Goal: Task Accomplishment & Management: Manage account settings

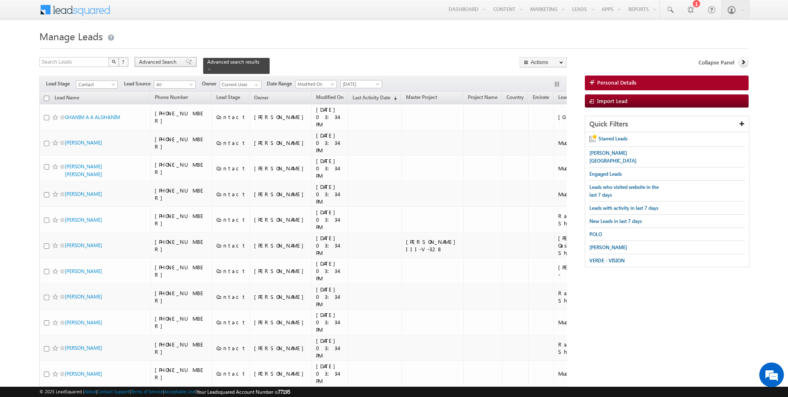
click at [171, 63] on span "Advanced Search" at bounding box center [159, 61] width 40 height 7
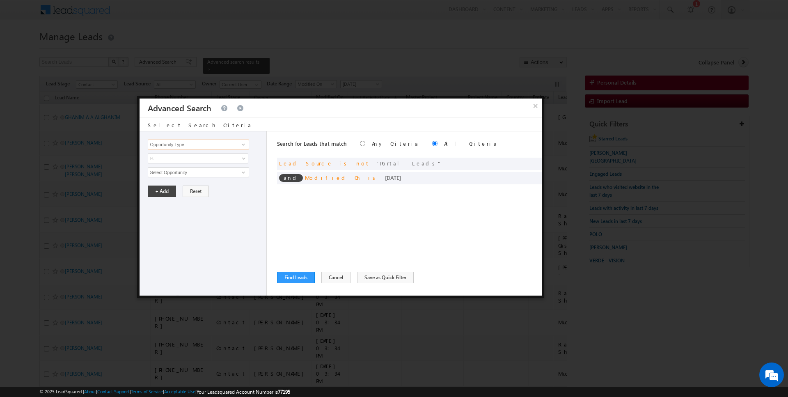
click at [228, 144] on input "Opportunity Type" at bounding box center [198, 144] width 101 height 10
type input "Last Activity Date"
click at [210, 160] on span "Is" at bounding box center [192, 158] width 89 height 7
click at [179, 176] on link "Before" at bounding box center [198, 174] width 100 height 7
click at [170, 171] on span "[DATE]" at bounding box center [192, 172] width 89 height 7
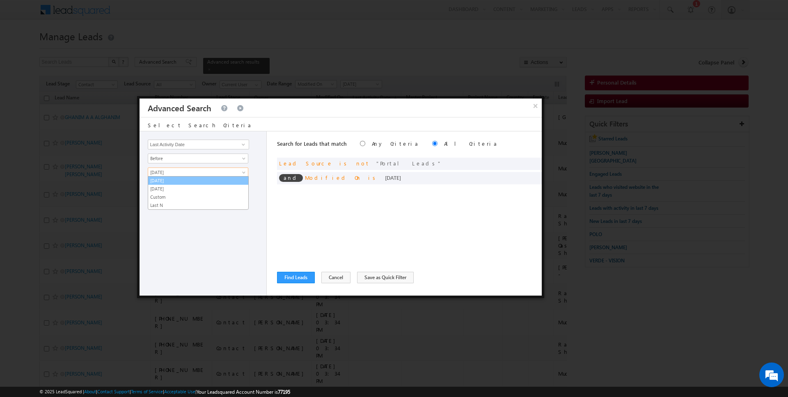
click at [170, 179] on link "[DATE]" at bounding box center [198, 180] width 100 height 7
click at [165, 190] on button "+ Add" at bounding box center [162, 190] width 28 height 11
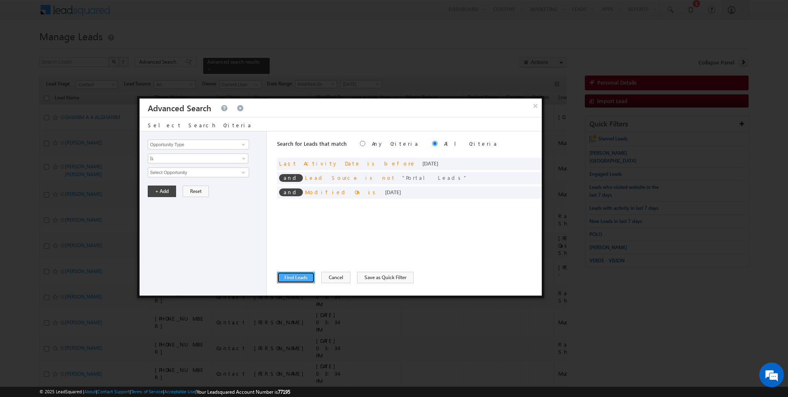
click at [289, 279] on button "Find Leads" at bounding box center [296, 277] width 38 height 11
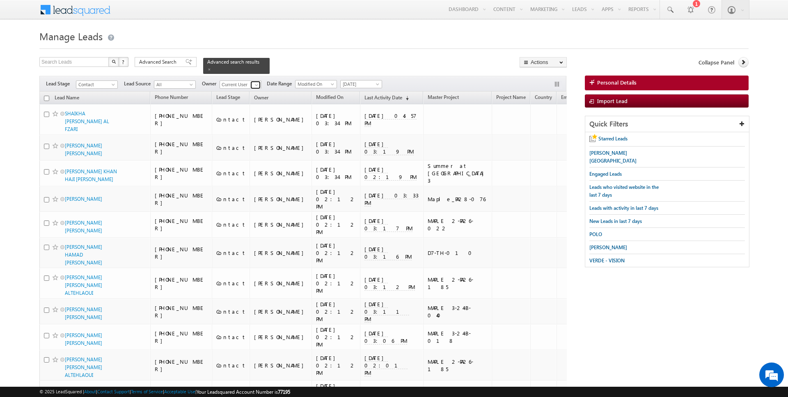
click at [250, 84] on link at bounding box center [255, 85] width 10 height 8
type input "[DATE][PERSON_NAME]"
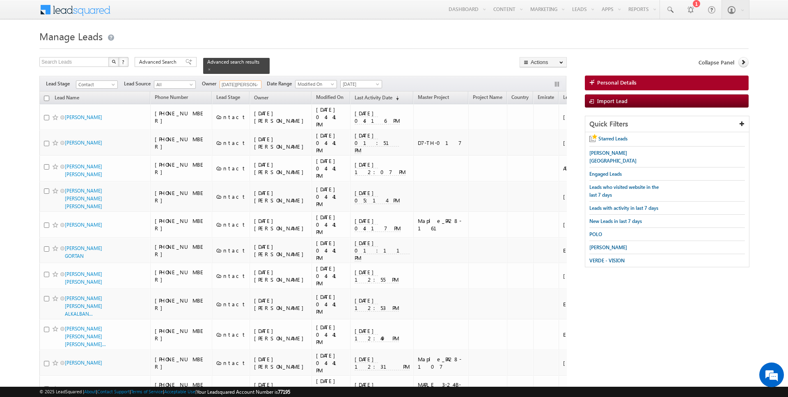
click at [46, 98] on input "checkbox" at bounding box center [46, 98] width 5 height 5
checkbox input "true"
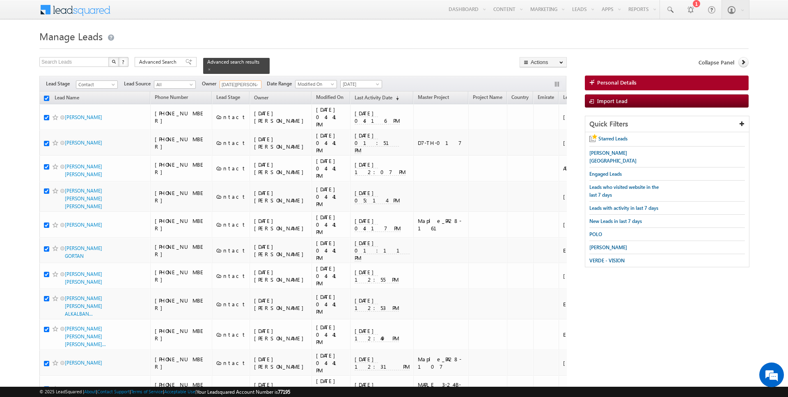
checkbox input "true"
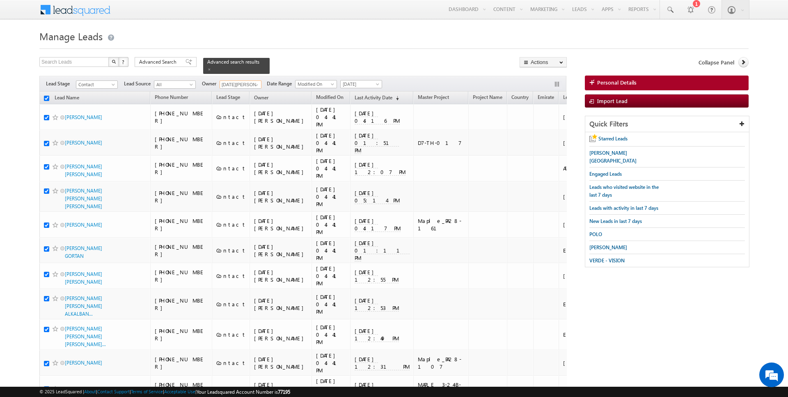
checkbox input "true"
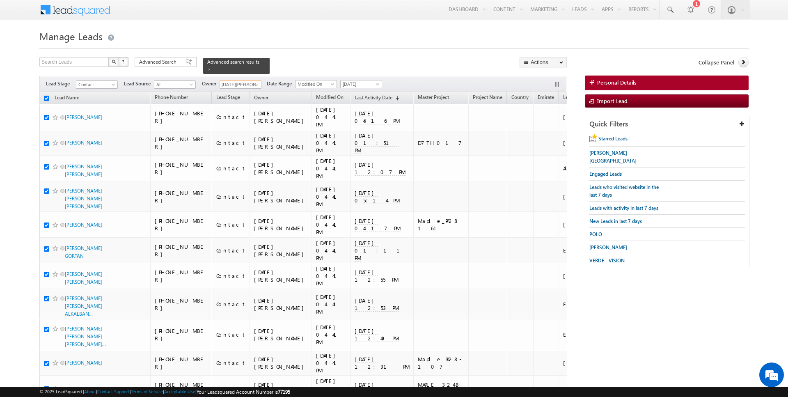
checkbox input "true"
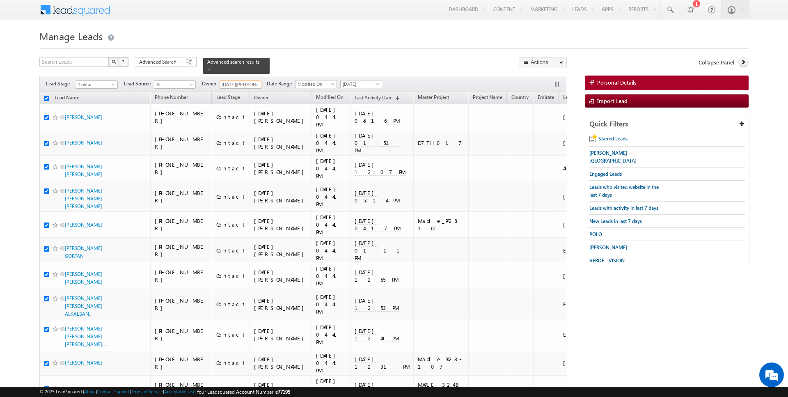
checkbox input "true"
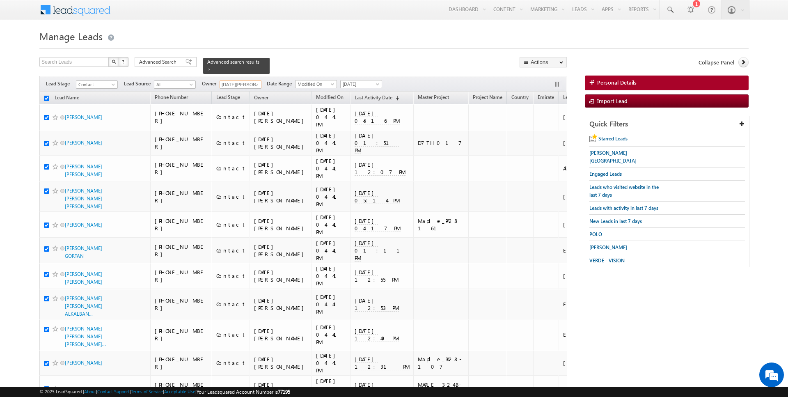
checkbox input "true"
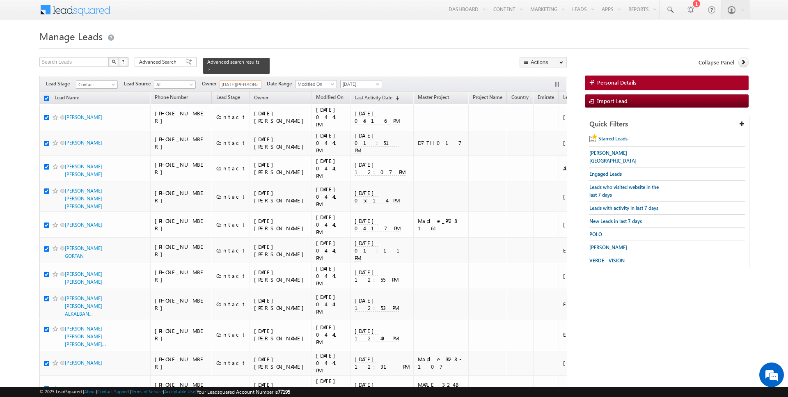
checkbox input "true"
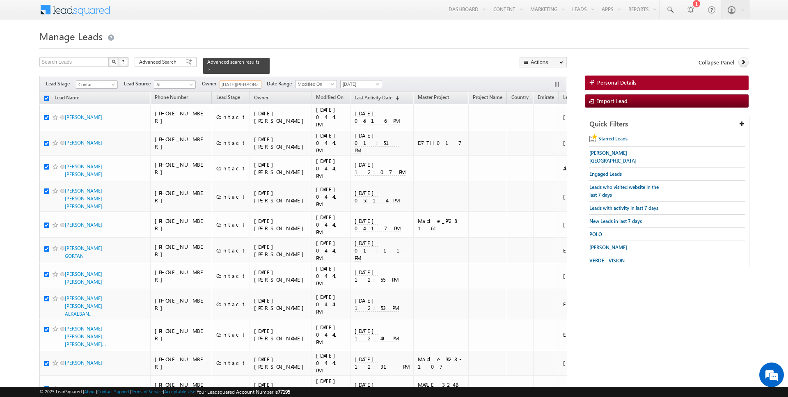
checkbox input "true"
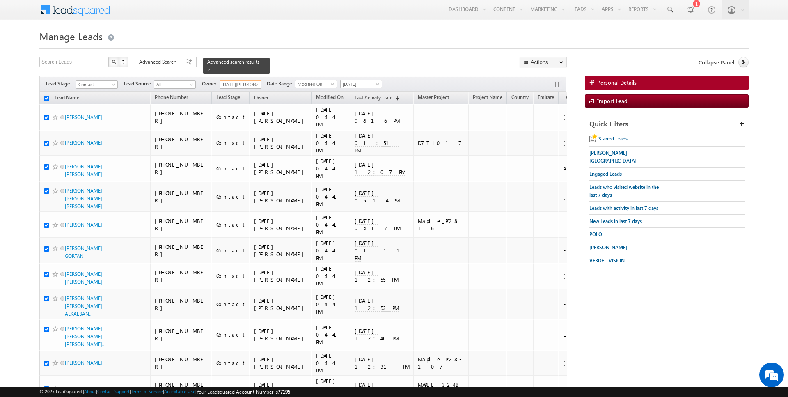
checkbox input "true"
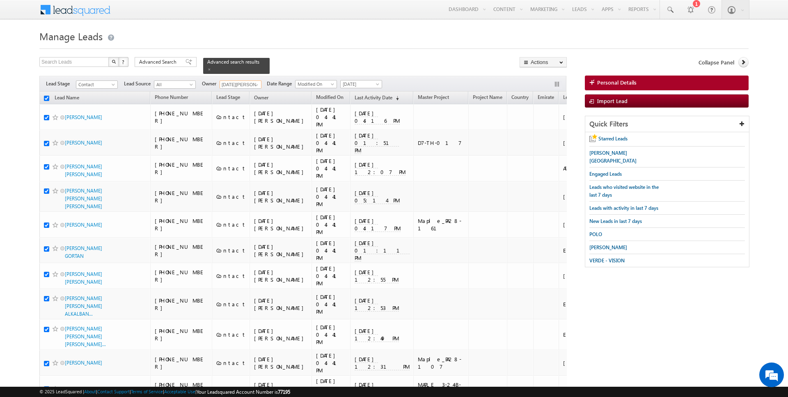
checkbox input "true"
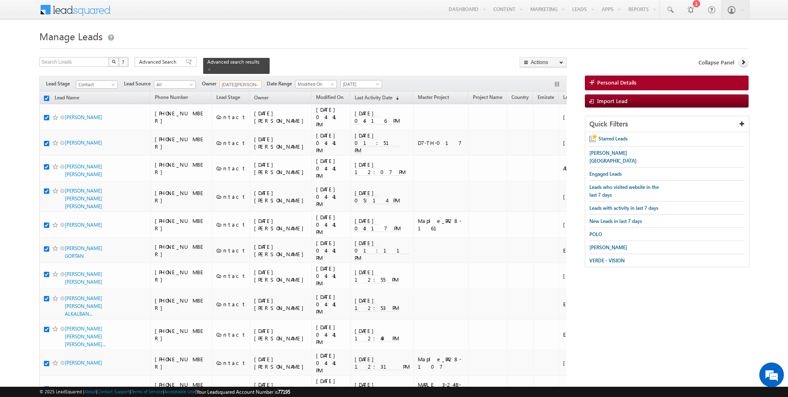
checkbox input "true"
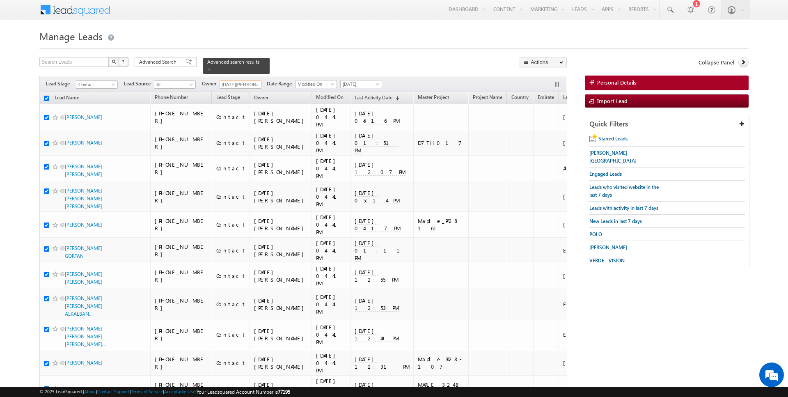
checkbox input "true"
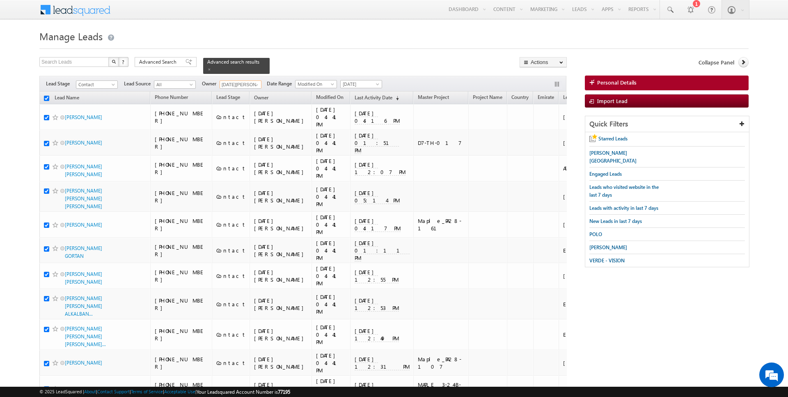
checkbox input "true"
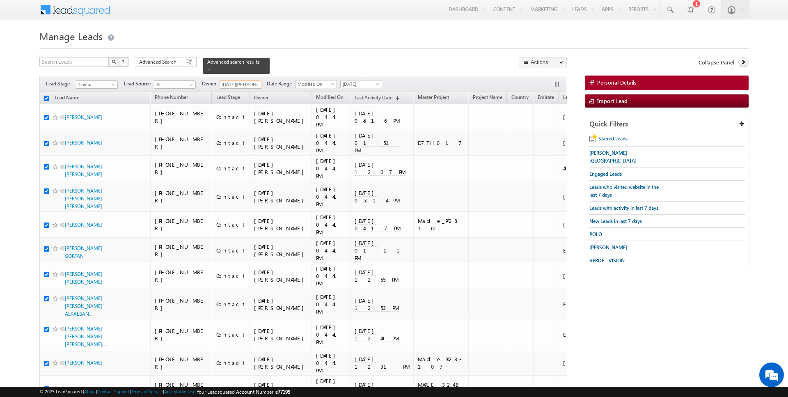
checkbox input "true"
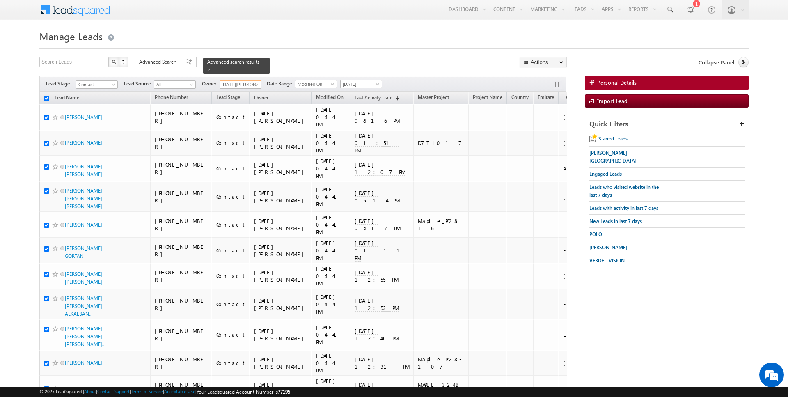
checkbox input "true"
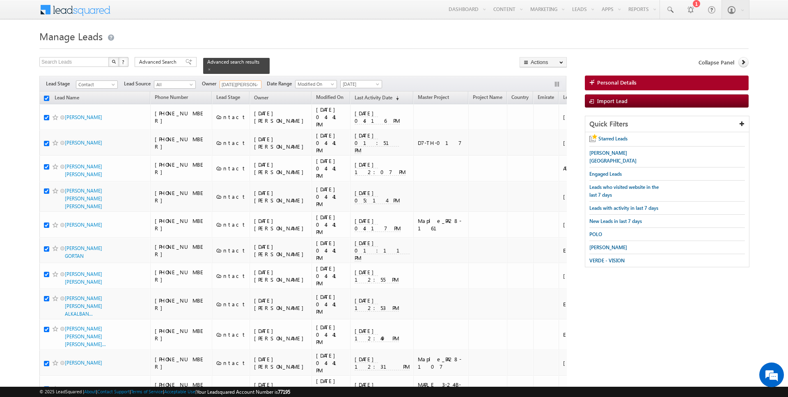
checkbox input "true"
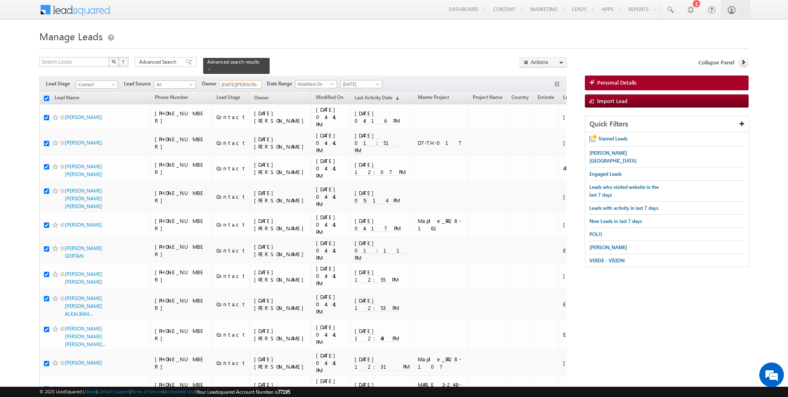
checkbox input "true"
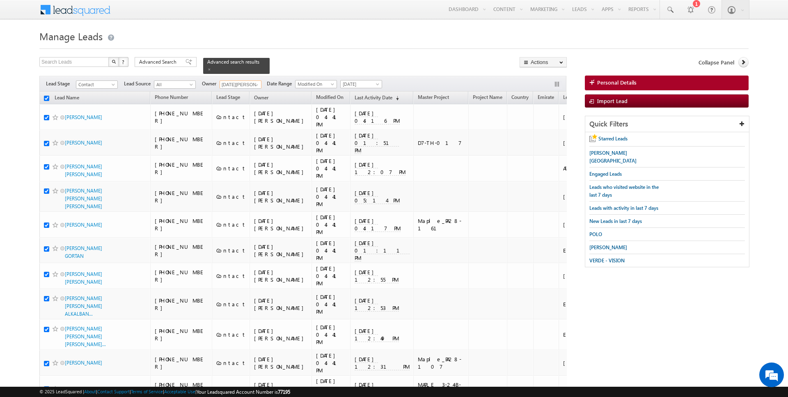
checkbox input "true"
type input "[DATE][PERSON_NAME]"
click at [544, 132] on link "Change Owner" at bounding box center [543, 133] width 46 height 10
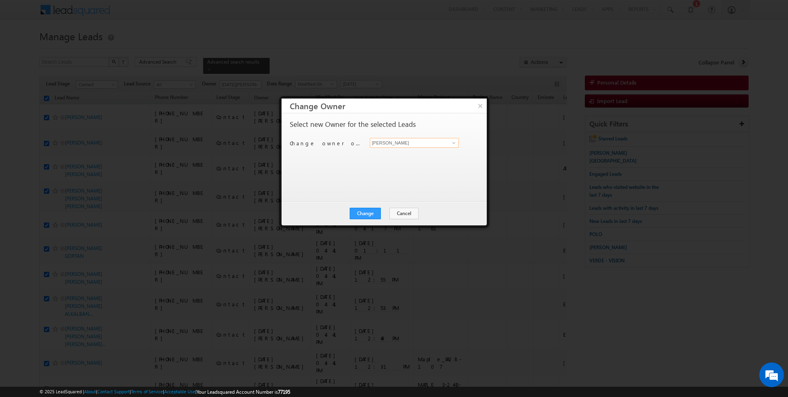
click at [403, 144] on input "[PERSON_NAME]" at bounding box center [414, 143] width 89 height 10
type input "[DATE][PERSON_NAME]"
click at [370, 213] on button "Change" at bounding box center [365, 213] width 31 height 11
click at [378, 213] on button "Close" at bounding box center [385, 213] width 26 height 11
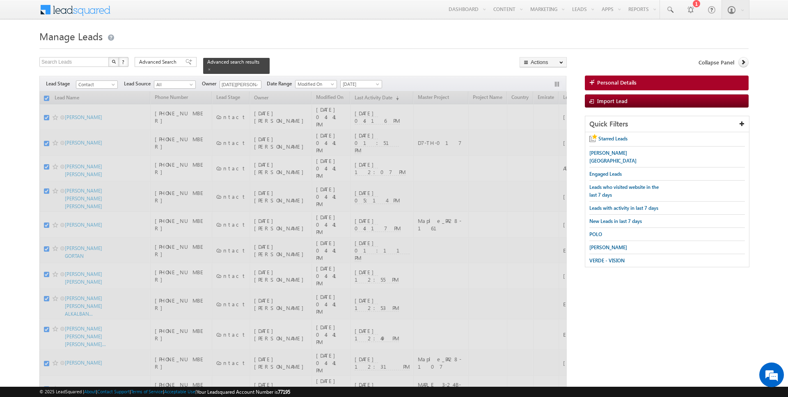
checkbox input "false"
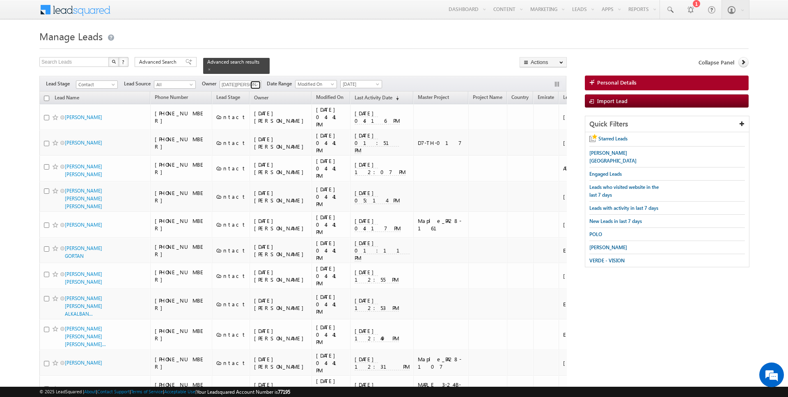
click at [253, 84] on span at bounding box center [256, 85] width 7 height 7
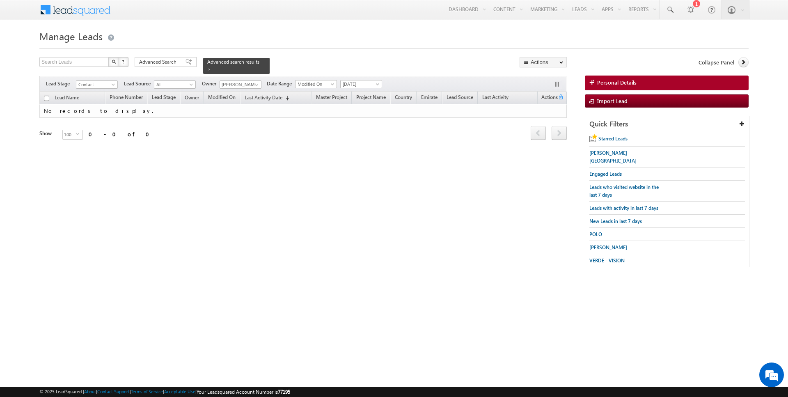
click at [325, 59] on div "Search Leads X ? 0 results found Advanced Search Advanced Search Advanced searc…" at bounding box center [302, 65] width 527 height 17
click at [161, 64] on span "Advanced Search" at bounding box center [159, 61] width 40 height 7
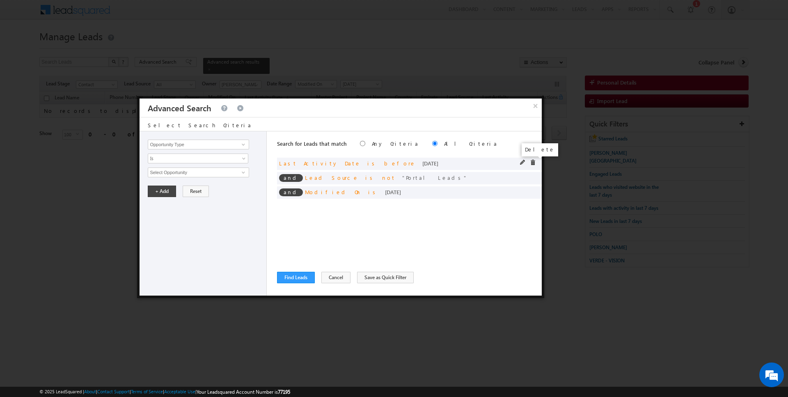
click at [534, 160] on span at bounding box center [533, 163] width 6 height 6
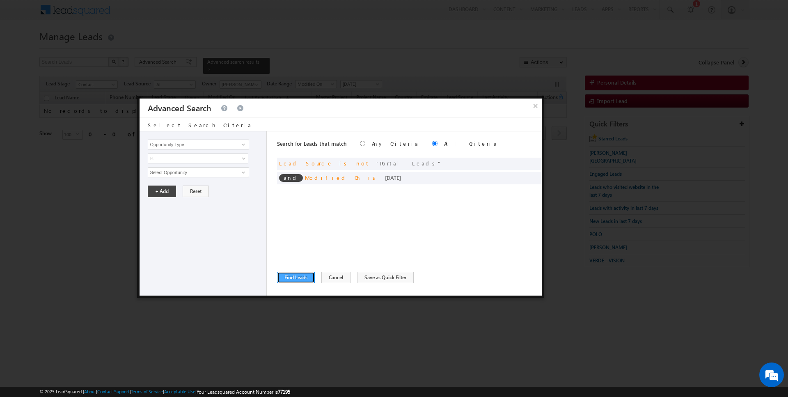
click at [295, 276] on button "Find Leads" at bounding box center [296, 277] width 38 height 11
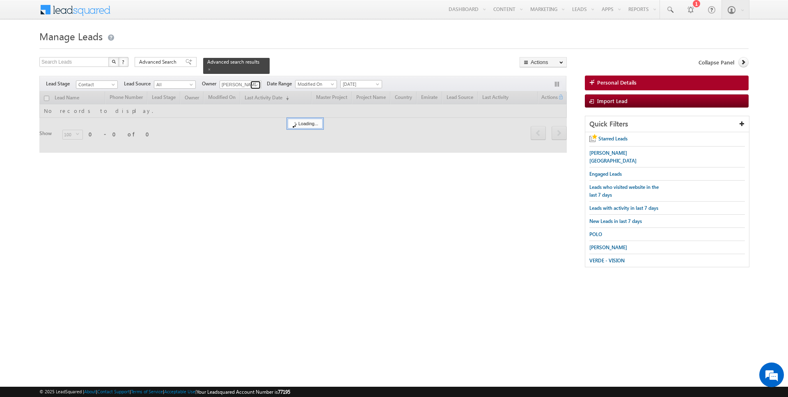
click at [254, 83] on span at bounding box center [256, 85] width 7 height 7
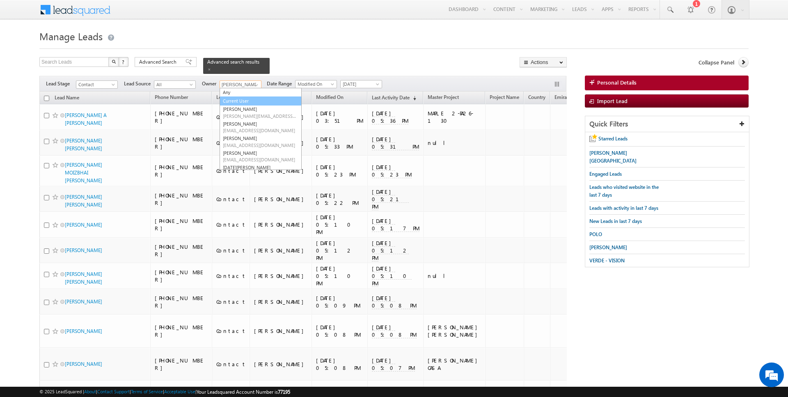
click at [235, 102] on link "Current User" at bounding box center [260, 100] width 82 height 9
type input "Current User"
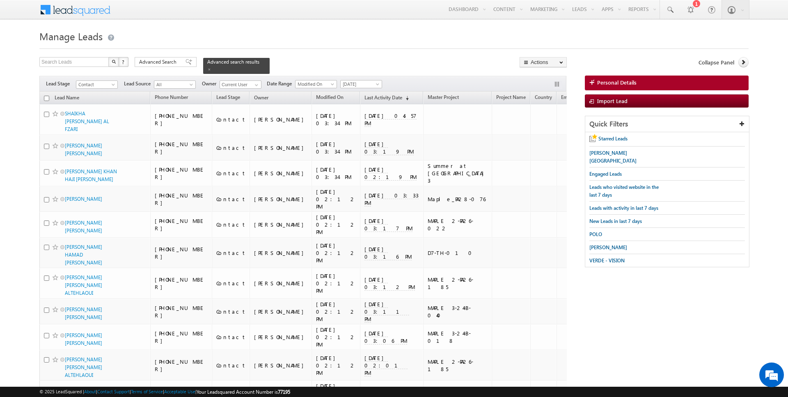
click at [47, 98] on input "checkbox" at bounding box center [46, 98] width 5 height 5
checkbox input "true"
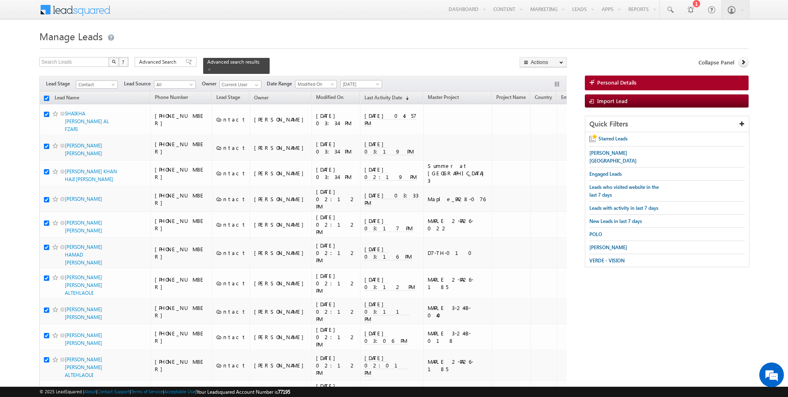
checkbox input "true"
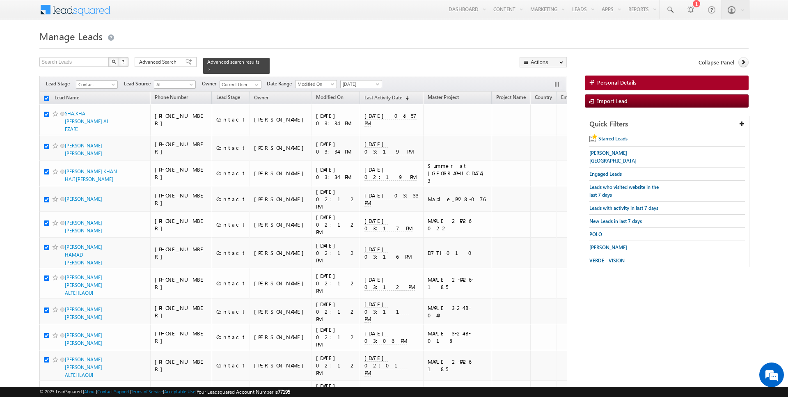
checkbox input "true"
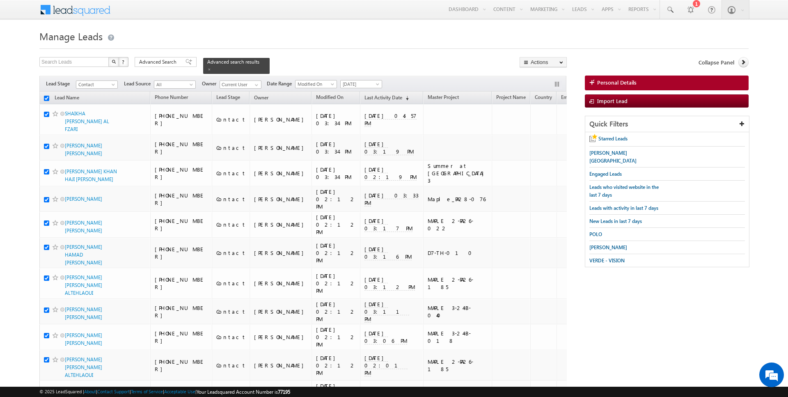
checkbox input "true"
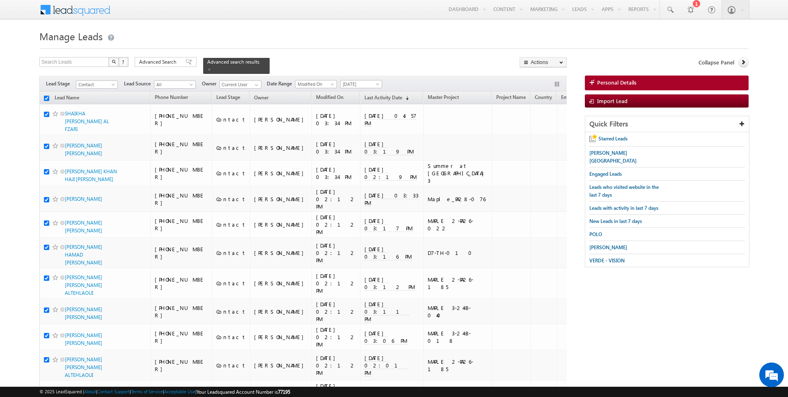
checkbox input "true"
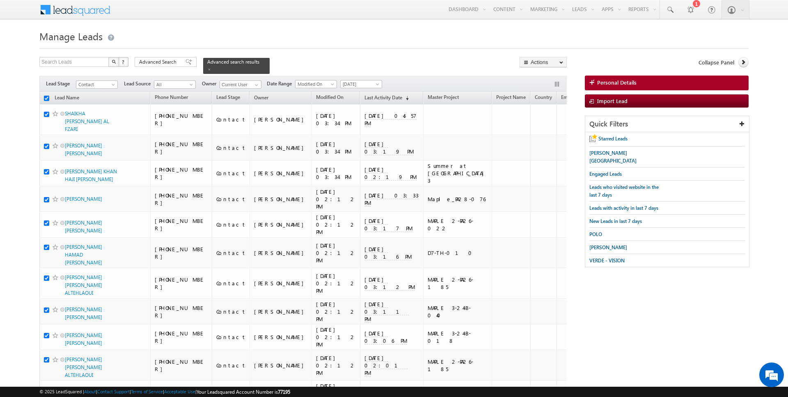
checkbox input "true"
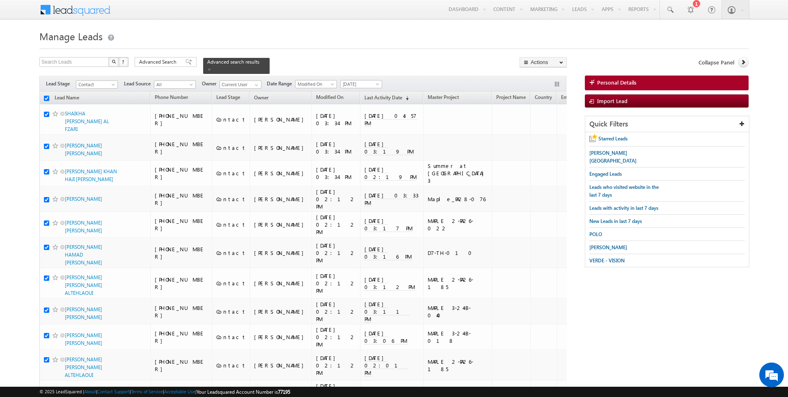
checkbox input "true"
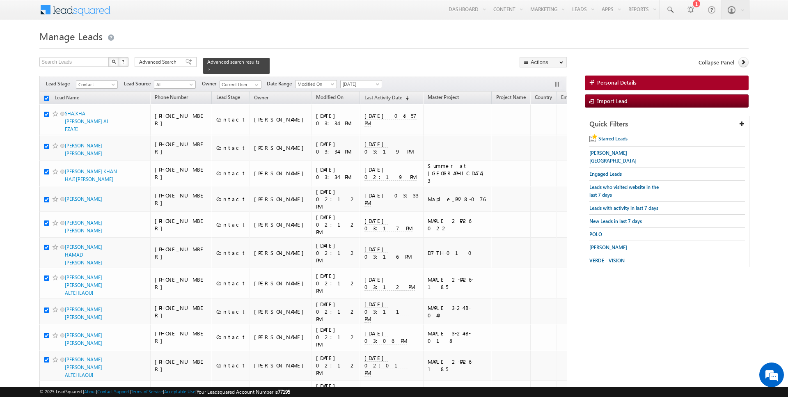
checkbox input "true"
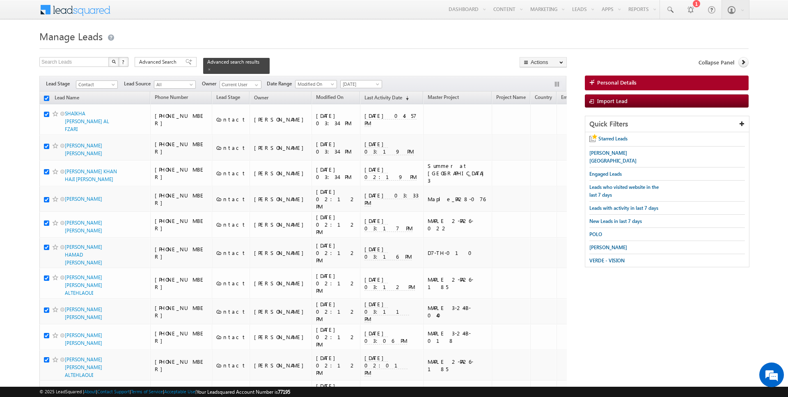
checkbox input "true"
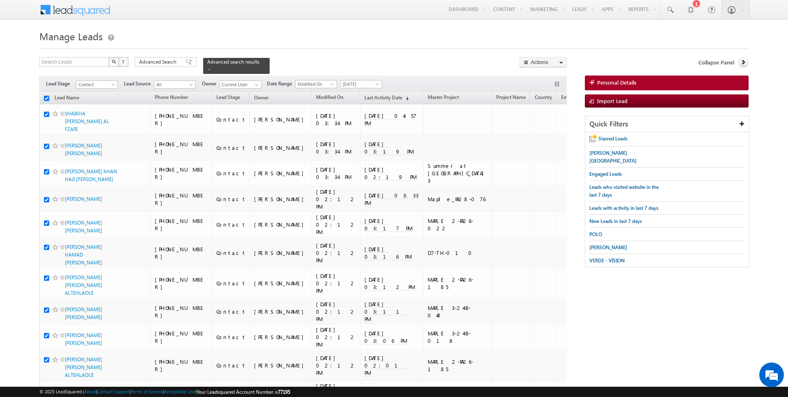
checkbox input "true"
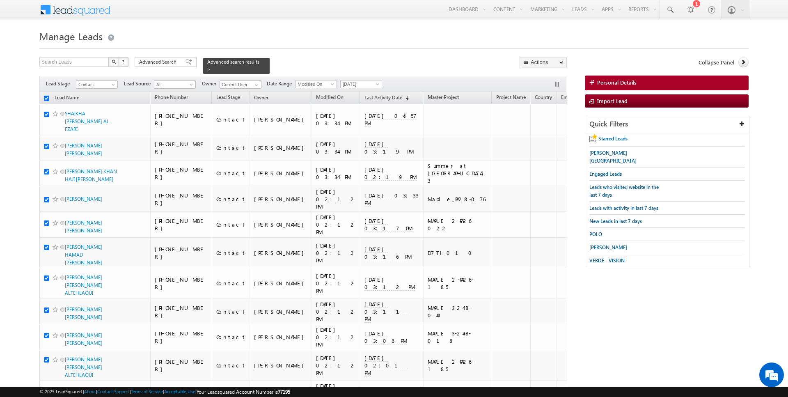
checkbox input "true"
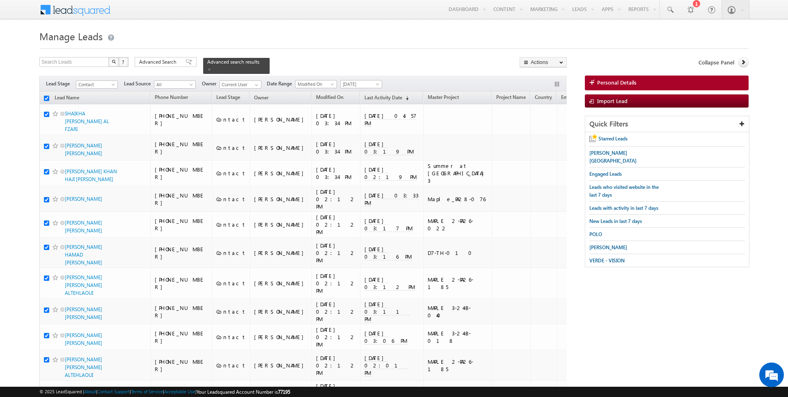
checkbox input "true"
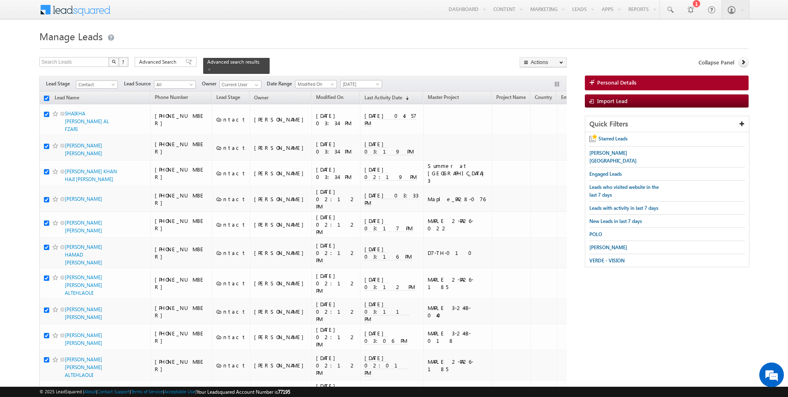
checkbox input "true"
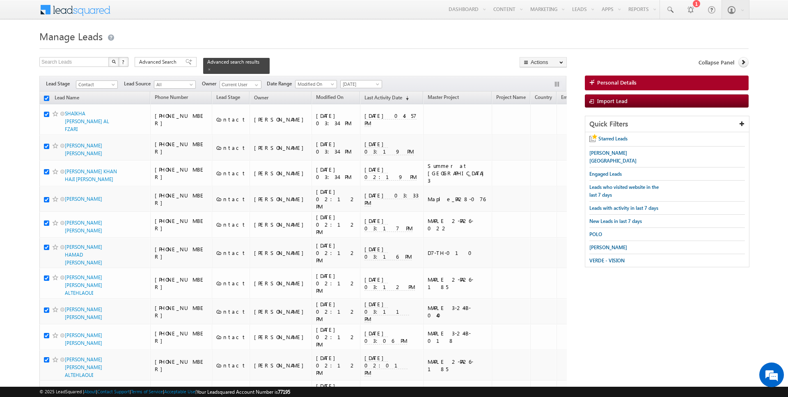
checkbox input "true"
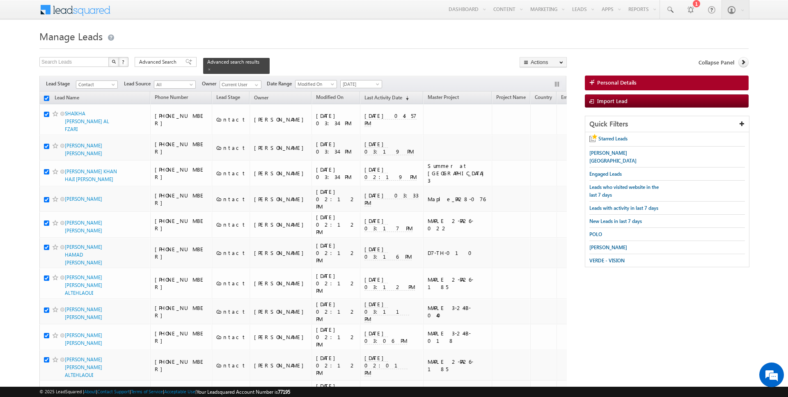
checkbox input "true"
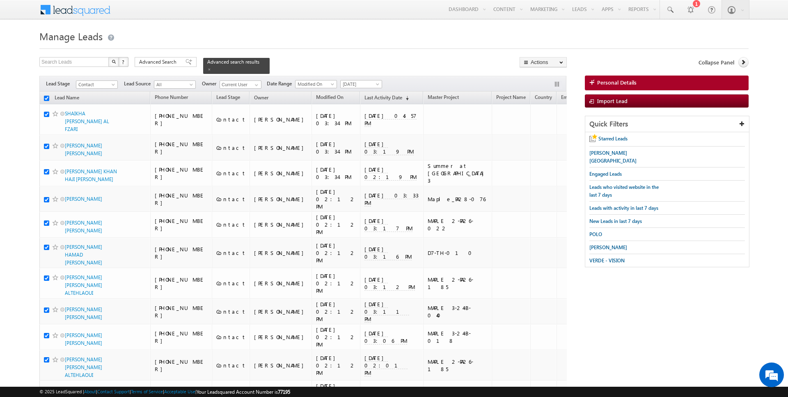
checkbox input "true"
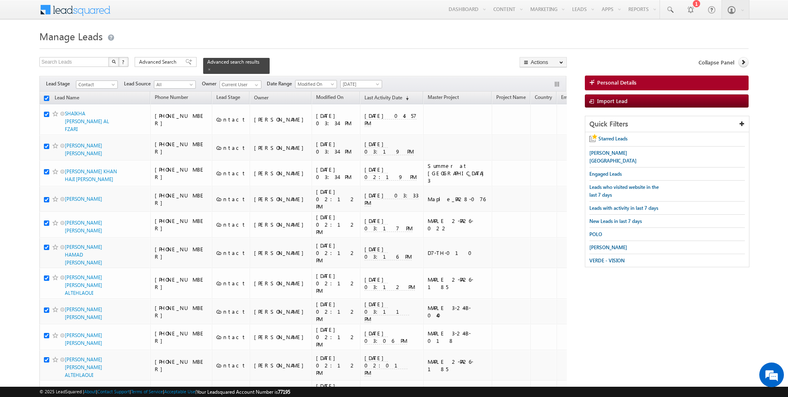
checkbox input "true"
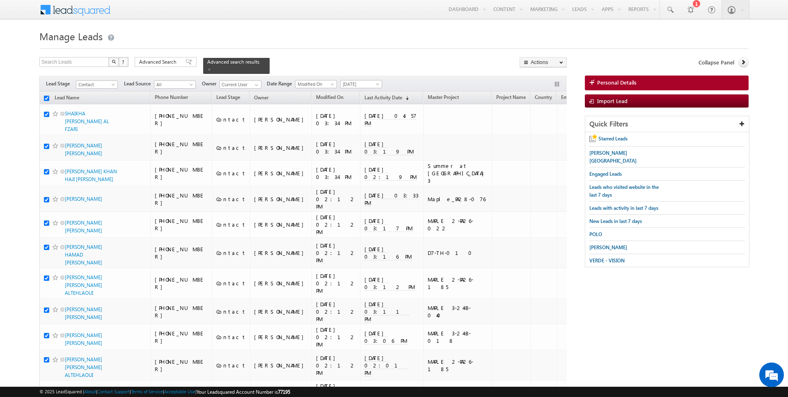
checkbox input "true"
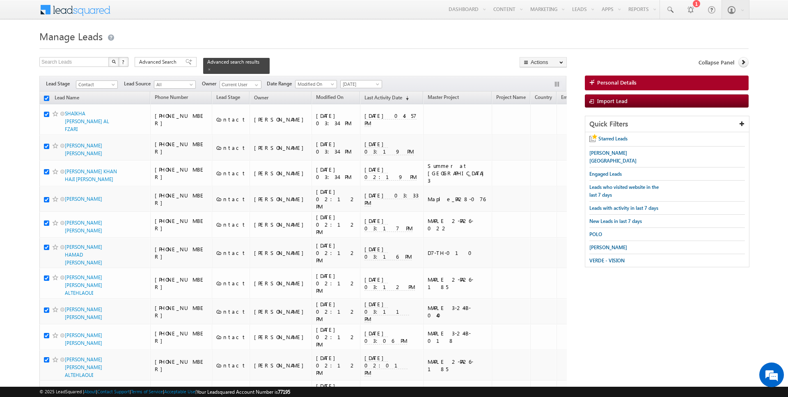
checkbox input "true"
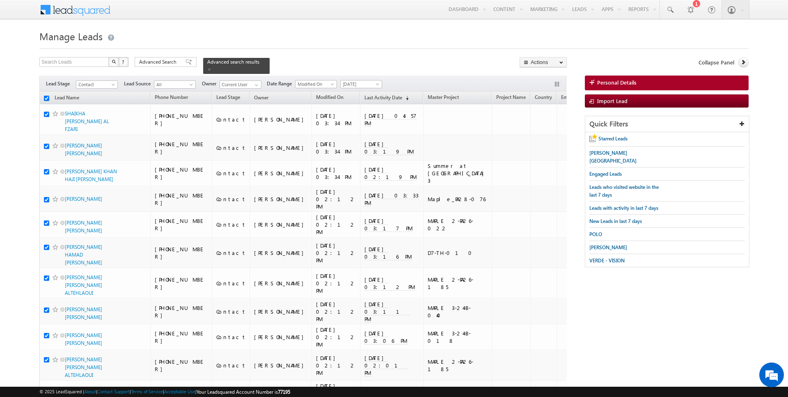
checkbox input "true"
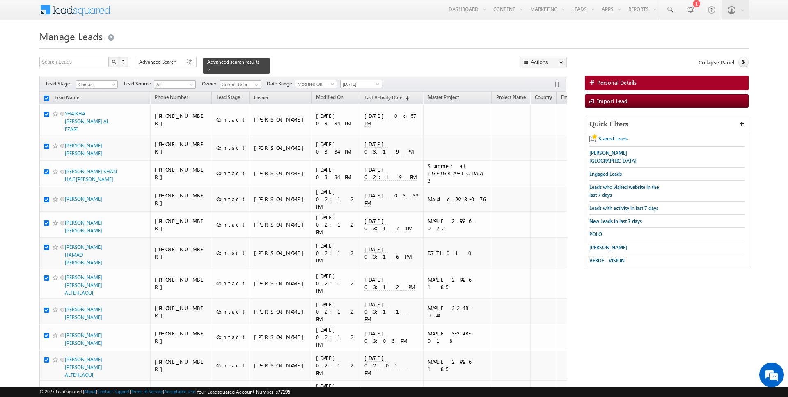
checkbox input "true"
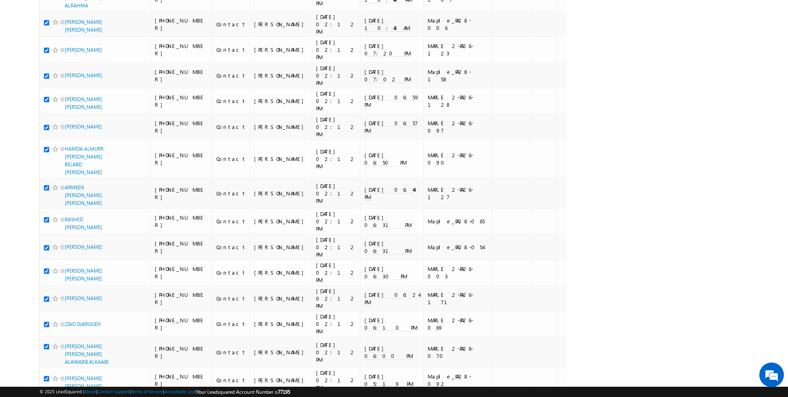
scroll to position [2335, 0]
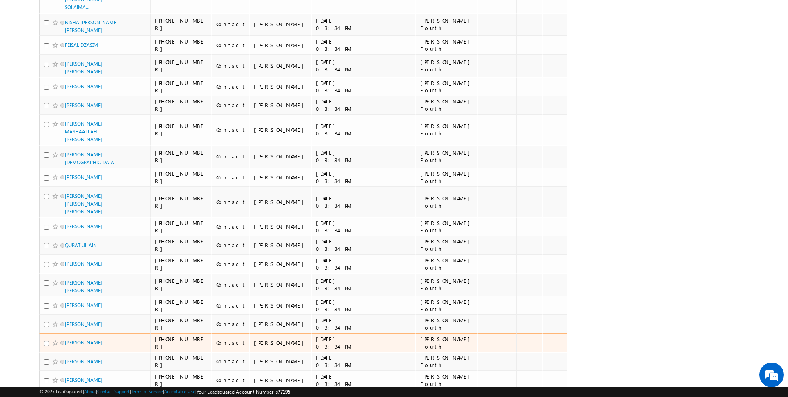
scroll to position [0, 0]
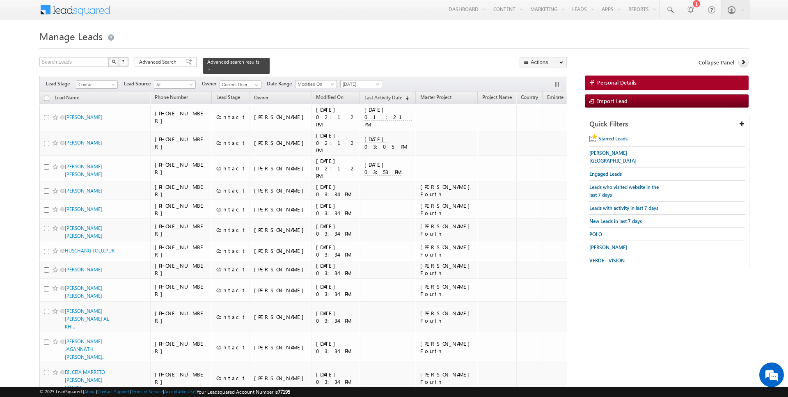
click at [45, 96] on input "checkbox" at bounding box center [46, 98] width 5 height 5
checkbox input "true"
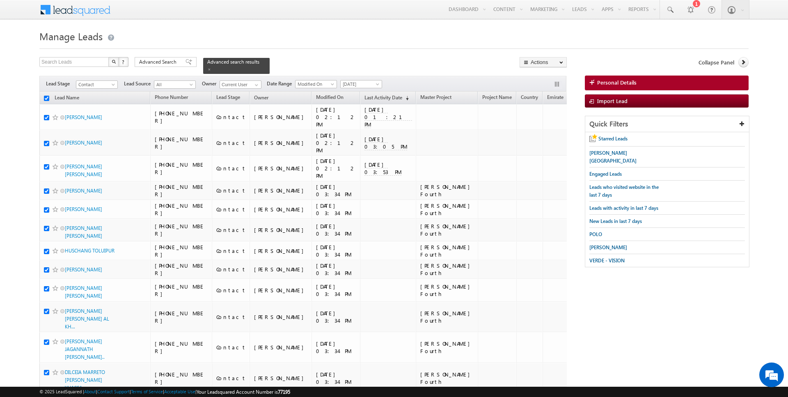
checkbox input "true"
click at [535, 131] on link "Change Owner" at bounding box center [543, 133] width 46 height 10
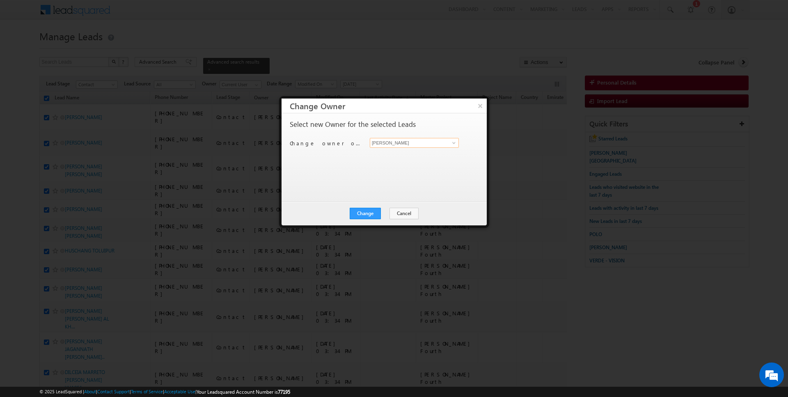
click at [377, 144] on input "[PERSON_NAME]" at bounding box center [414, 143] width 89 height 10
click at [365, 210] on button "Change" at bounding box center [365, 213] width 31 height 11
click at [381, 211] on button "Close" at bounding box center [385, 213] width 26 height 11
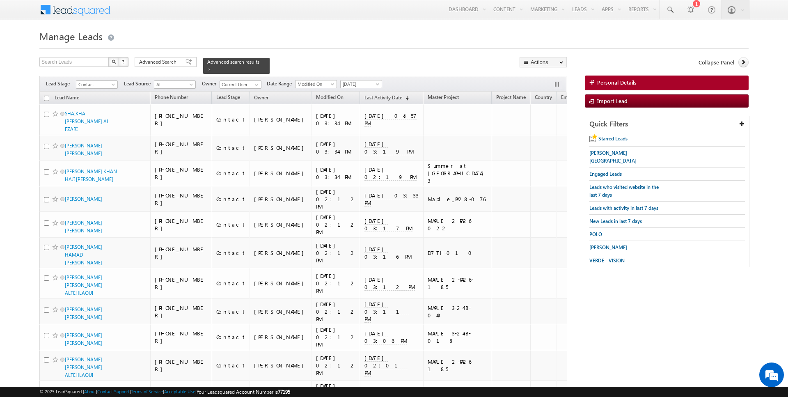
click at [46, 97] on input "checkbox" at bounding box center [46, 98] width 5 height 5
checkbox input "true"
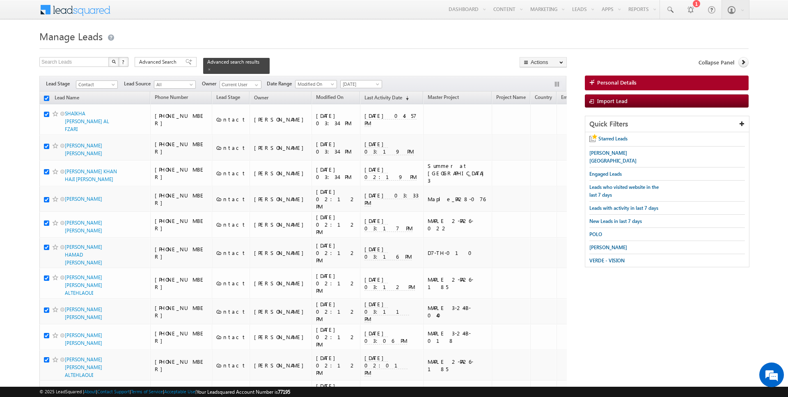
checkbox input "true"
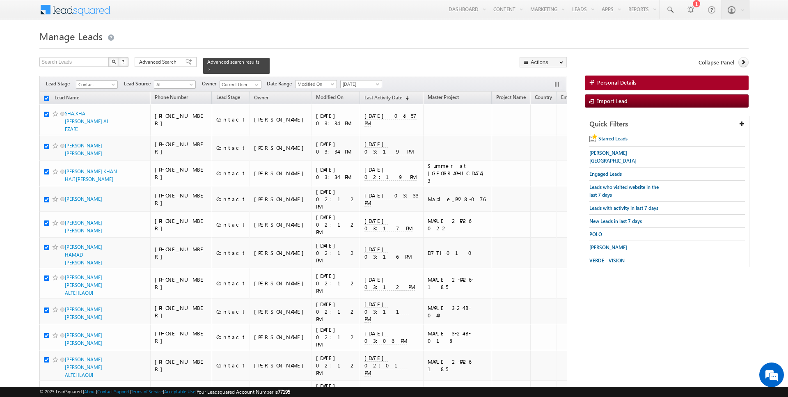
checkbox input "true"
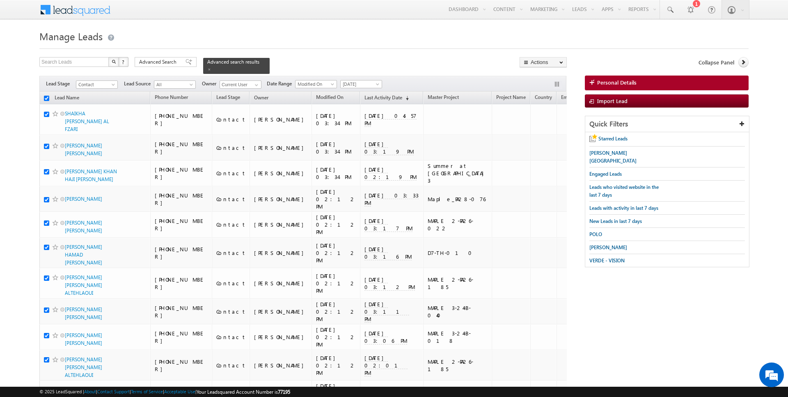
checkbox input "true"
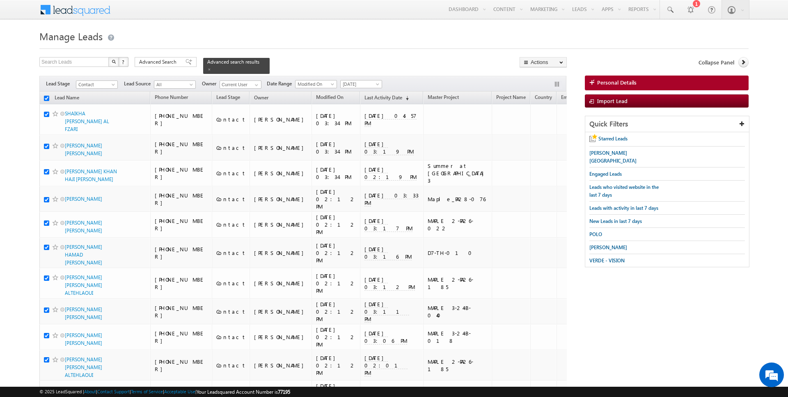
checkbox input "true"
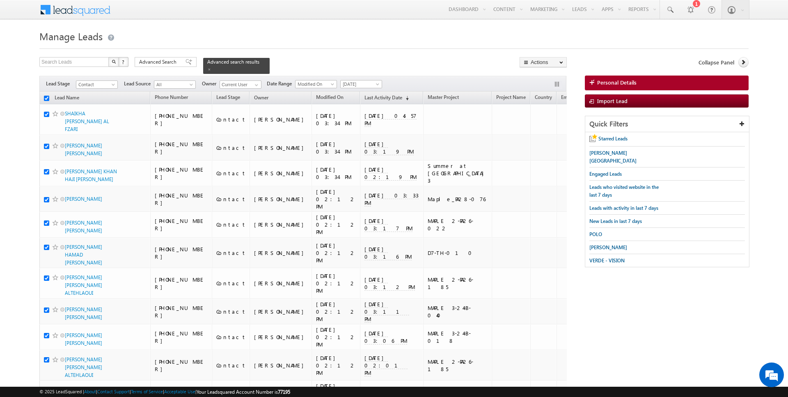
checkbox input "true"
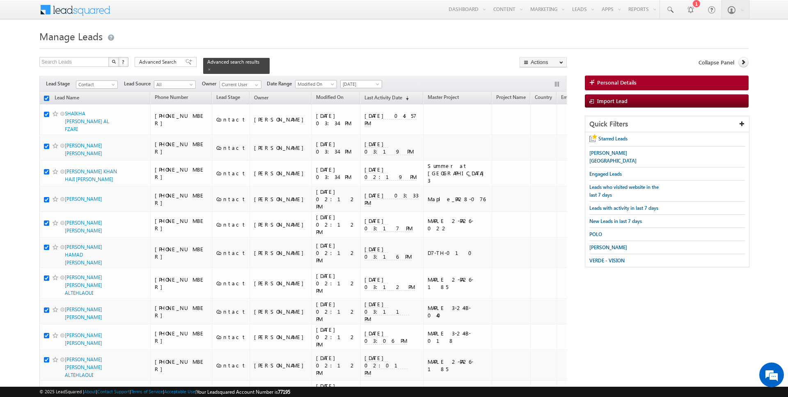
checkbox input "true"
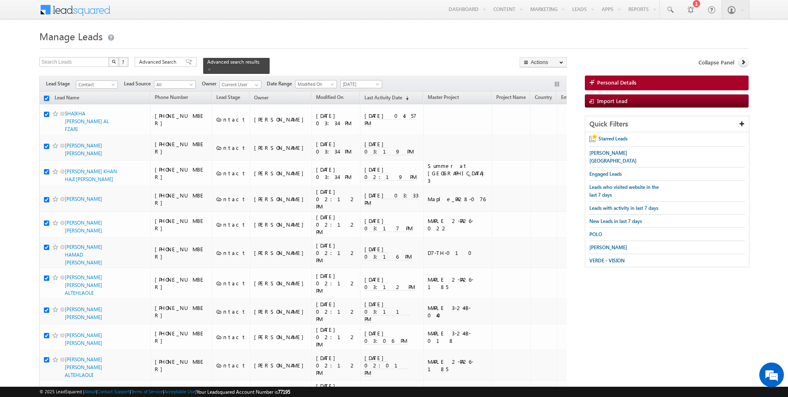
checkbox input "true"
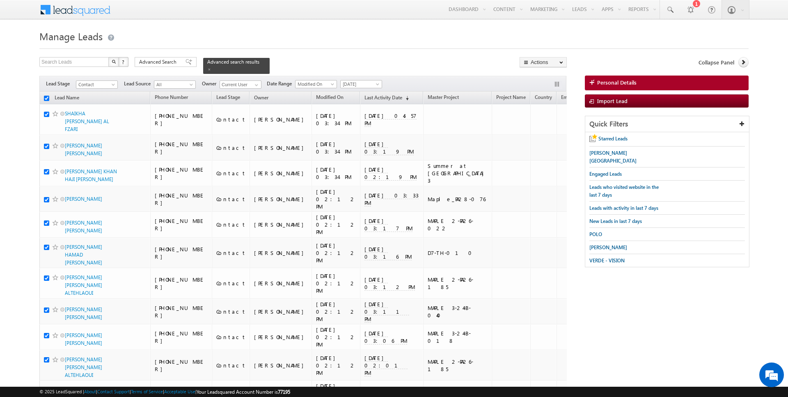
checkbox input "true"
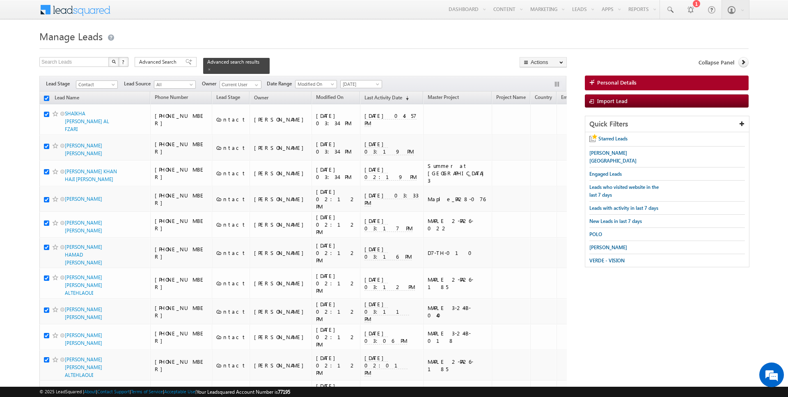
checkbox input "true"
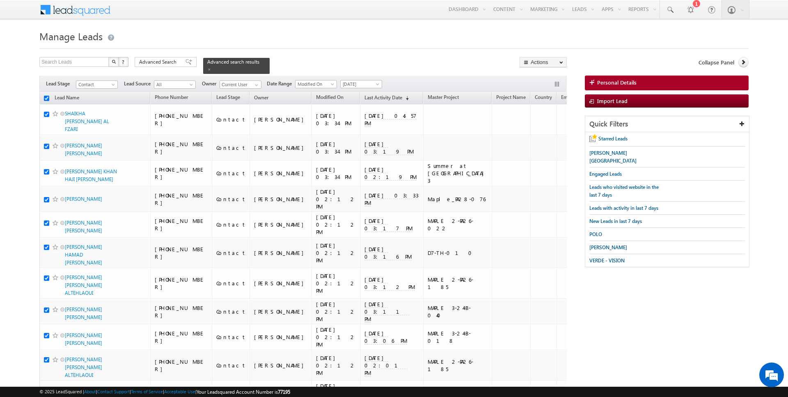
checkbox input "true"
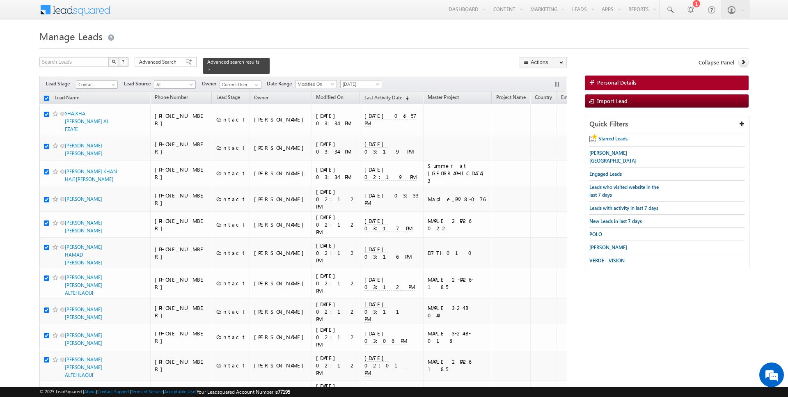
checkbox input "true"
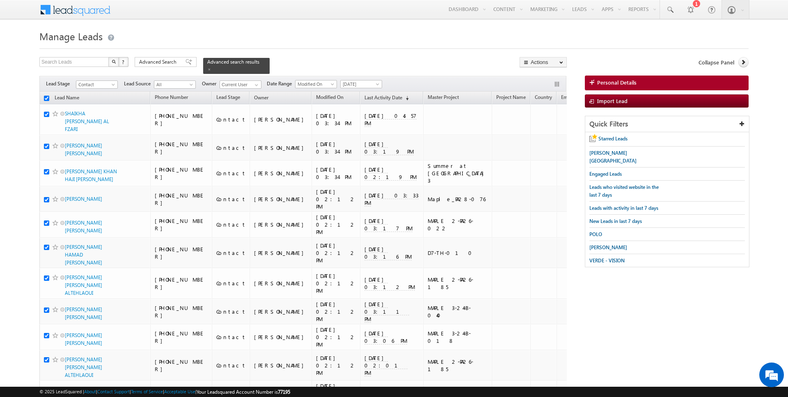
checkbox input "true"
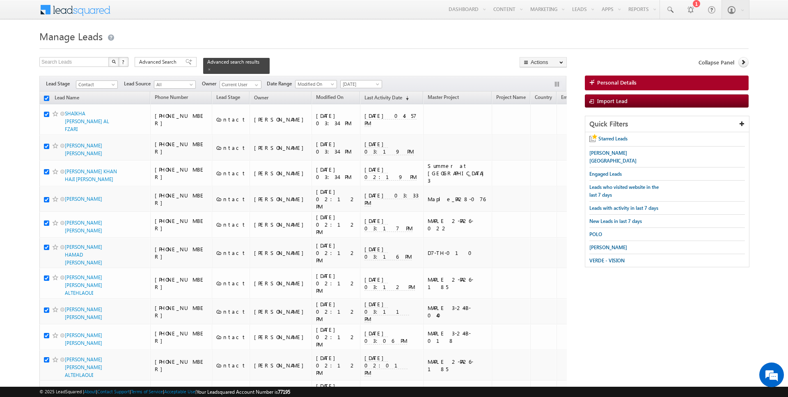
checkbox input "true"
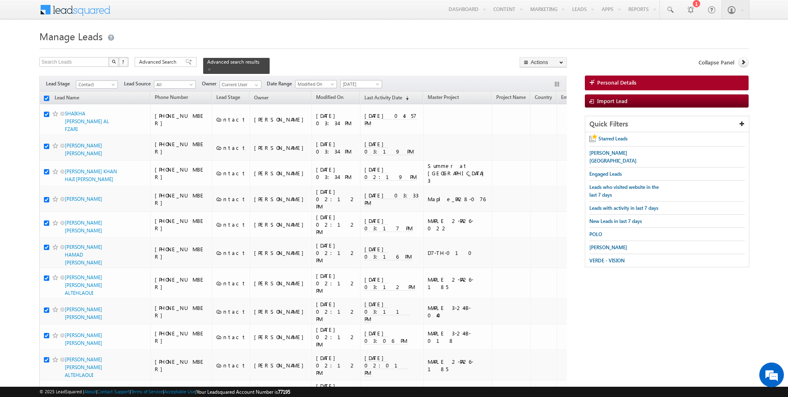
checkbox input "true"
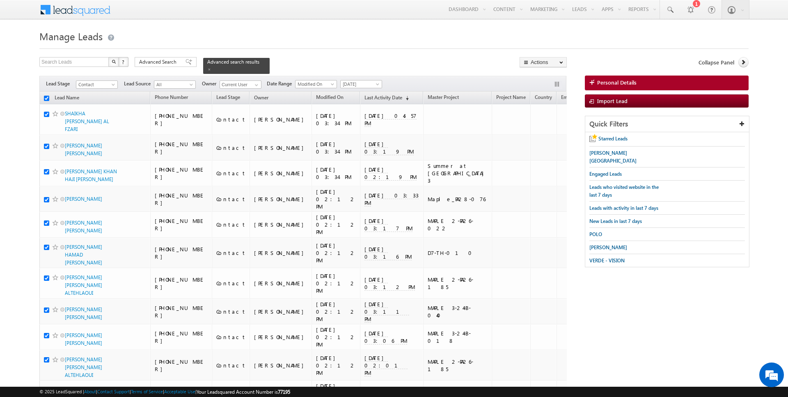
checkbox input "true"
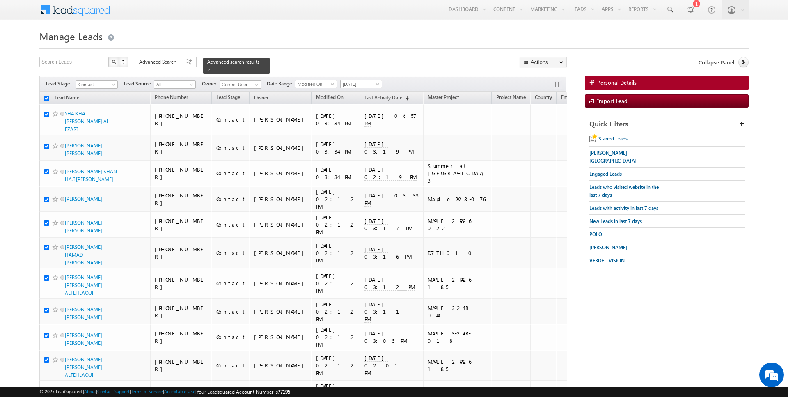
checkbox input "true"
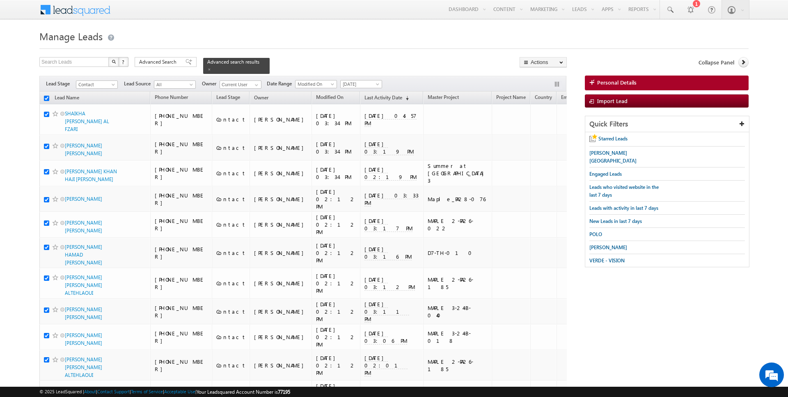
checkbox input "true"
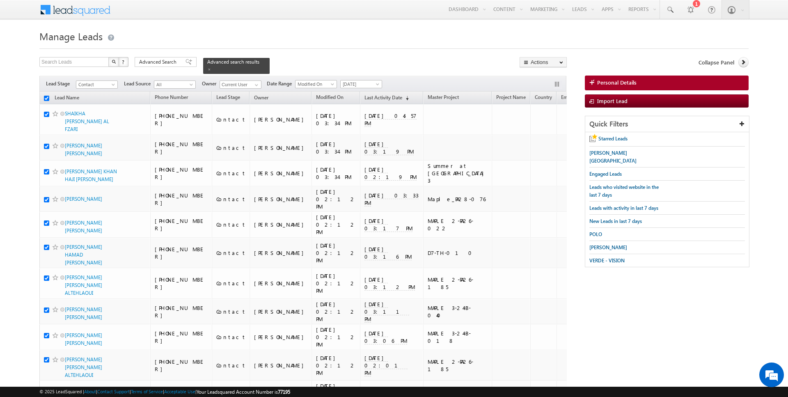
checkbox input "true"
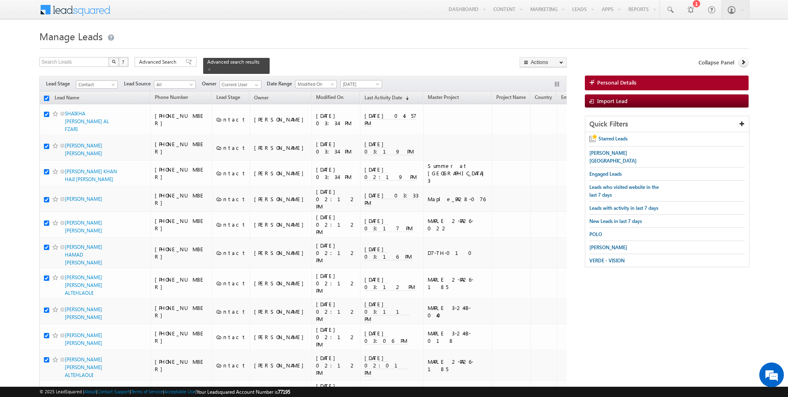
checkbox input "true"
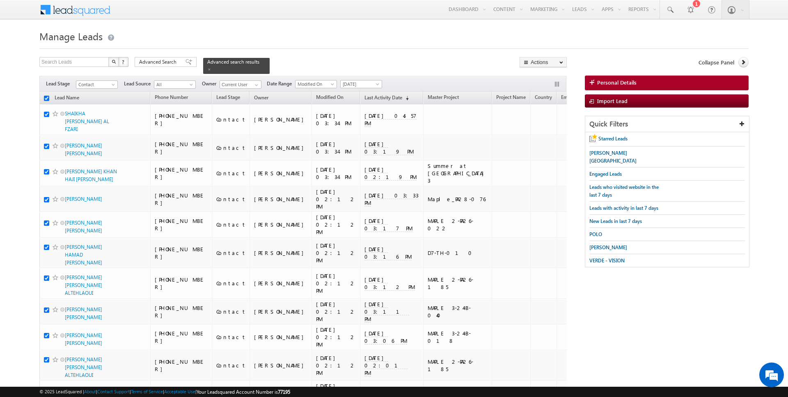
checkbox input "true"
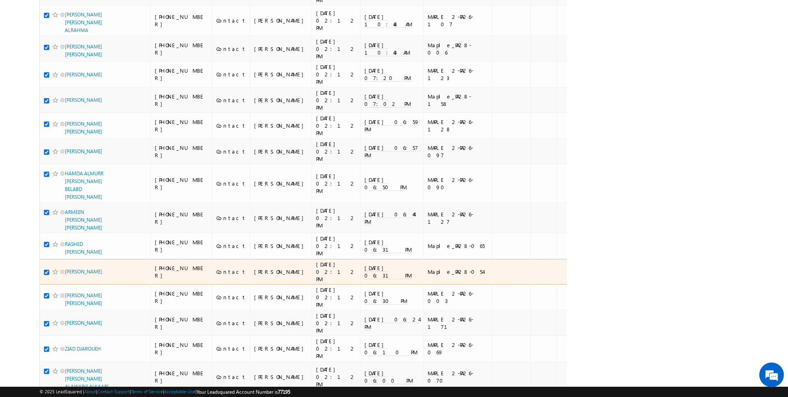
scroll to position [2335, 0]
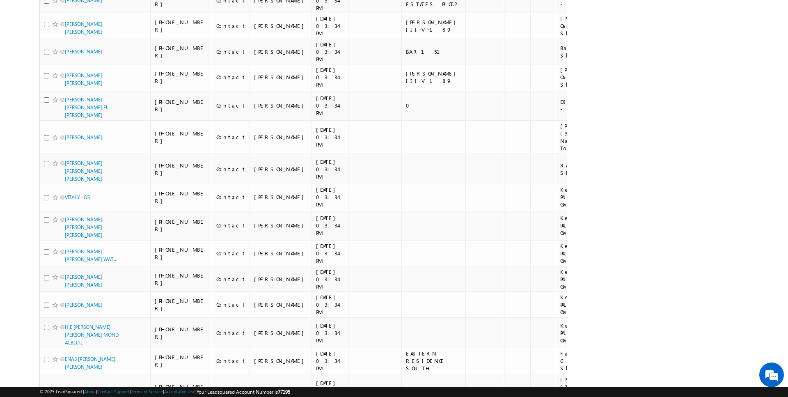
scroll to position [0, 0]
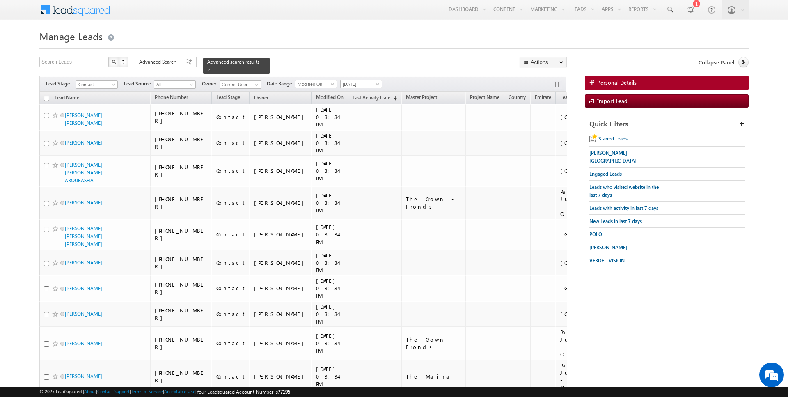
click at [45, 96] on input "checkbox" at bounding box center [46, 98] width 5 height 5
checkbox input "true"
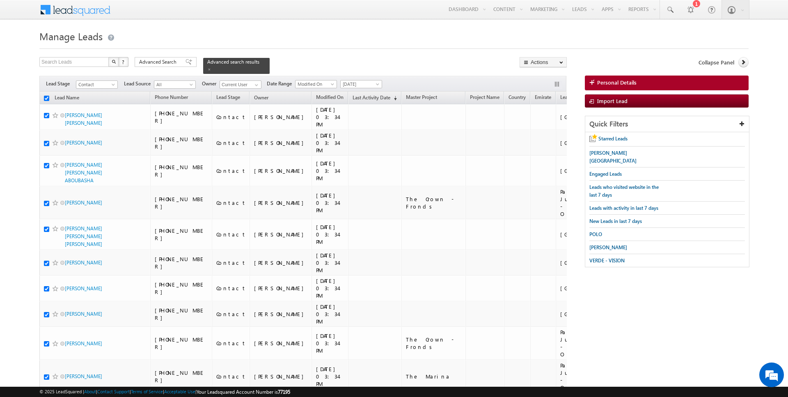
checkbox input "true"
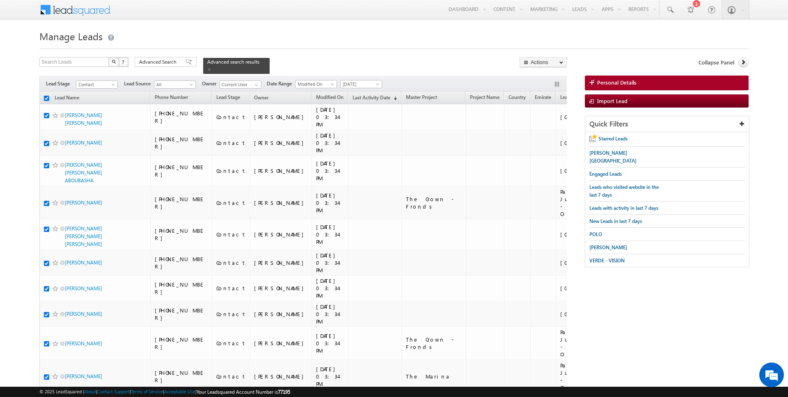
checkbox input "true"
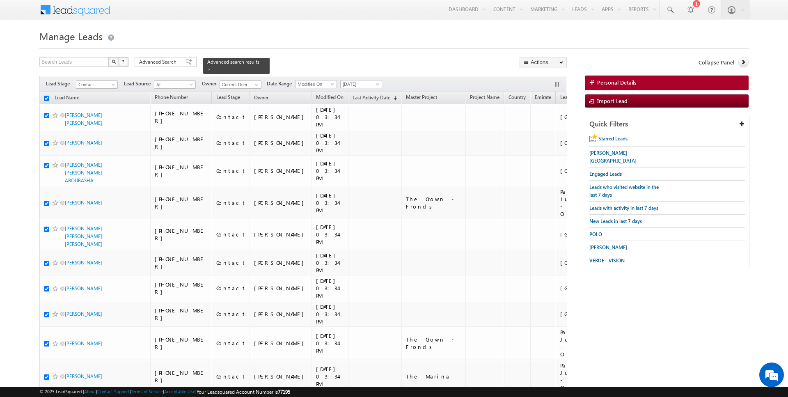
checkbox input "true"
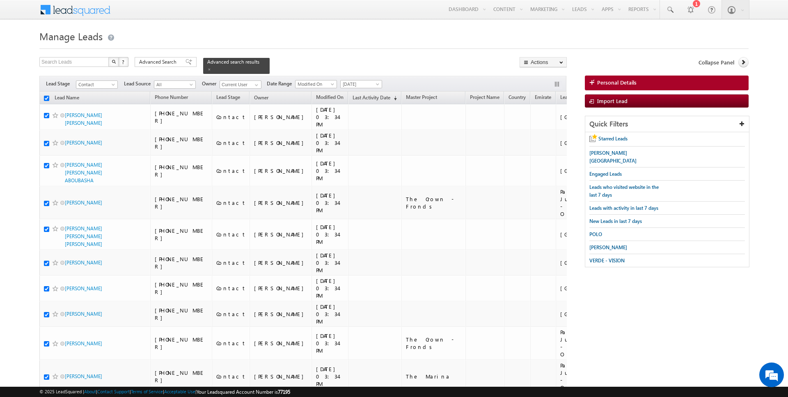
checkbox input "true"
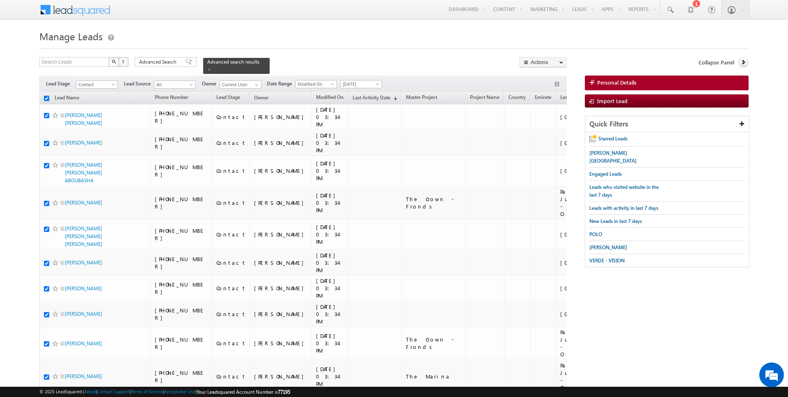
checkbox input "true"
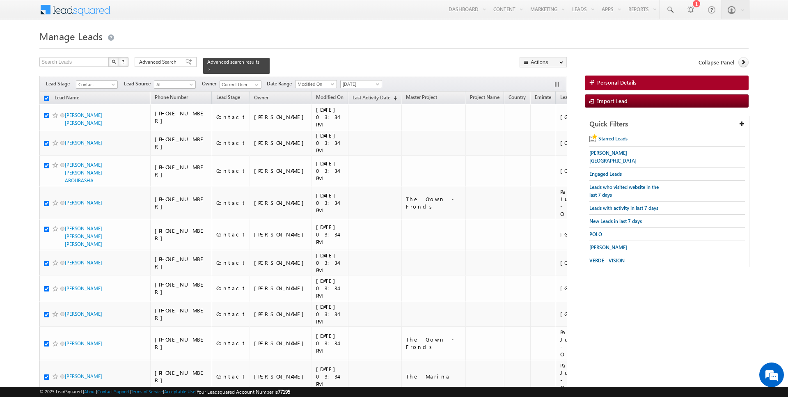
checkbox input "true"
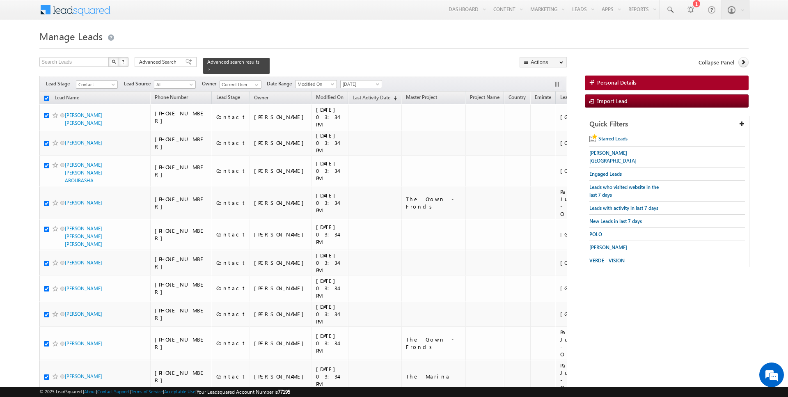
checkbox input "true"
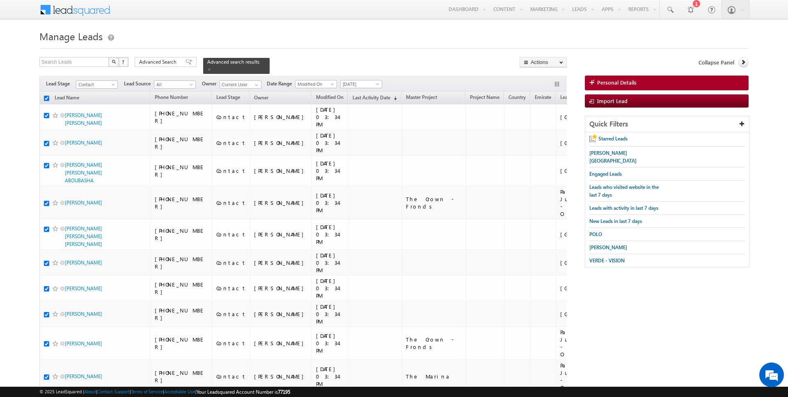
checkbox input "true"
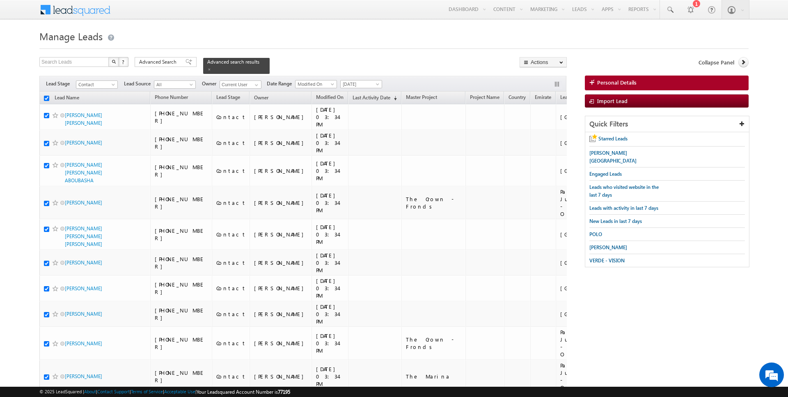
checkbox input "true"
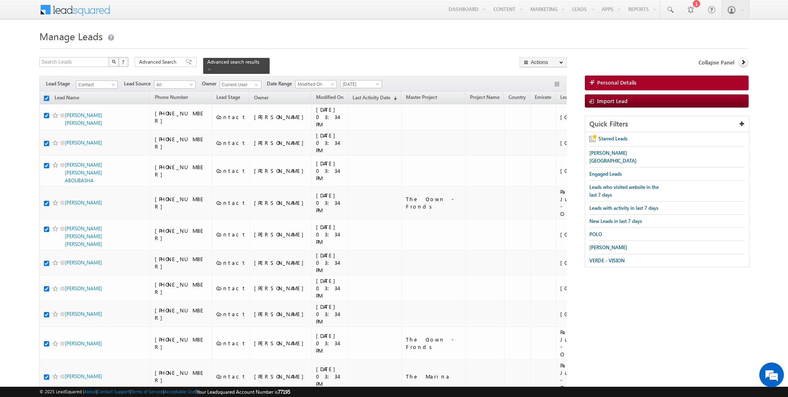
checkbox input "true"
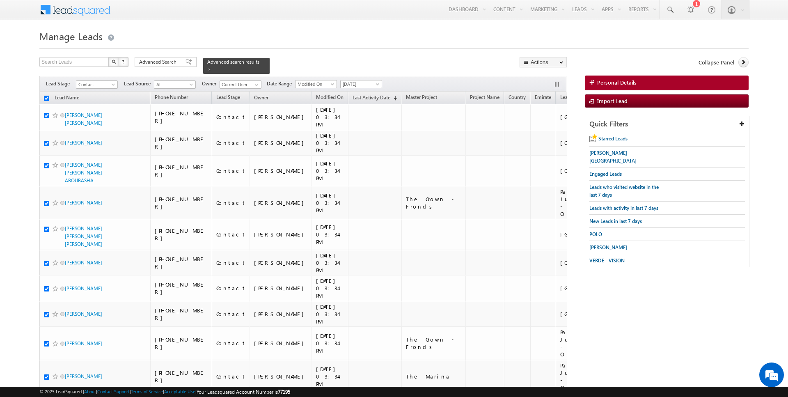
checkbox input "true"
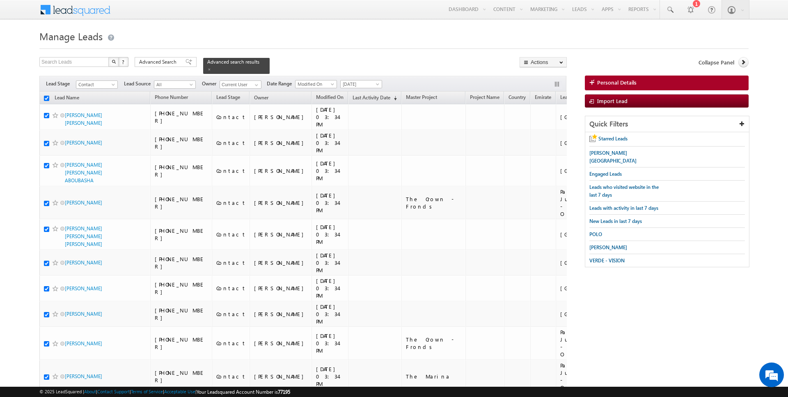
checkbox input "true"
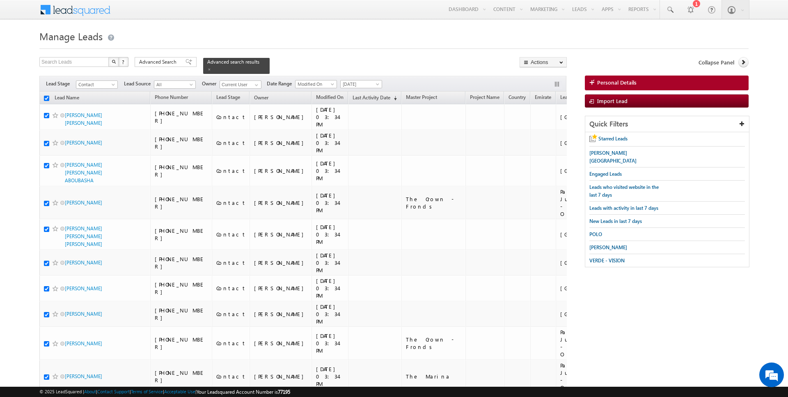
checkbox input "true"
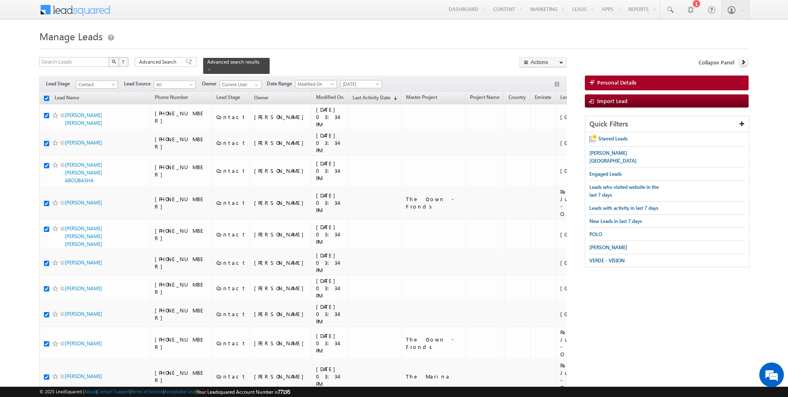
checkbox input "true"
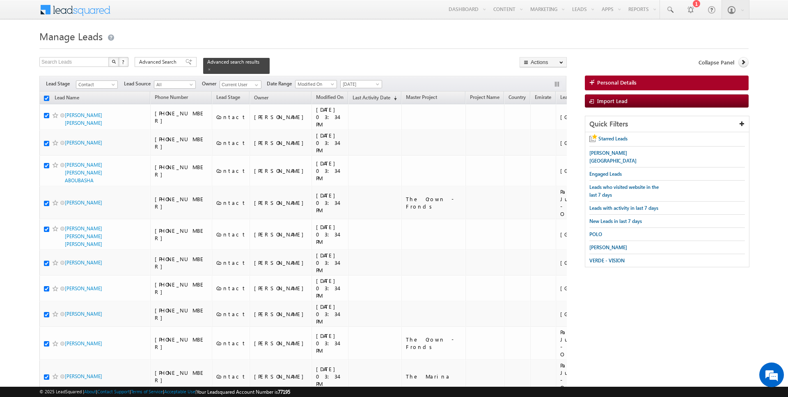
checkbox input "true"
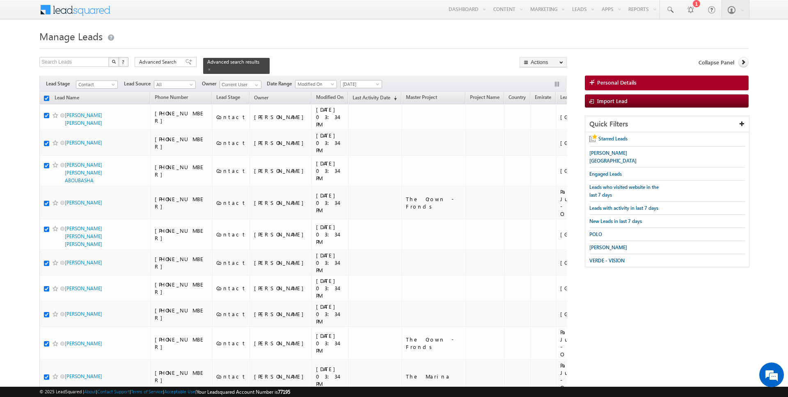
checkbox input "true"
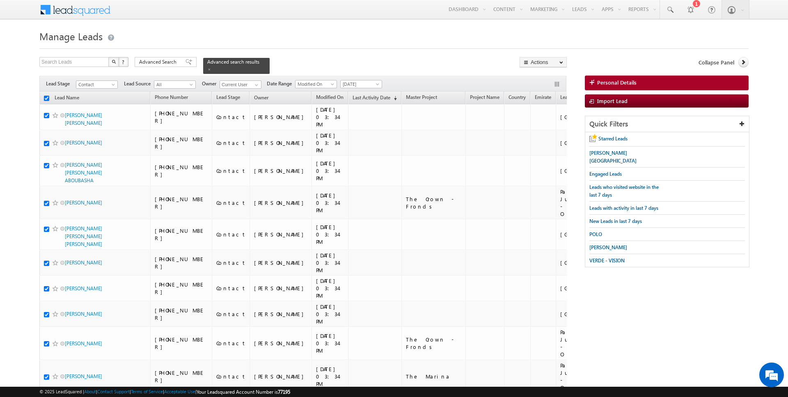
checkbox input "true"
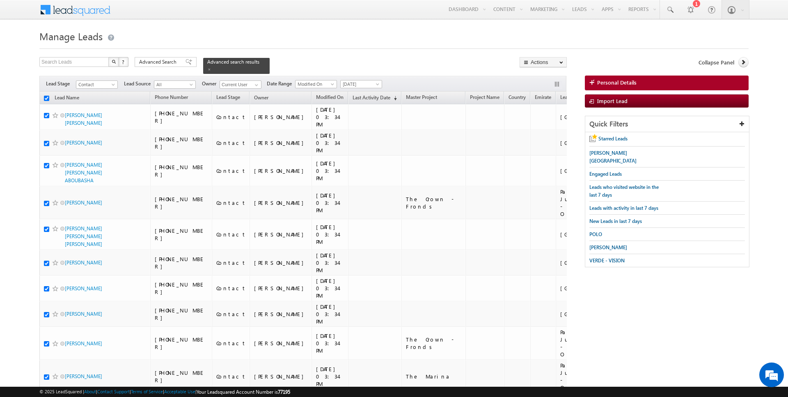
checkbox input "true"
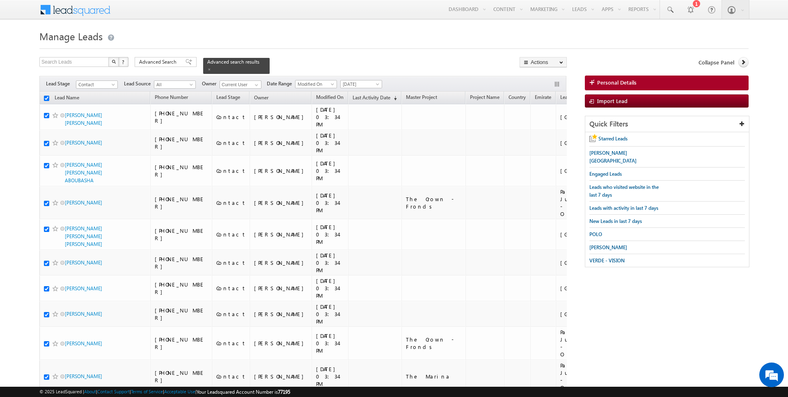
checkbox input "true"
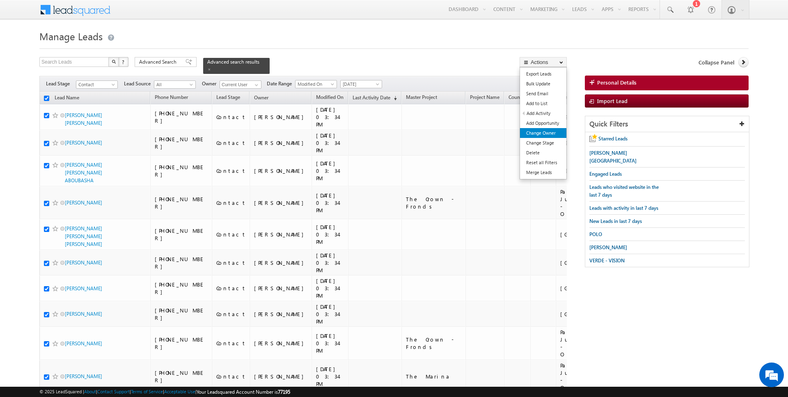
click at [545, 134] on link "Change Owner" at bounding box center [543, 133] width 46 height 10
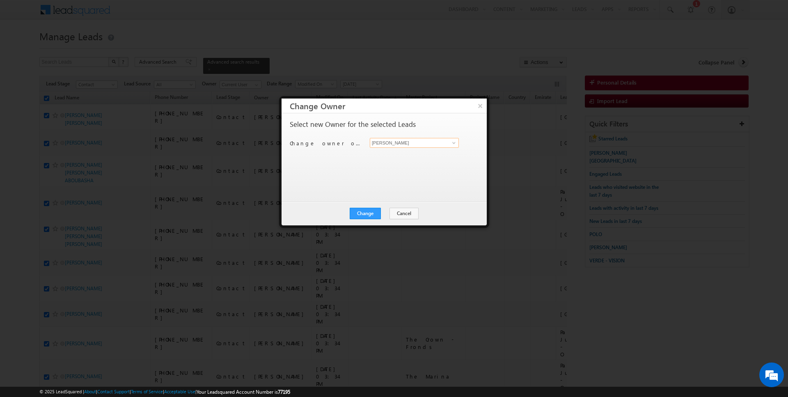
click at [406, 146] on input "[PERSON_NAME]" at bounding box center [414, 143] width 89 height 10
click at [363, 219] on div "Change Cancel Close" at bounding box center [383, 213] width 205 height 24
click at [370, 213] on button "Change" at bounding box center [365, 213] width 31 height 11
click at [377, 212] on button "Close" at bounding box center [385, 213] width 26 height 11
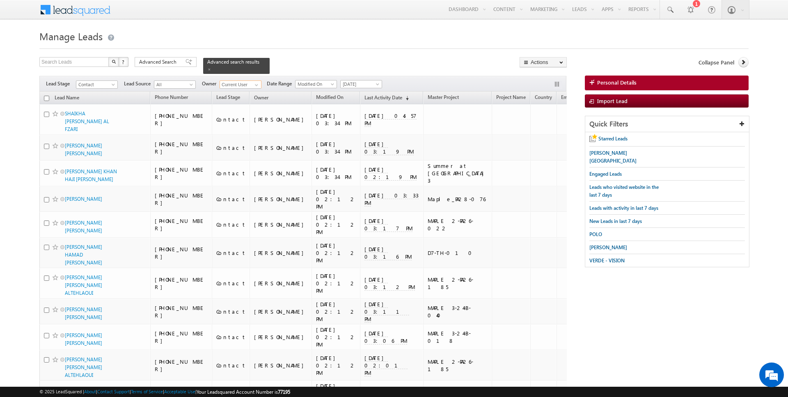
click at [225, 80] on input "Current User" at bounding box center [240, 84] width 42 height 8
click at [244, 91] on link "Anuj Upadhyay anuj.upadhyay@indglobal.ae" at bounding box center [260, 96] width 82 height 16
type input "[PERSON_NAME]"
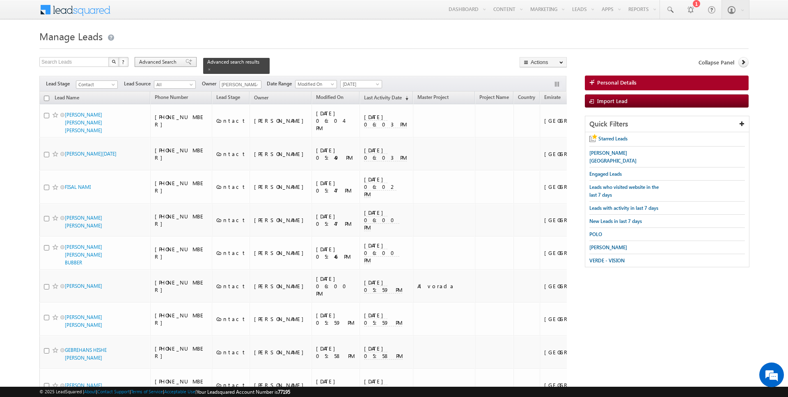
click at [169, 63] on span "Advanced Search" at bounding box center [159, 61] width 40 height 7
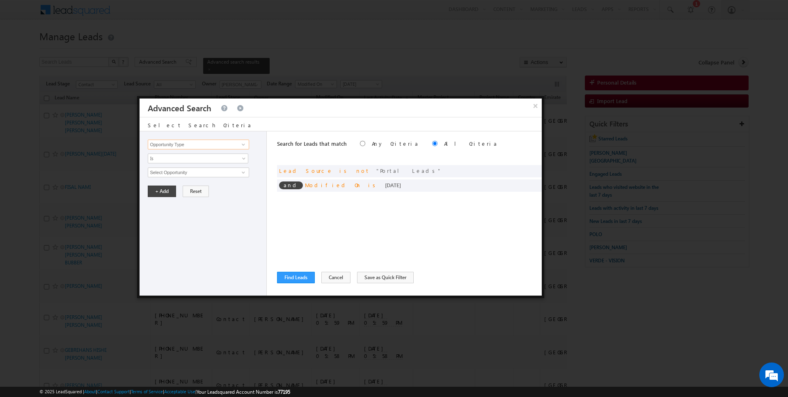
click at [218, 143] on input "Opportunity Type" at bounding box center [198, 144] width 101 height 10
type input "Last Activity Date"
click at [194, 156] on span "Is" at bounding box center [192, 158] width 89 height 7
click at [179, 173] on link "Before" at bounding box center [198, 174] width 100 height 7
click at [162, 187] on button "+ Add" at bounding box center [162, 190] width 28 height 11
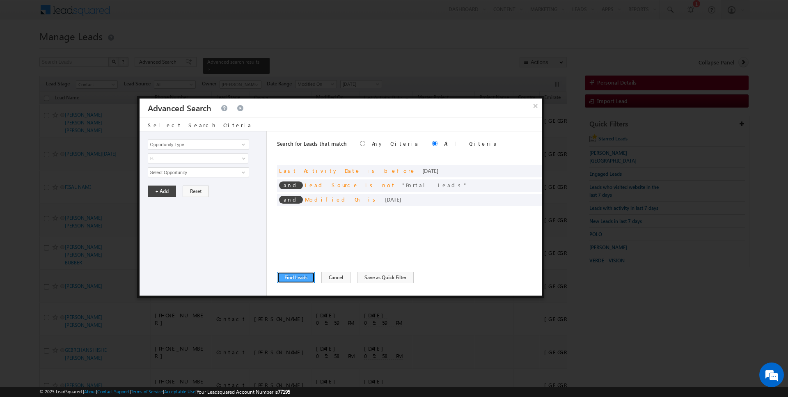
click at [295, 280] on button "Find Leads" at bounding box center [296, 277] width 38 height 11
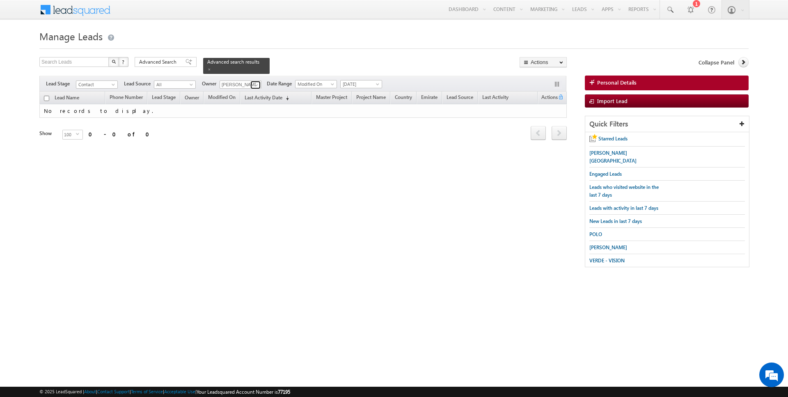
click at [258, 84] on link at bounding box center [255, 85] width 10 height 8
click at [159, 61] on span "Advanced Search" at bounding box center [159, 61] width 40 height 7
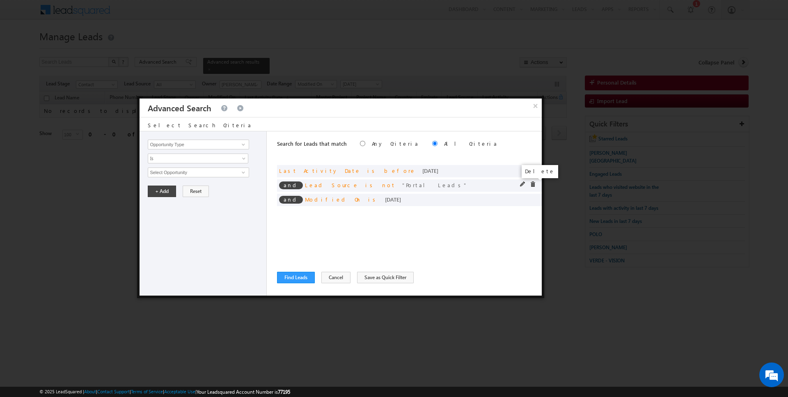
click at [534, 185] on span at bounding box center [533, 184] width 6 height 6
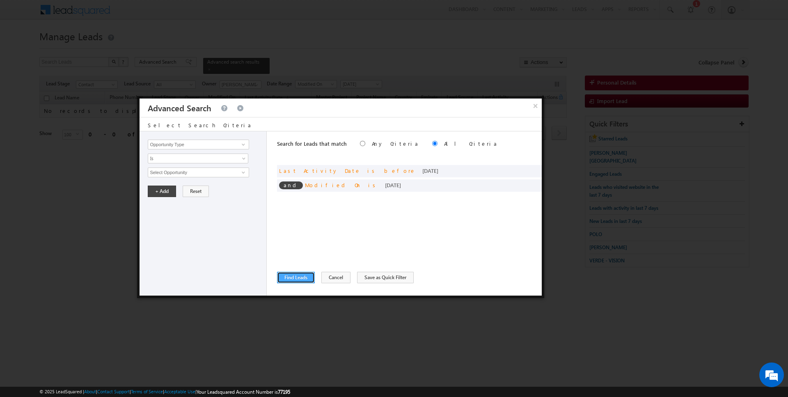
click at [295, 278] on button "Find Leads" at bounding box center [296, 277] width 38 height 11
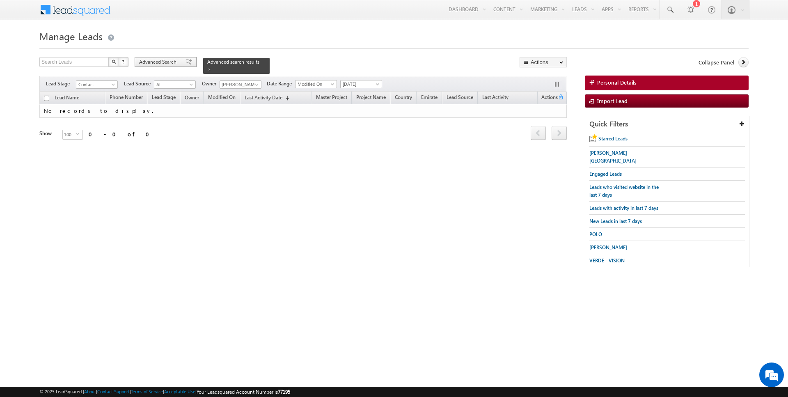
click at [163, 57] on div "Advanced Search" at bounding box center [166, 62] width 62 height 10
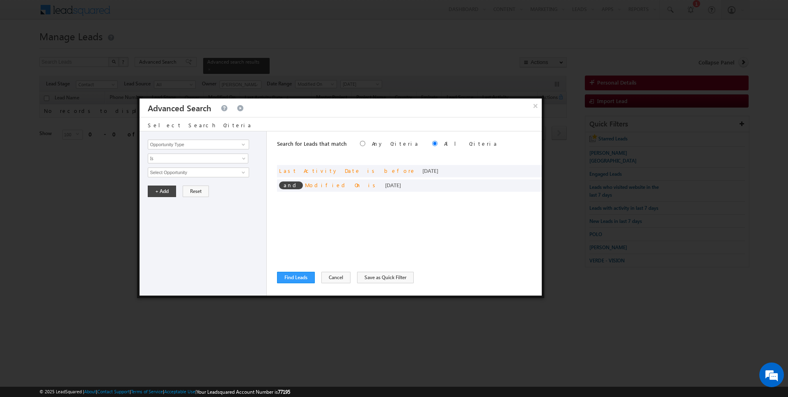
click at [325, 283] on div "Search for Leads that match Any Criteria All Criteria Note that the current tri…" at bounding box center [409, 213] width 265 height 164
click at [327, 277] on button "Cancel" at bounding box center [335, 277] width 29 height 11
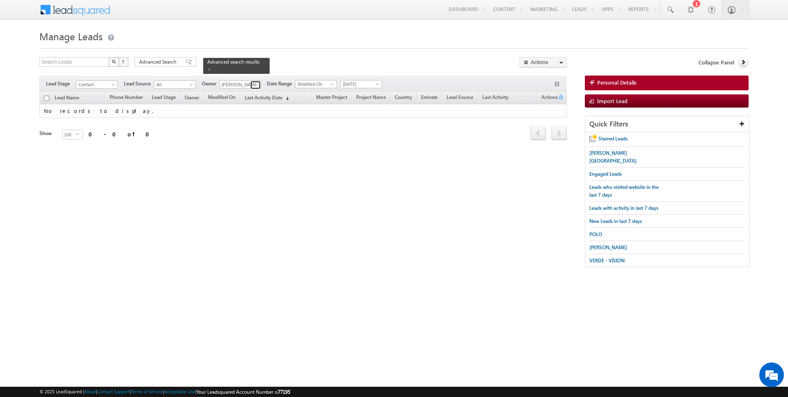
click at [253, 84] on span at bounding box center [256, 85] width 7 height 7
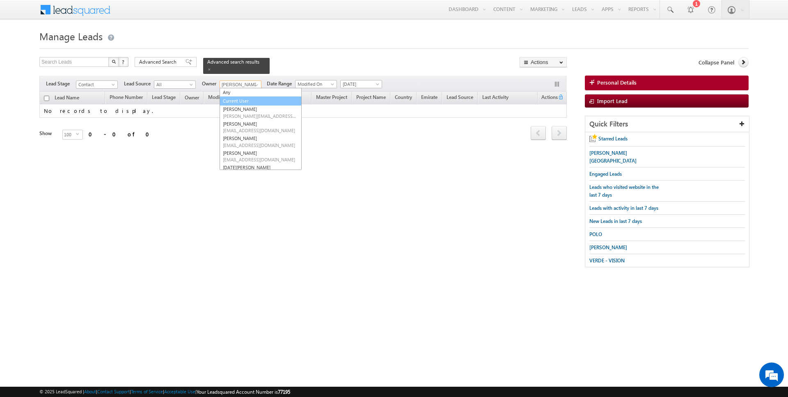
click at [241, 100] on link "Current User" at bounding box center [260, 100] width 82 height 9
type input "Current User"
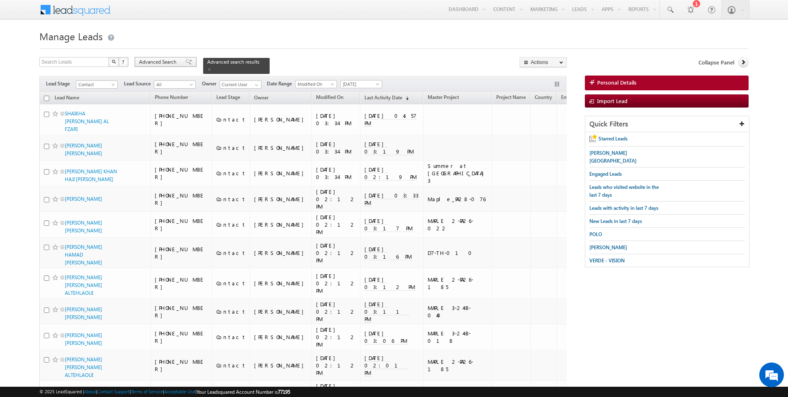
click at [164, 62] on span "Advanced Search" at bounding box center [159, 61] width 40 height 7
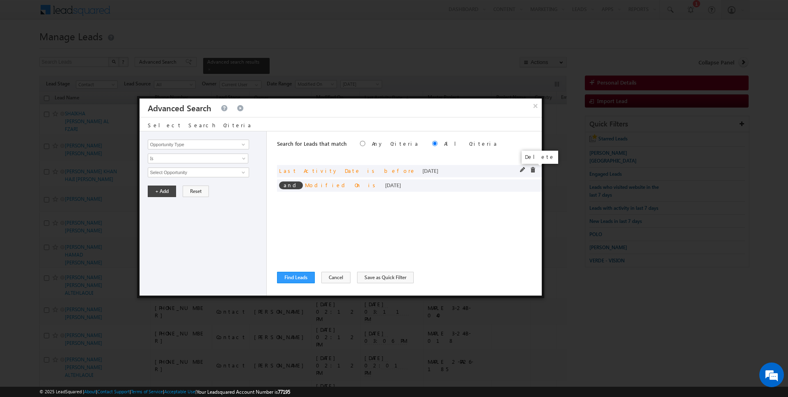
click at [534, 168] on span at bounding box center [533, 170] width 6 height 6
click at [187, 139] on input "Opportunity Type" at bounding box center [198, 144] width 101 height 10
type input "Lead Activity"
click at [169, 155] on span "Is" at bounding box center [192, 158] width 89 height 7
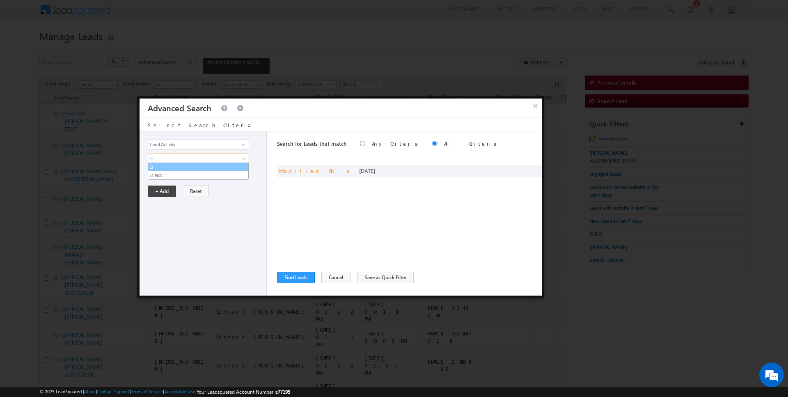
click at [168, 169] on link "Is" at bounding box center [198, 166] width 100 height 7
click at [174, 161] on span "Is" at bounding box center [192, 158] width 89 height 7
click at [174, 176] on link "Is Not" at bounding box center [198, 174] width 100 height 7
click at [185, 169] on input "Select Activity" at bounding box center [198, 172] width 101 height 10
type input "Outbound Phone Call Activity"
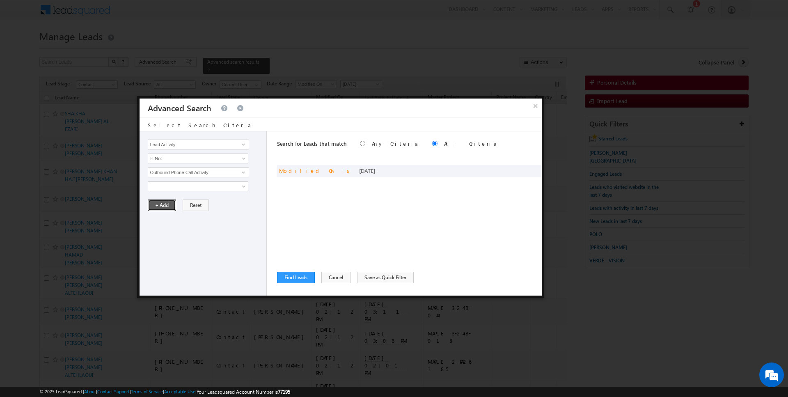
click at [163, 203] on button "+ Add" at bounding box center [162, 204] width 28 height 11
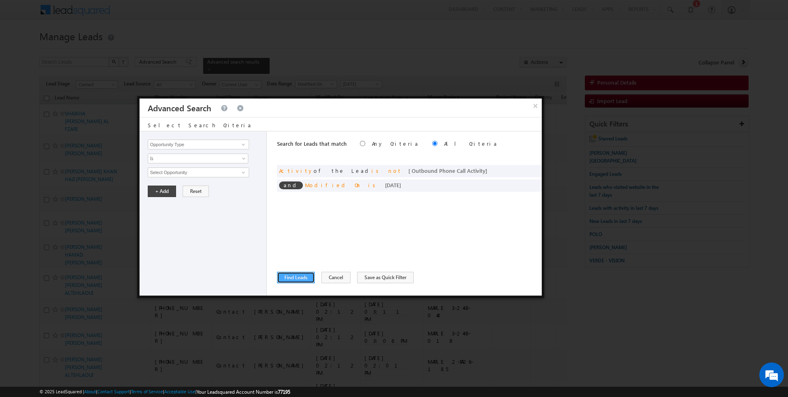
click at [293, 272] on button "Find Leads" at bounding box center [296, 277] width 38 height 11
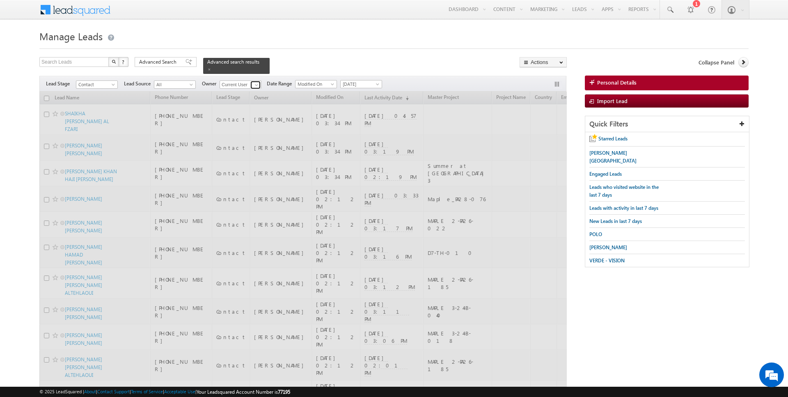
click at [255, 85] on span at bounding box center [256, 85] width 7 height 7
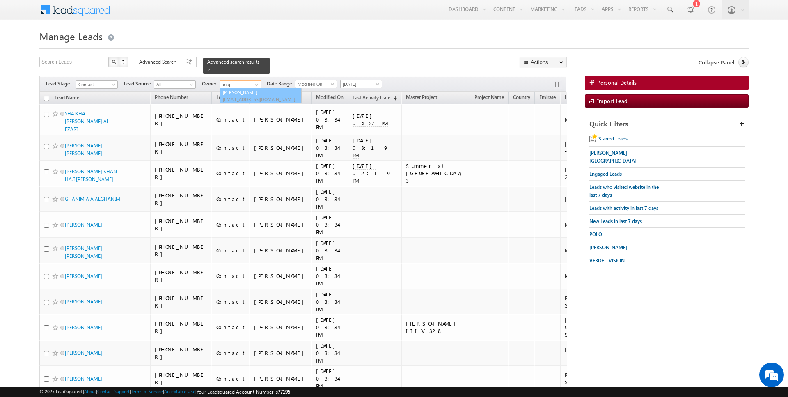
type input "[PERSON_NAME]"
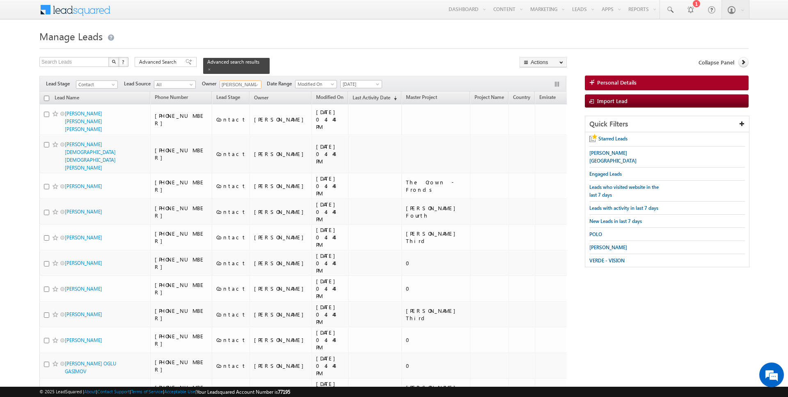
click at [46, 98] on input "checkbox" at bounding box center [46, 98] width 5 height 5
checkbox input "true"
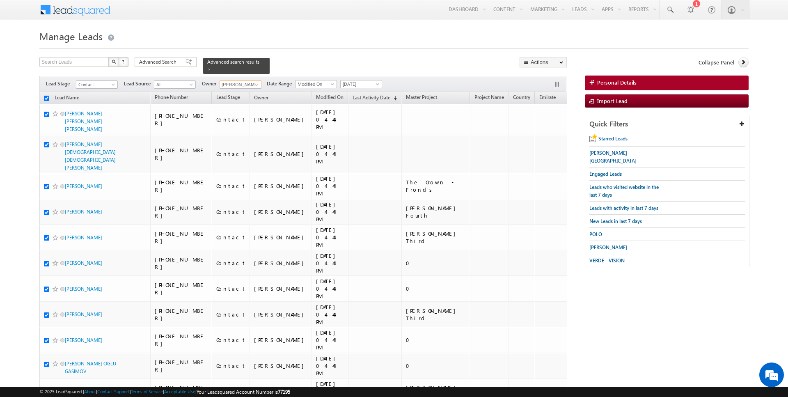
checkbox input "true"
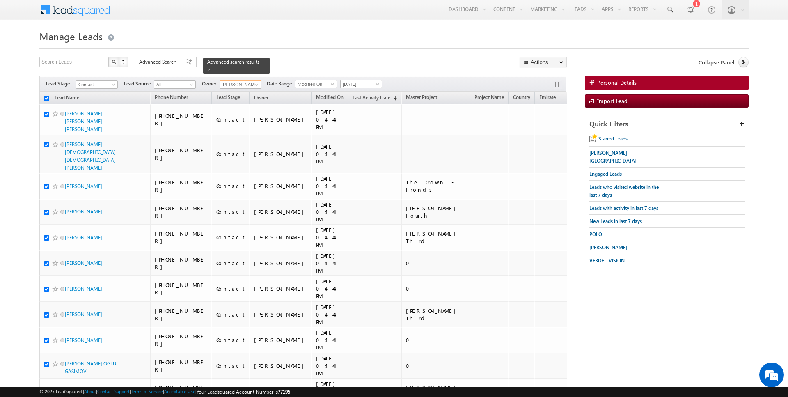
checkbox input "true"
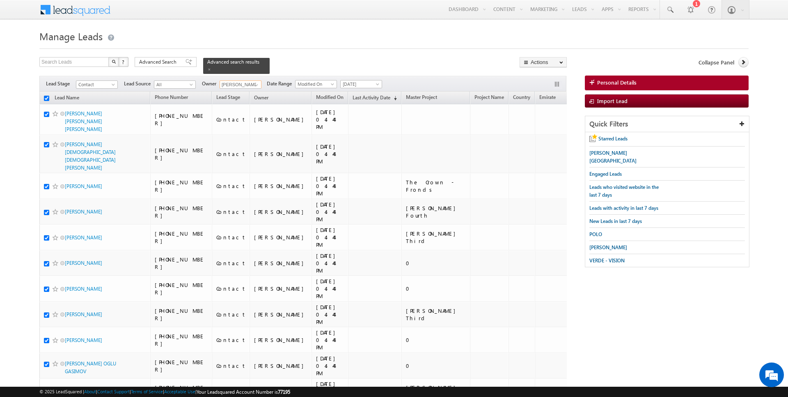
checkbox input "true"
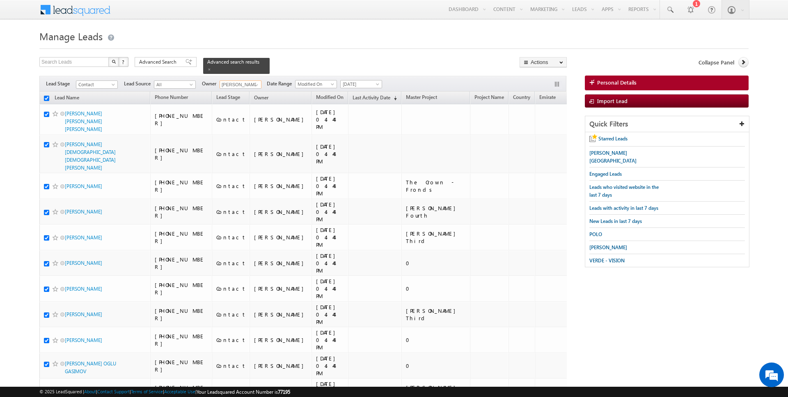
checkbox input "true"
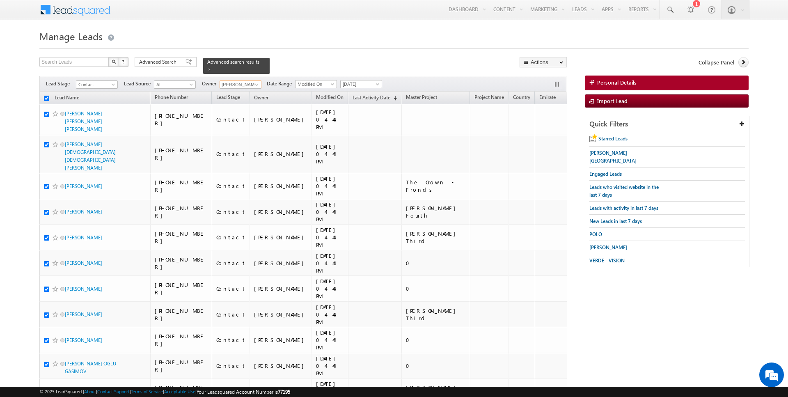
checkbox input "true"
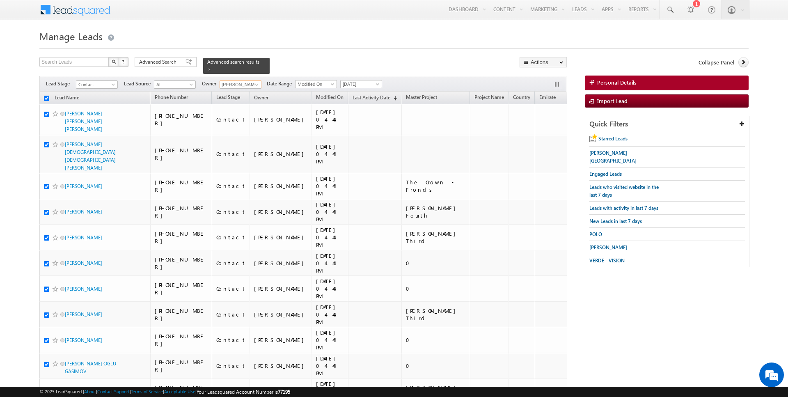
checkbox input "true"
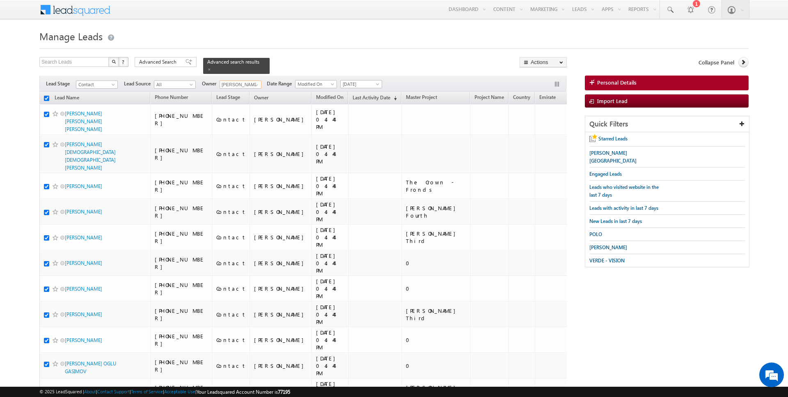
checkbox input "true"
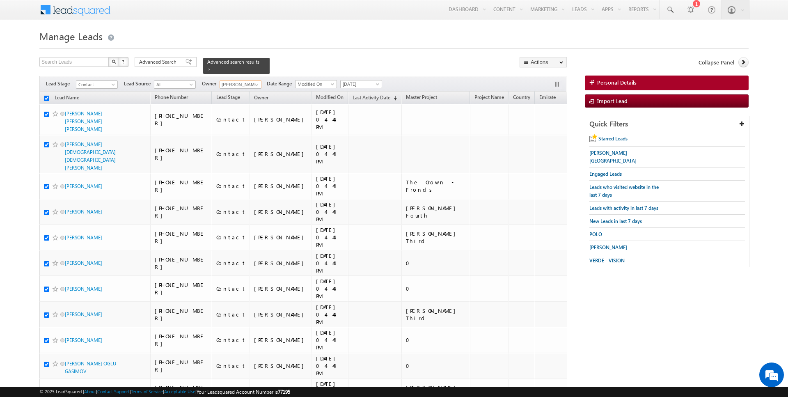
checkbox input "true"
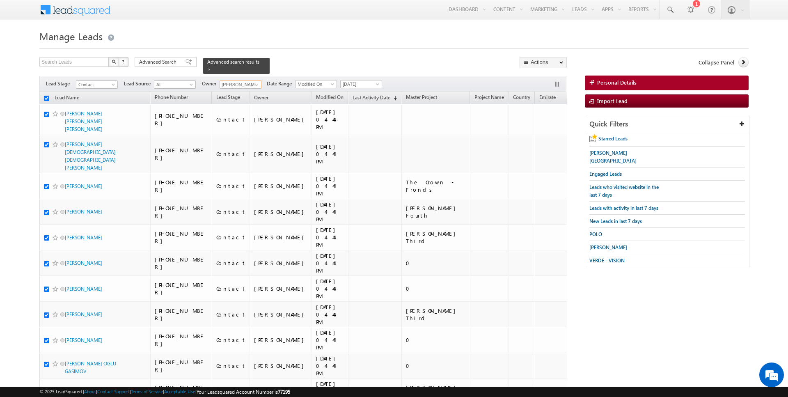
checkbox input "true"
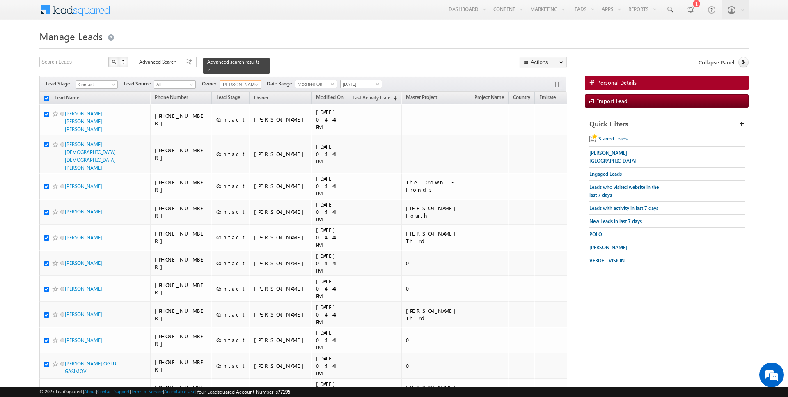
checkbox input "true"
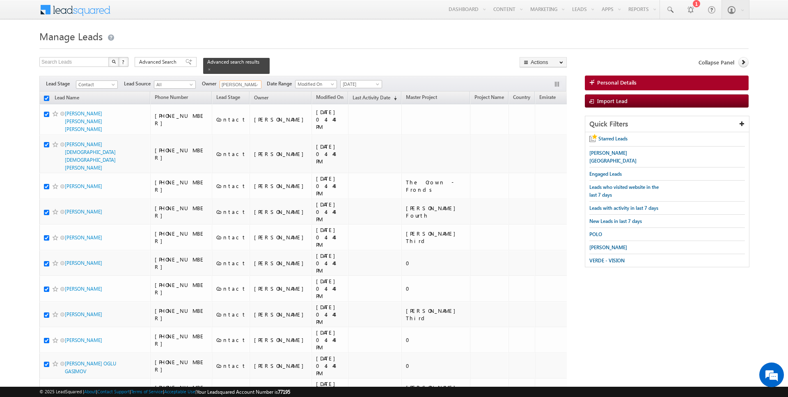
checkbox input "true"
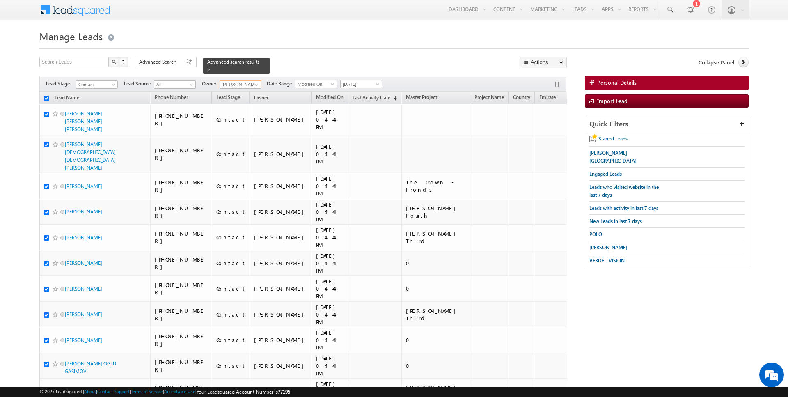
checkbox input "true"
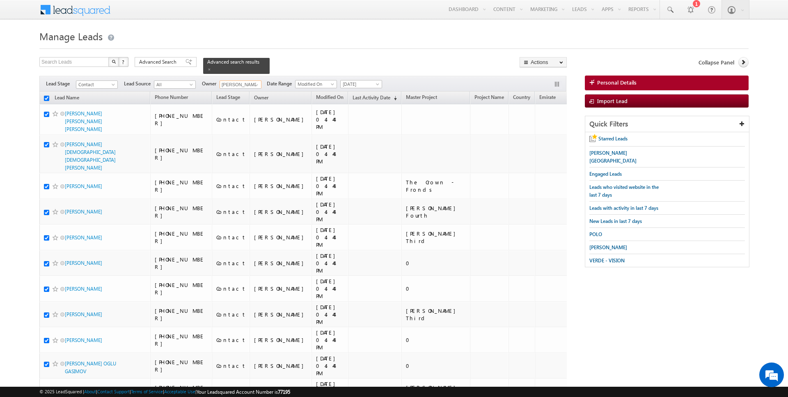
checkbox input "true"
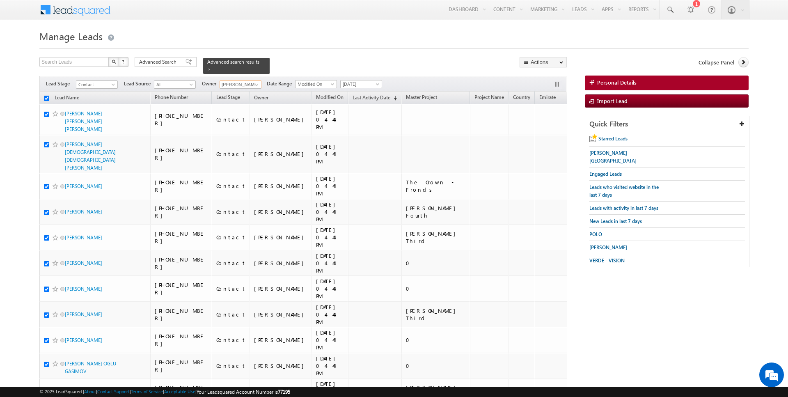
checkbox input "true"
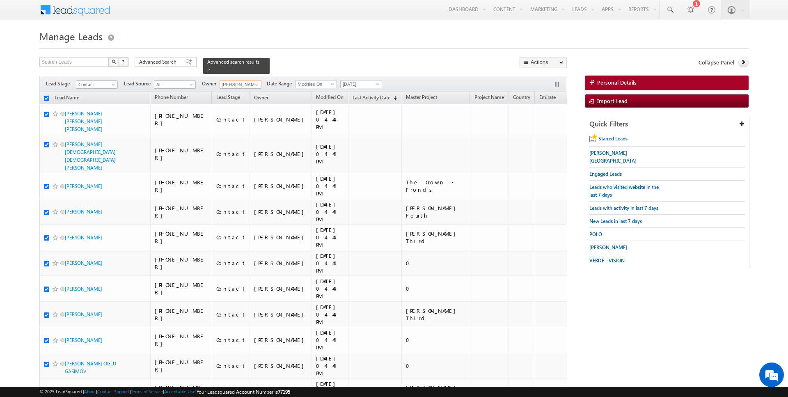
checkbox input "true"
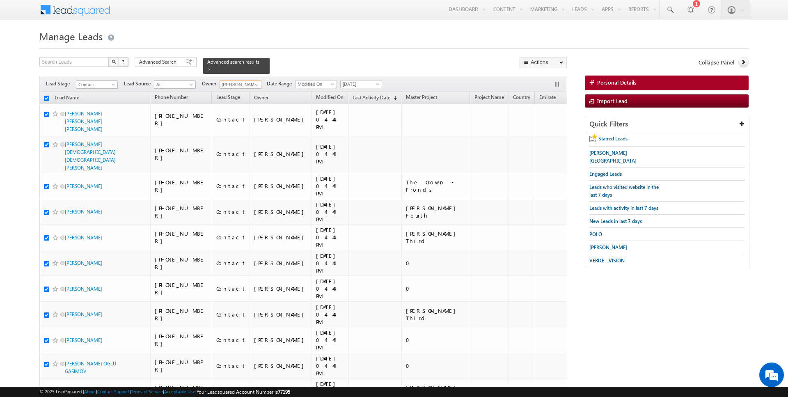
checkbox input "true"
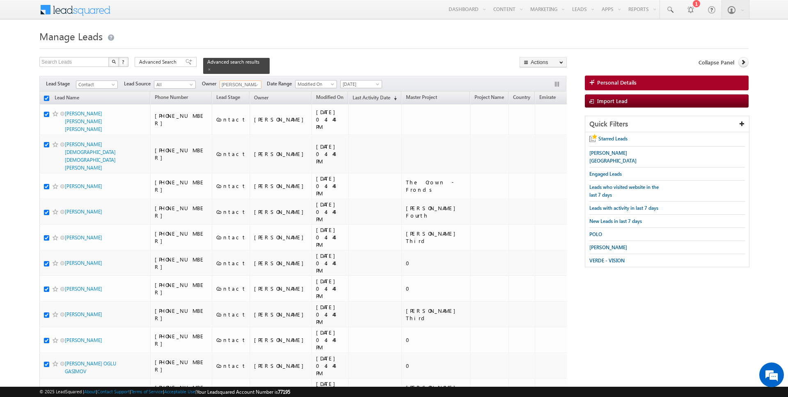
checkbox input "true"
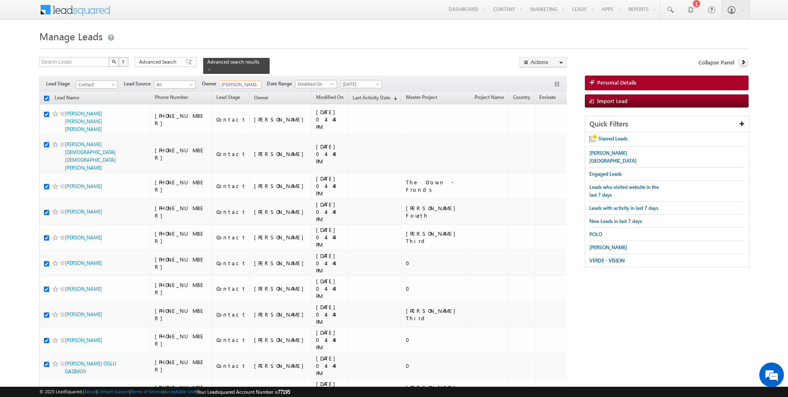
checkbox input "true"
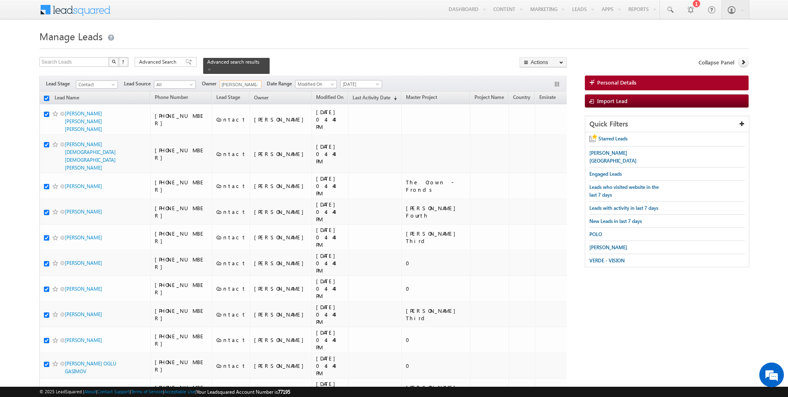
checkbox input "true"
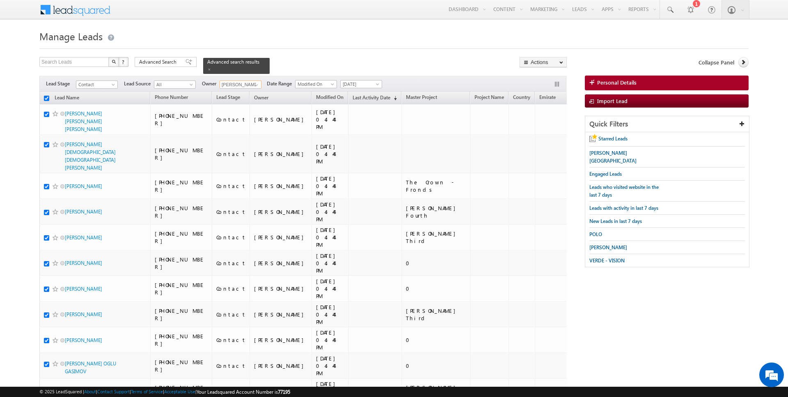
checkbox input "true"
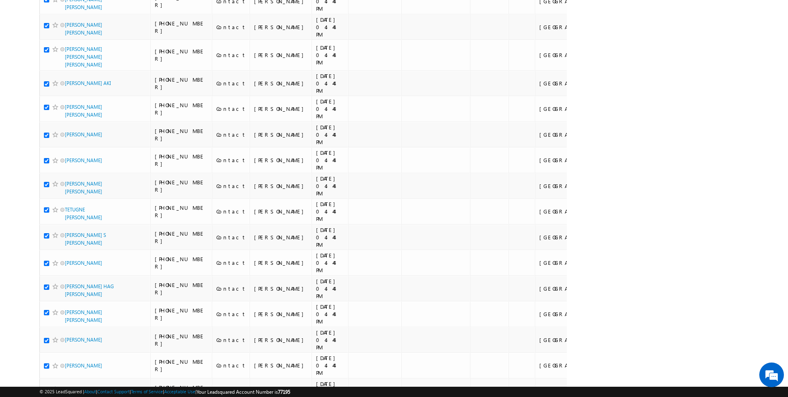
scroll to position [2048, 0]
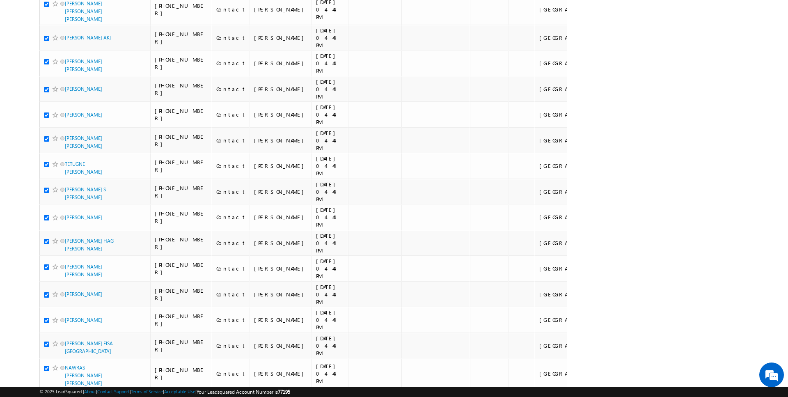
type input "Anuj Upadhyay"
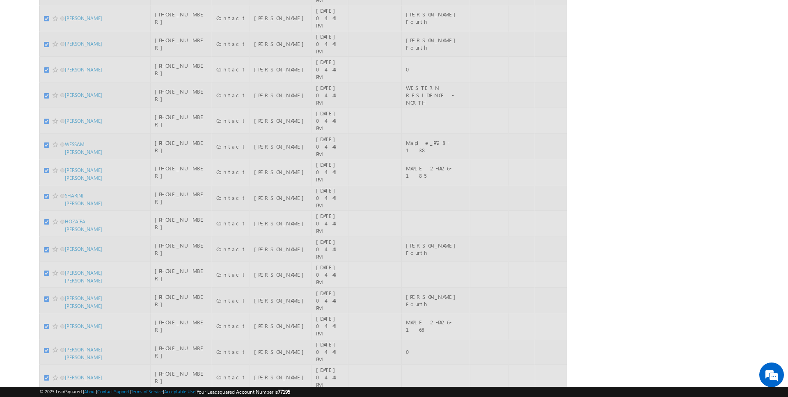
scroll to position [0, 0]
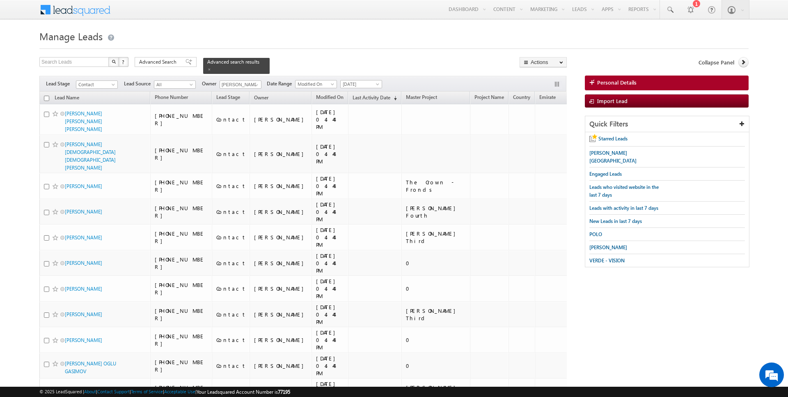
click at [46, 97] on input "checkbox" at bounding box center [46, 98] width 5 height 5
checkbox input "true"
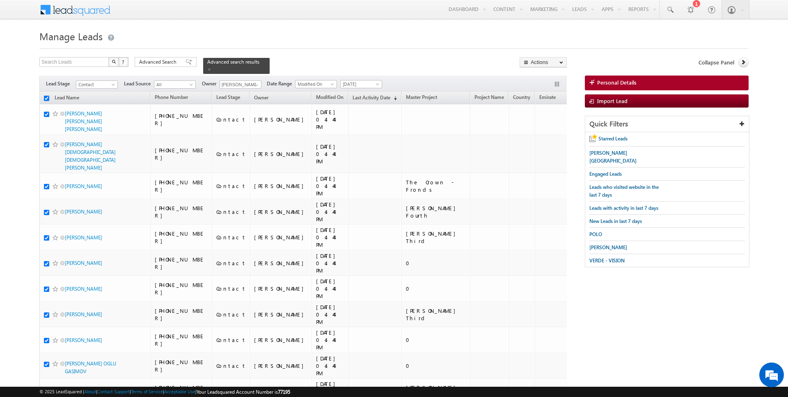
checkbox input "true"
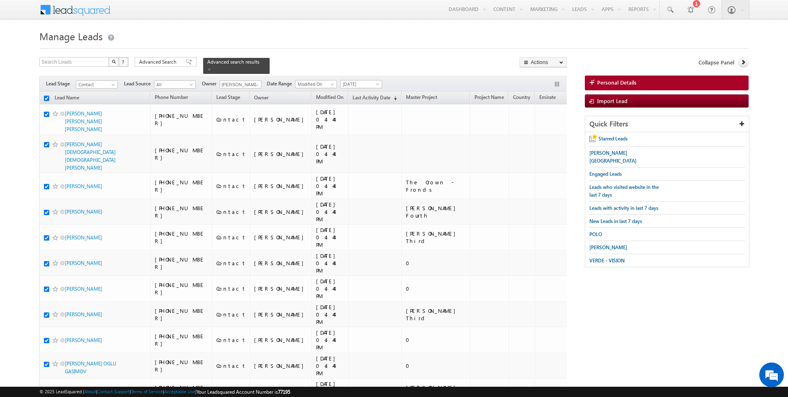
checkbox input "true"
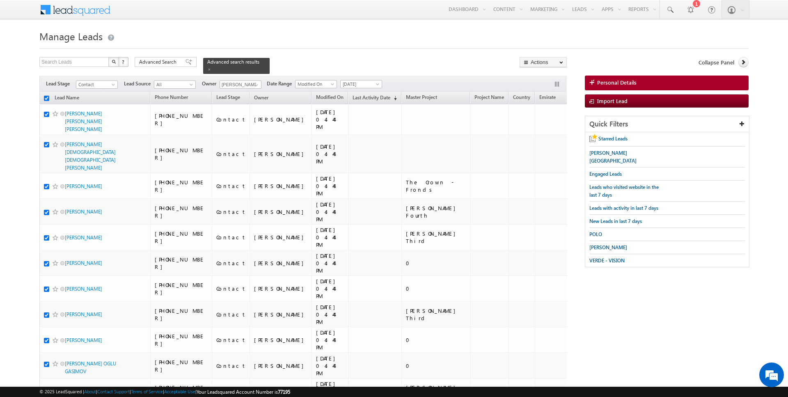
checkbox input "true"
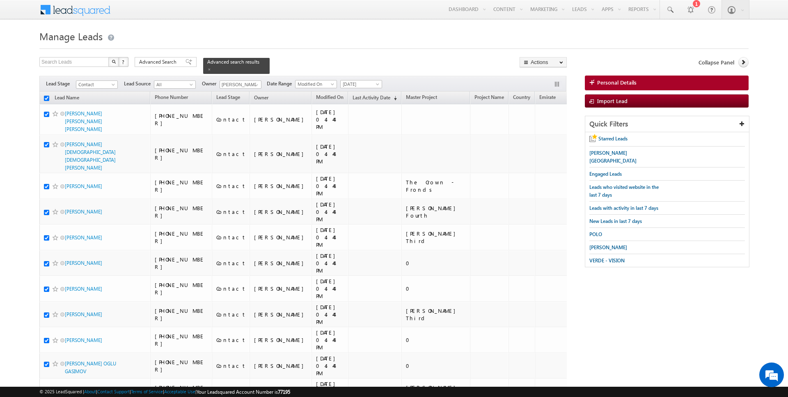
checkbox input "true"
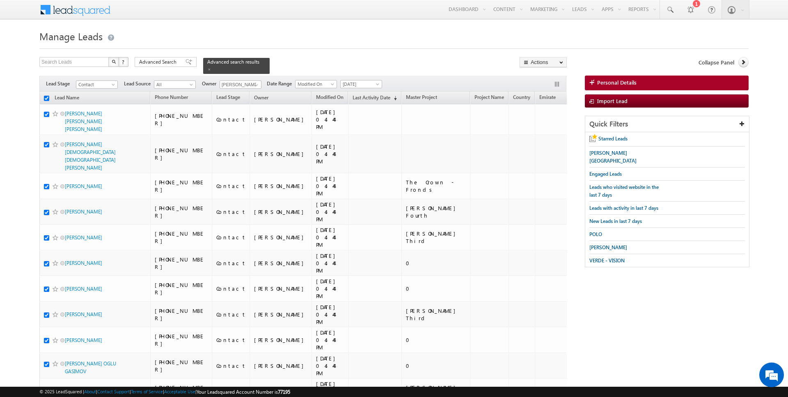
checkbox input "true"
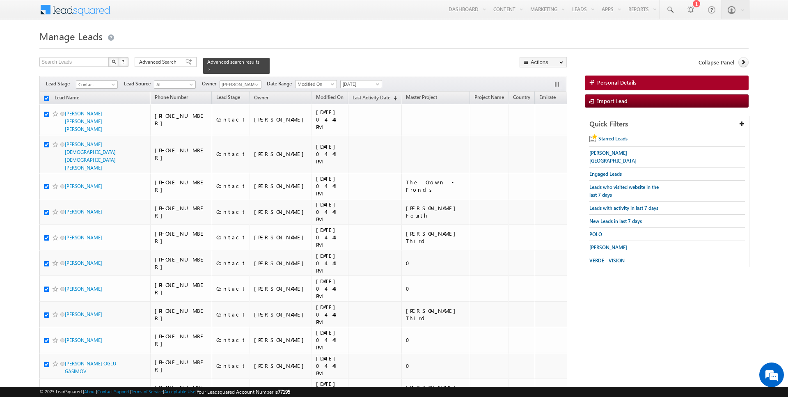
checkbox input "true"
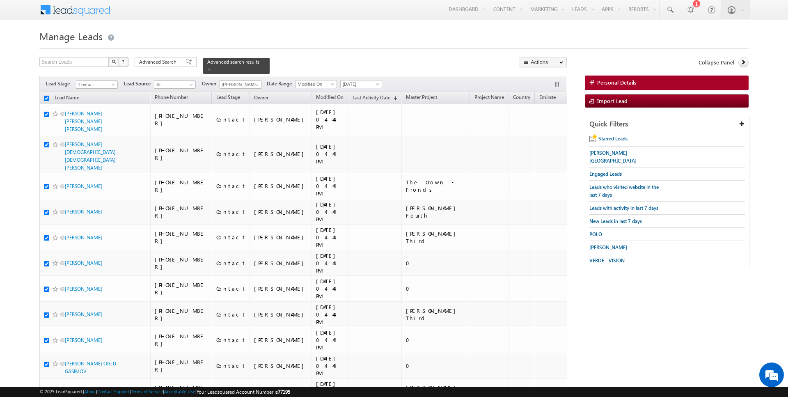
checkbox input "true"
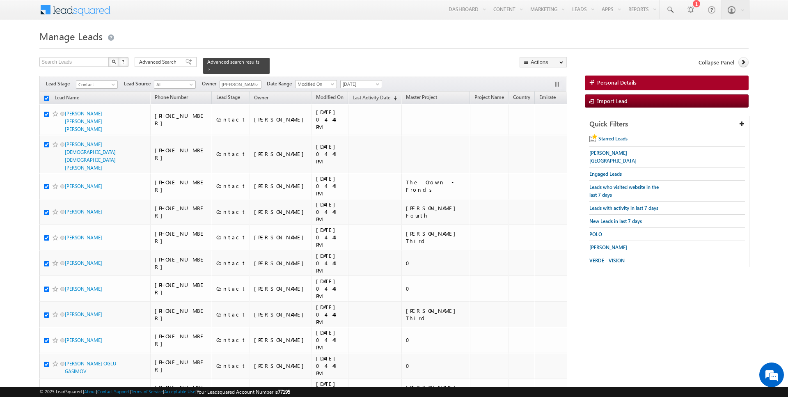
checkbox input "true"
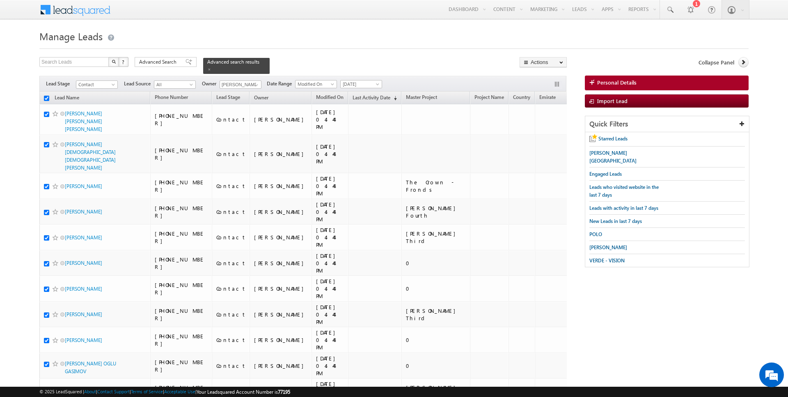
checkbox input "true"
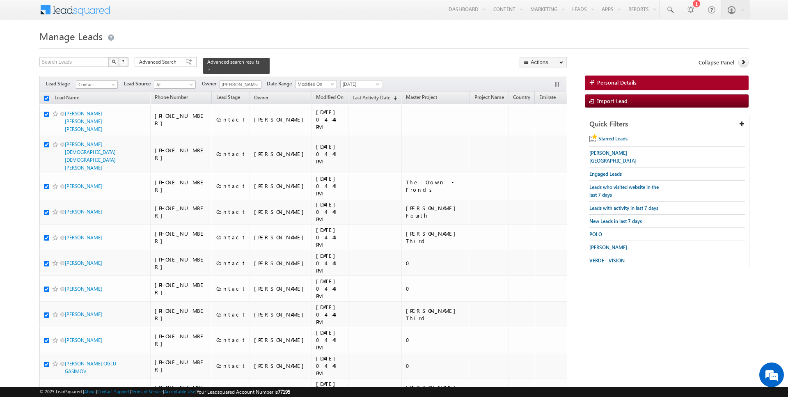
checkbox input "true"
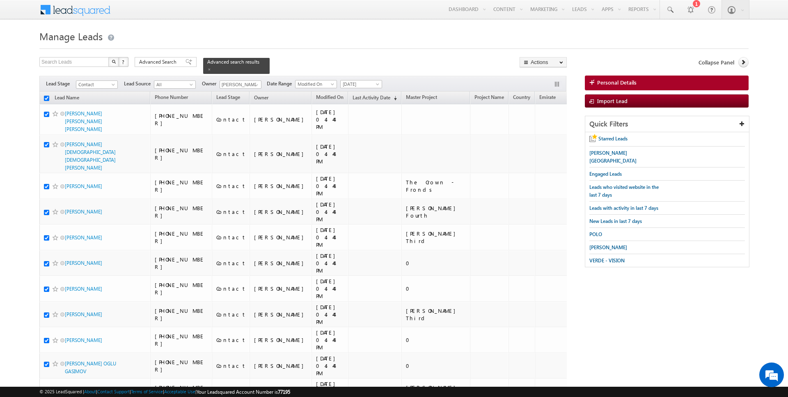
checkbox input "true"
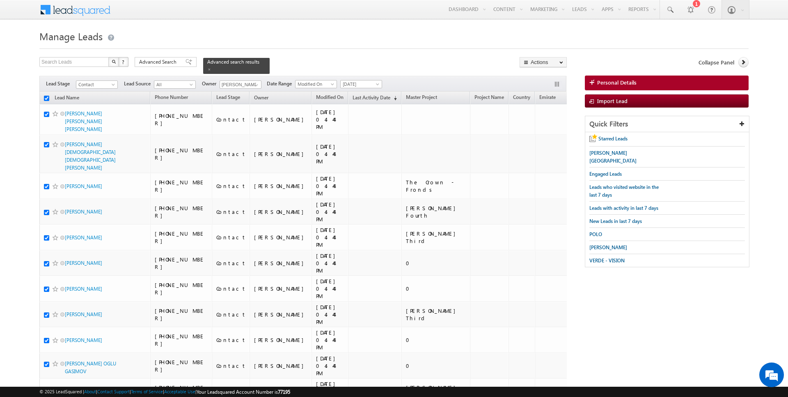
checkbox input "true"
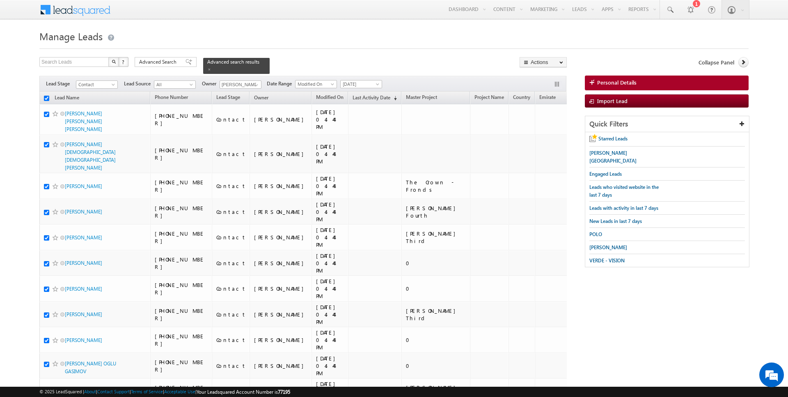
checkbox input "true"
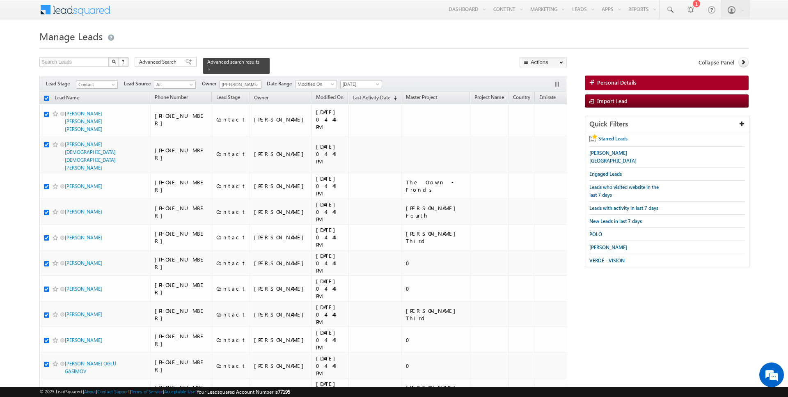
checkbox input "true"
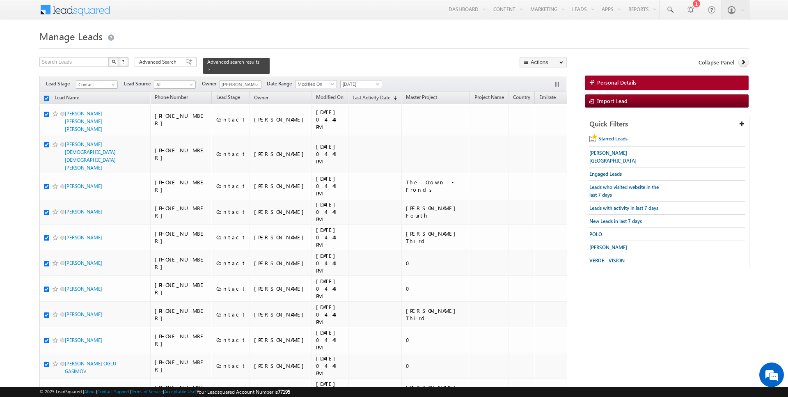
checkbox input "true"
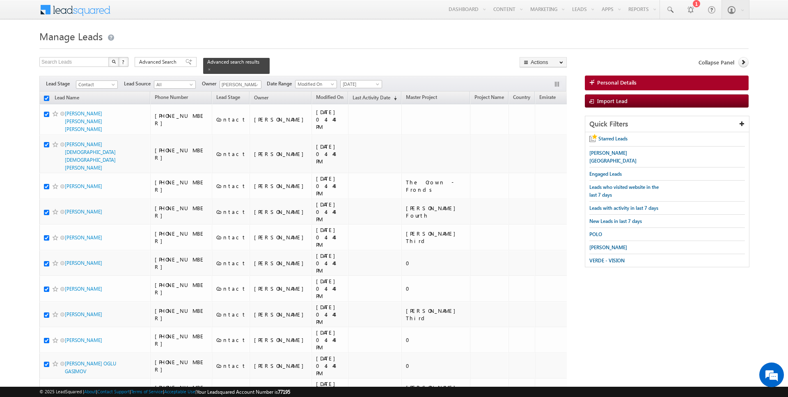
checkbox input "true"
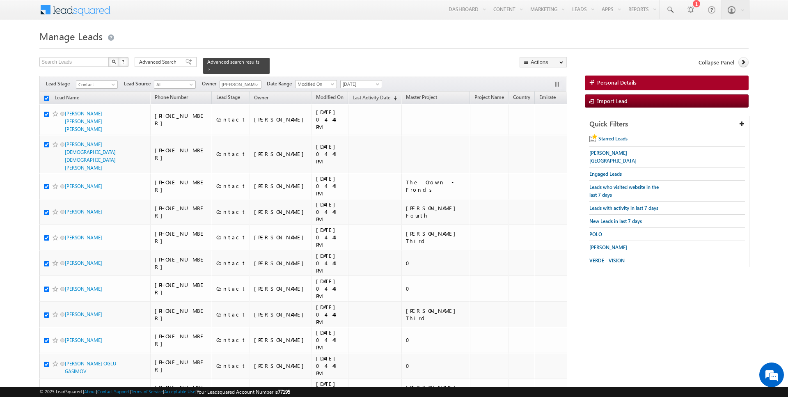
checkbox input "true"
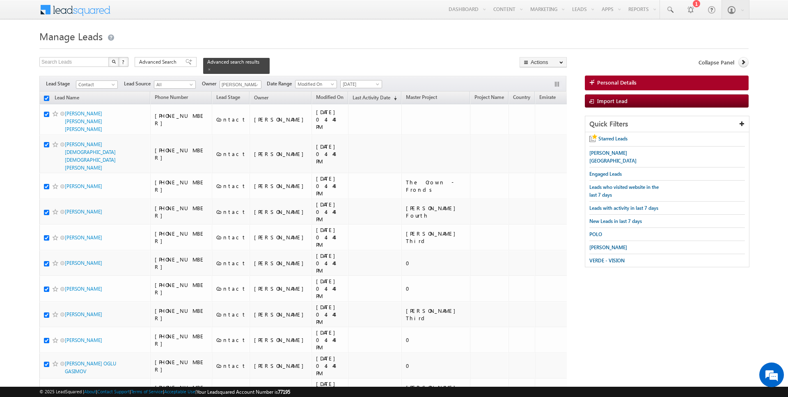
checkbox input "true"
click at [540, 133] on link "Change Owner" at bounding box center [543, 133] width 46 height 10
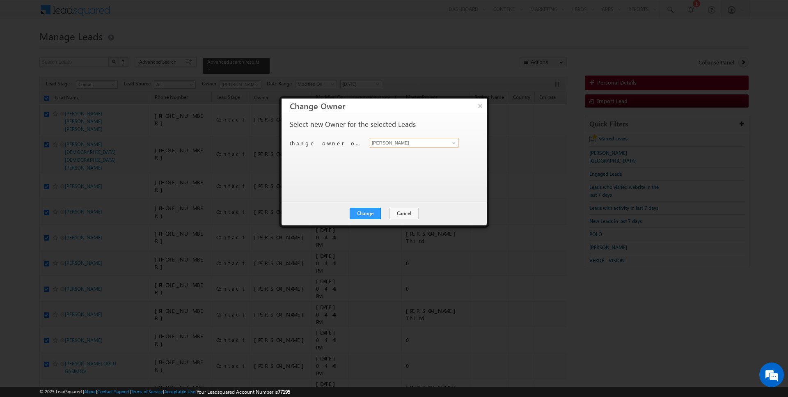
click at [408, 142] on input "[PERSON_NAME]" at bounding box center [414, 143] width 89 height 10
click at [370, 217] on button "Change" at bounding box center [365, 213] width 31 height 11
click at [386, 209] on button "Close" at bounding box center [385, 213] width 26 height 11
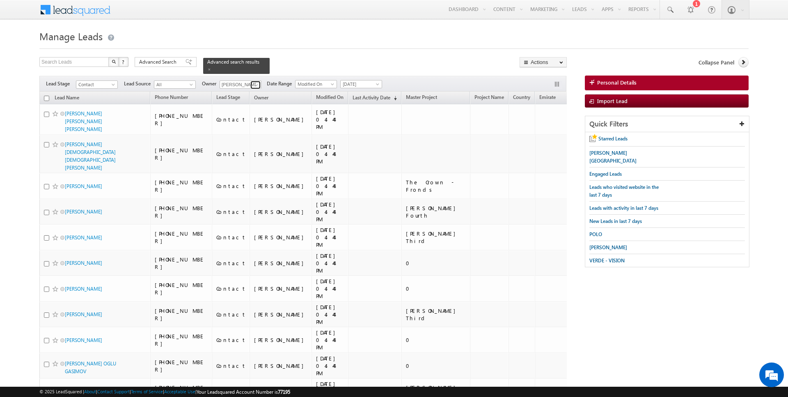
click at [250, 85] on link at bounding box center [255, 85] width 10 height 8
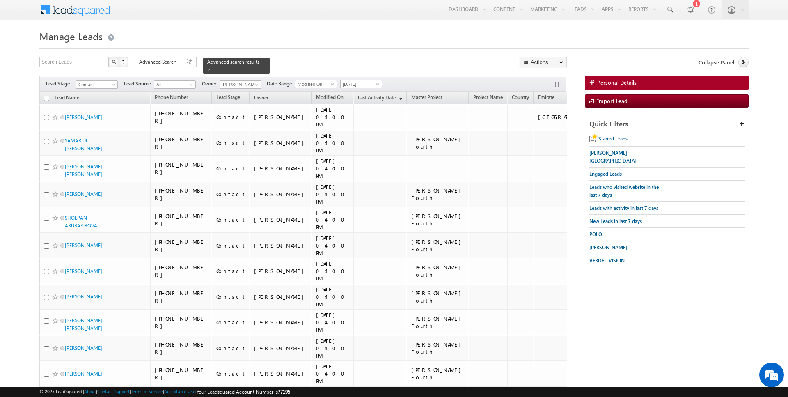
click at [46, 97] on input "checkbox" at bounding box center [46, 98] width 5 height 5
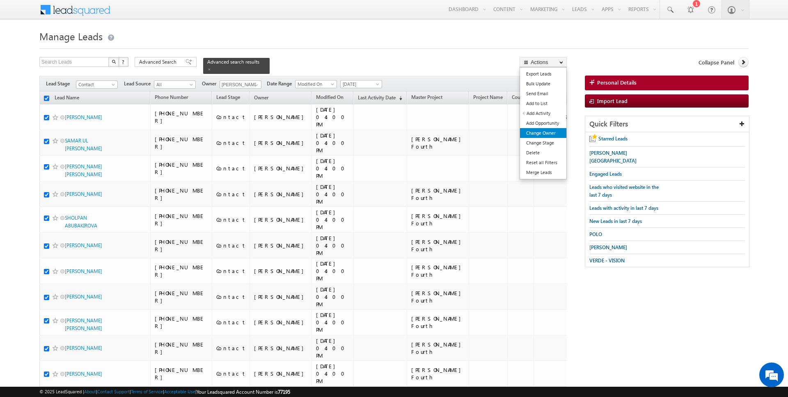
click at [550, 135] on link "Change Owner" at bounding box center [543, 133] width 46 height 10
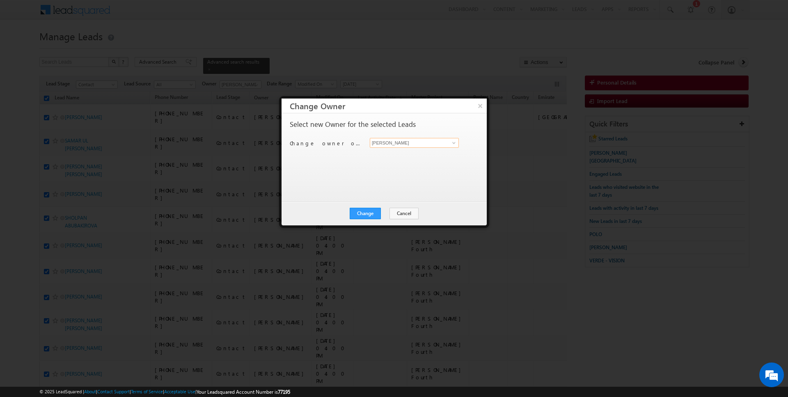
click at [414, 139] on input "[PERSON_NAME]" at bounding box center [414, 143] width 89 height 10
click at [375, 208] on button "Change" at bounding box center [365, 213] width 31 height 11
click at [387, 216] on button "Close" at bounding box center [385, 213] width 26 height 11
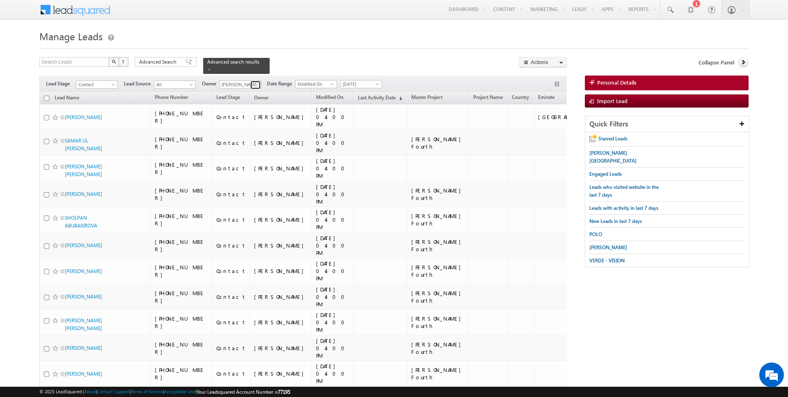
click at [253, 83] on span at bounding box center [256, 85] width 7 height 7
click at [253, 82] on span at bounding box center [256, 85] width 7 height 7
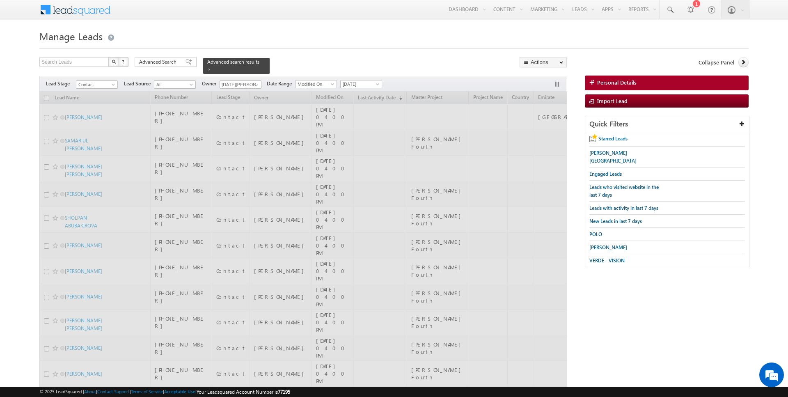
click at [306, 63] on div "Search Leads X ? 104 results found Advanced Search Advanced Search Advanced sea…" at bounding box center [302, 65] width 527 height 17
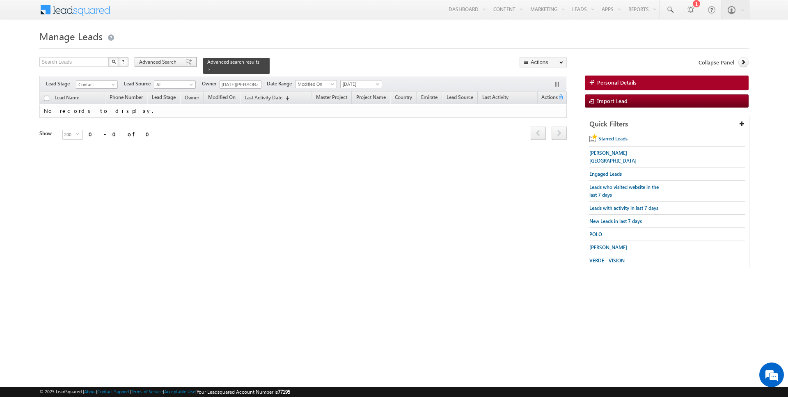
click at [148, 59] on span "Advanced Search" at bounding box center [159, 61] width 40 height 7
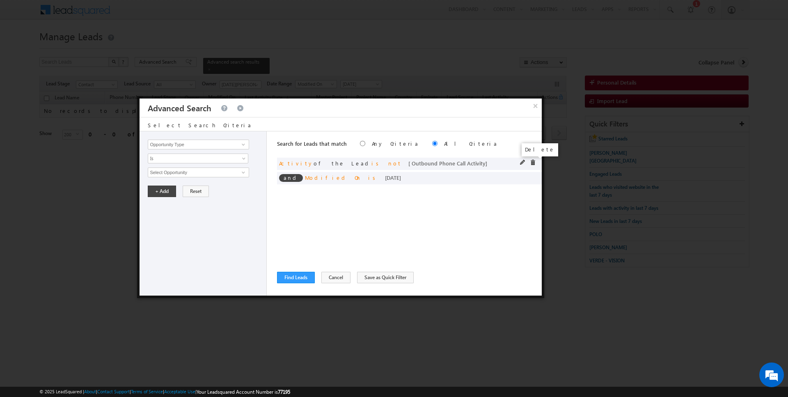
click at [533, 161] on span at bounding box center [533, 163] width 6 height 6
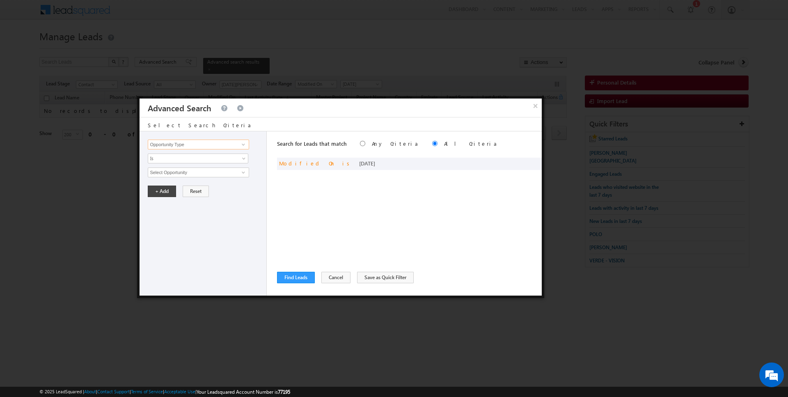
click at [201, 145] on input "Opportunity Type" at bounding box center [198, 144] width 101 height 10
click at [196, 158] on span "Is" at bounding box center [192, 158] width 89 height 7
click at [175, 174] on link "Is Not" at bounding box center [198, 174] width 100 height 7
click at [181, 172] on input "Select Activity" at bounding box center [198, 172] width 101 height 10
click at [162, 205] on button "+ Add" at bounding box center [162, 204] width 28 height 11
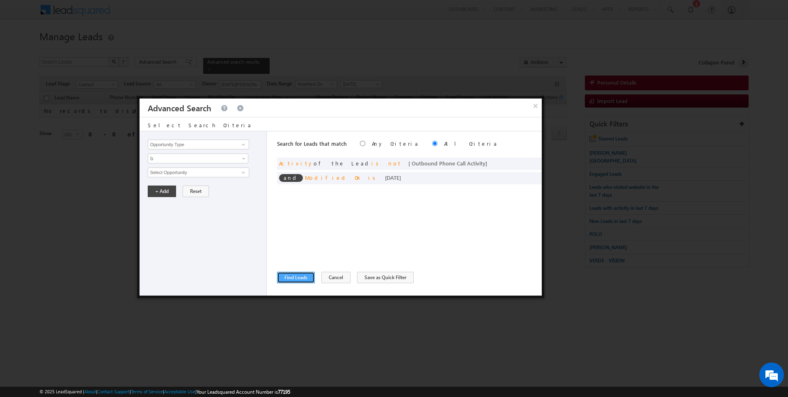
click at [291, 281] on button "Find Leads" at bounding box center [296, 277] width 38 height 11
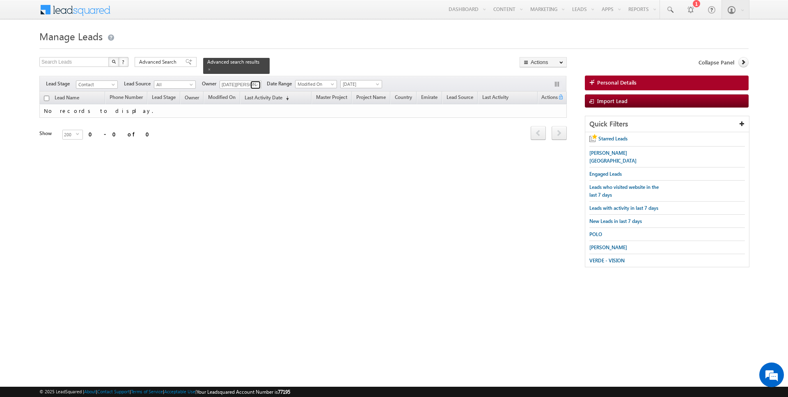
click at [253, 84] on span at bounding box center [256, 85] width 7 height 7
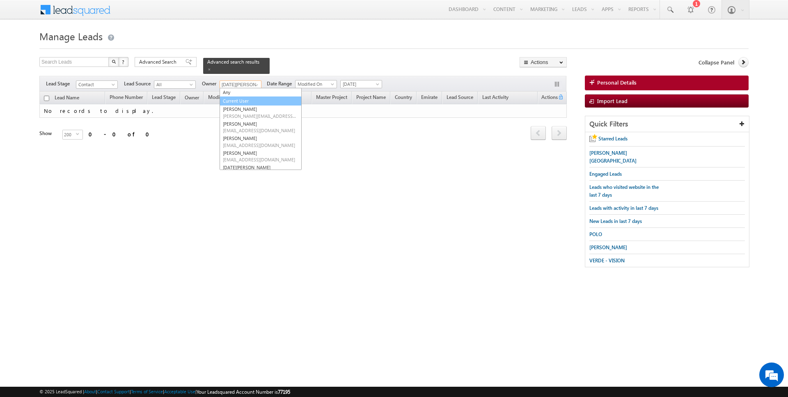
click at [246, 98] on link "Current User" at bounding box center [260, 100] width 82 height 9
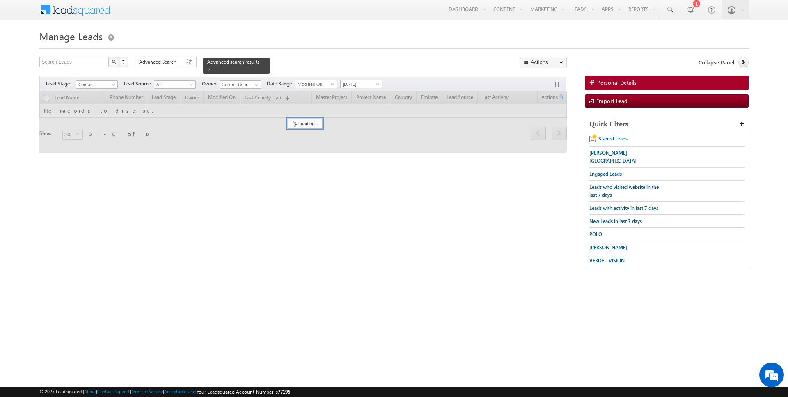
click at [295, 56] on form "Manage Leads Search Leads X ? 0 results found Advanced Search Advanced Search" at bounding box center [393, 151] width 709 height 248
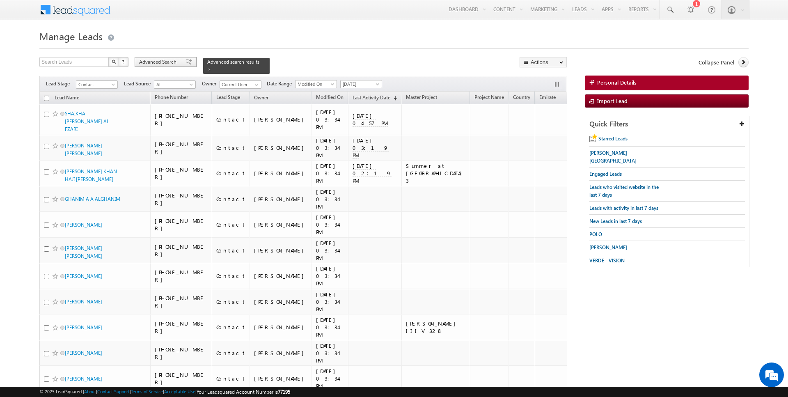
click at [160, 62] on span "Advanced Search" at bounding box center [159, 61] width 40 height 7
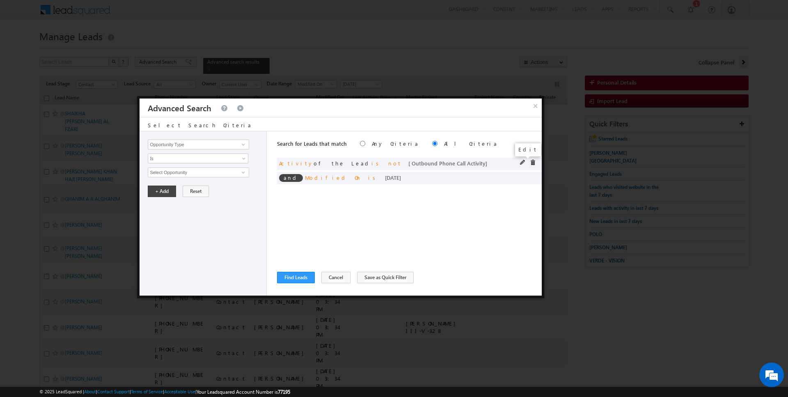
click at [523, 161] on span at bounding box center [523, 163] width 6 height 6
click at [191, 143] on input "Lead Activity" at bounding box center [198, 144] width 101 height 10
click at [181, 161] on span "Is" at bounding box center [192, 158] width 89 height 7
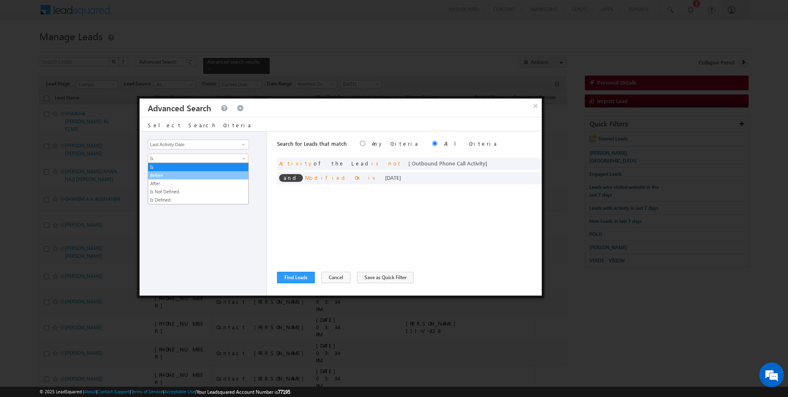
click at [170, 175] on link "Before" at bounding box center [198, 174] width 100 height 7
click at [155, 192] on button "+ Add" at bounding box center [162, 190] width 28 height 11
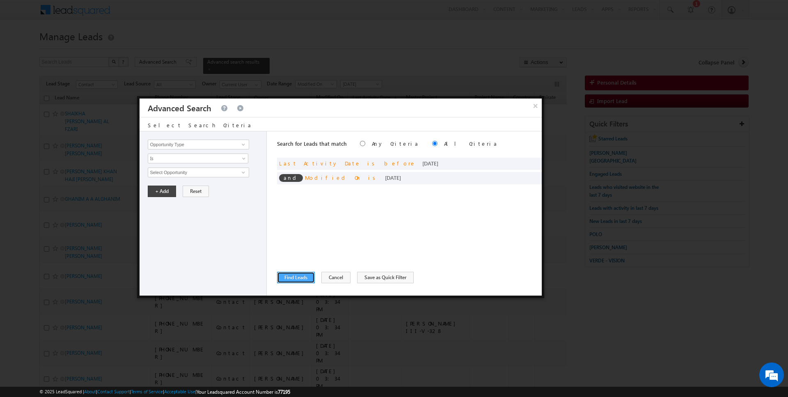
click at [291, 281] on button "Find Leads" at bounding box center [296, 277] width 38 height 11
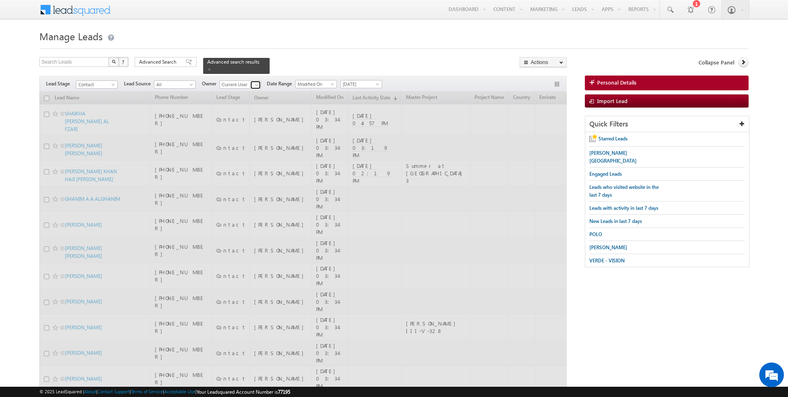
click at [258, 83] on link at bounding box center [255, 85] width 10 height 8
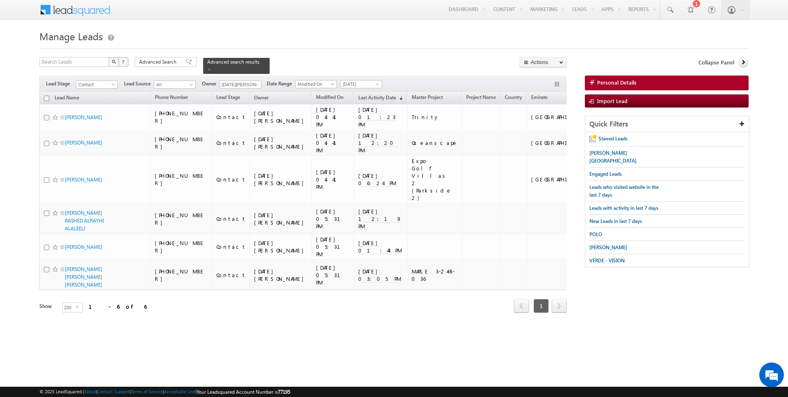
click at [257, 55] on form "Manage Leads Search Leads X ? 6 results found Advanced Search Advanced Search" at bounding box center [393, 181] width 709 height 308
click at [48, 94] on th "Lead Name" at bounding box center [94, 97] width 111 height 13
click at [47, 98] on input "checkbox" at bounding box center [46, 98] width 5 height 5
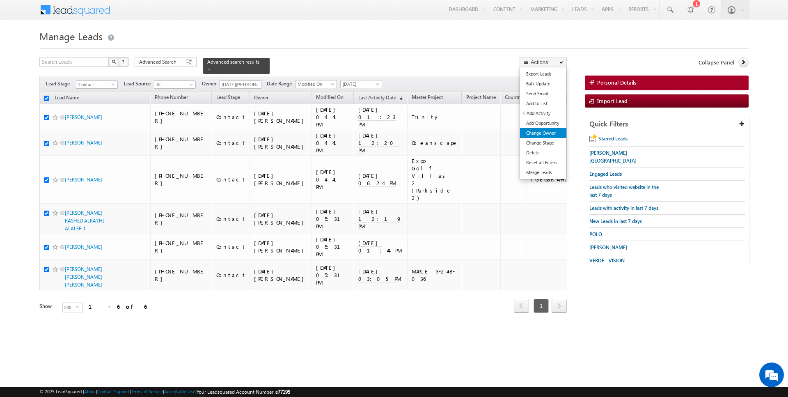
click at [544, 131] on link "Change Owner" at bounding box center [543, 133] width 46 height 10
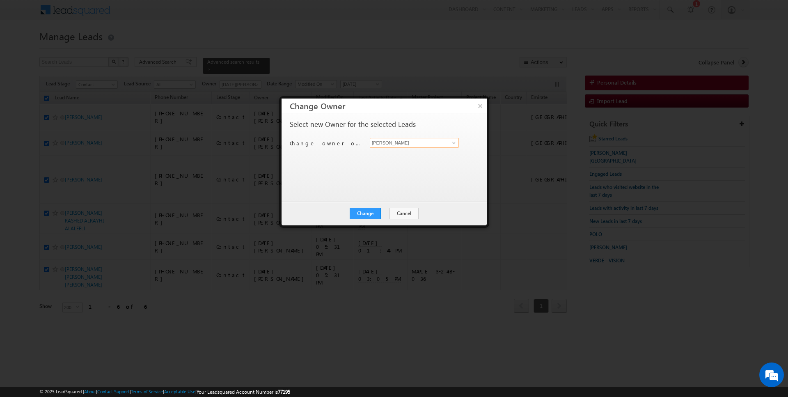
click at [381, 144] on input "[PERSON_NAME]" at bounding box center [414, 143] width 89 height 10
click at [368, 209] on button "Change" at bounding box center [365, 213] width 31 height 11
click at [392, 215] on button "Close" at bounding box center [385, 213] width 26 height 11
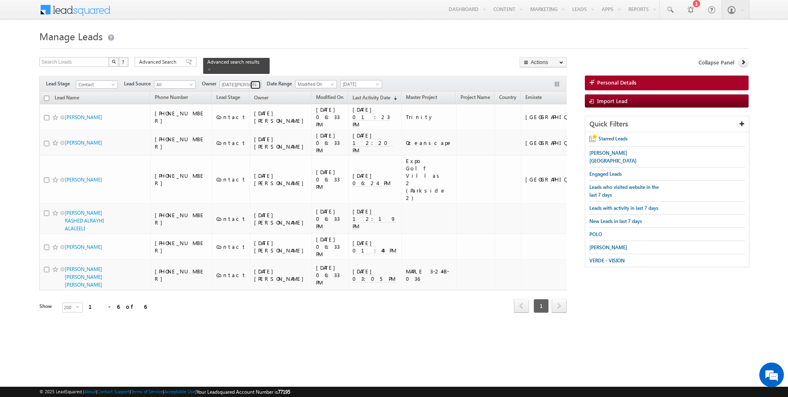
click at [253, 86] on span at bounding box center [256, 85] width 7 height 7
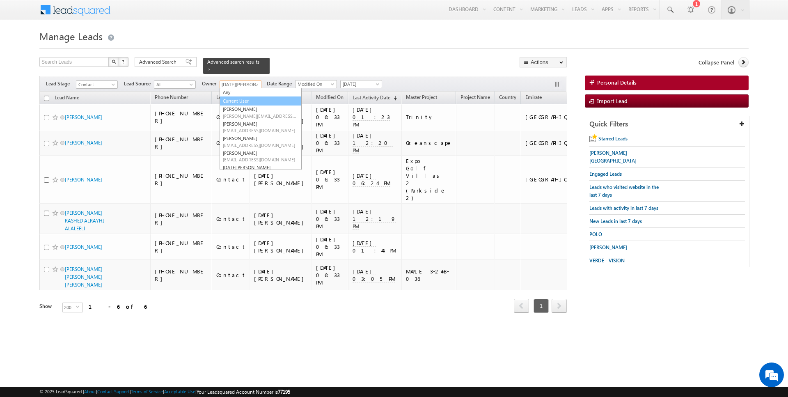
click at [243, 101] on link "Current User" at bounding box center [260, 100] width 82 height 9
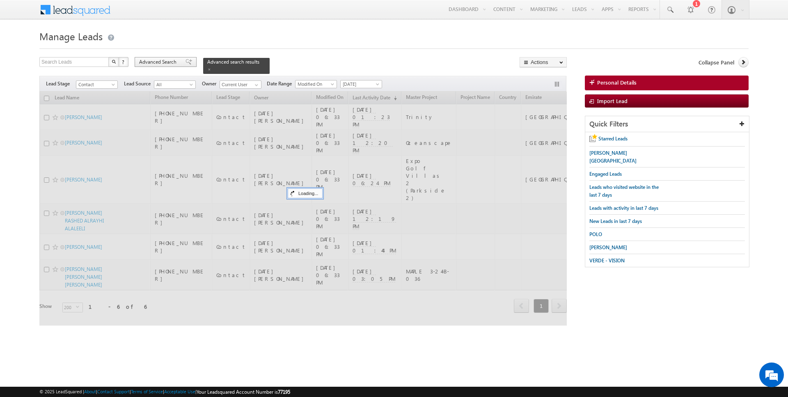
click at [168, 65] on span "Advanced Search" at bounding box center [159, 61] width 40 height 7
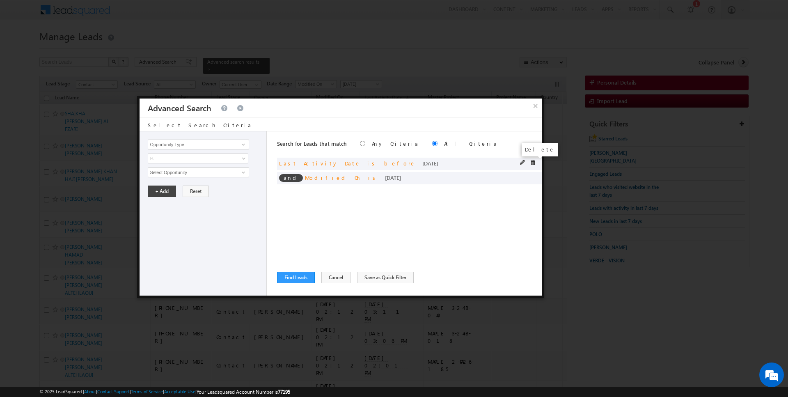
click at [533, 160] on span at bounding box center [533, 163] width 6 height 6
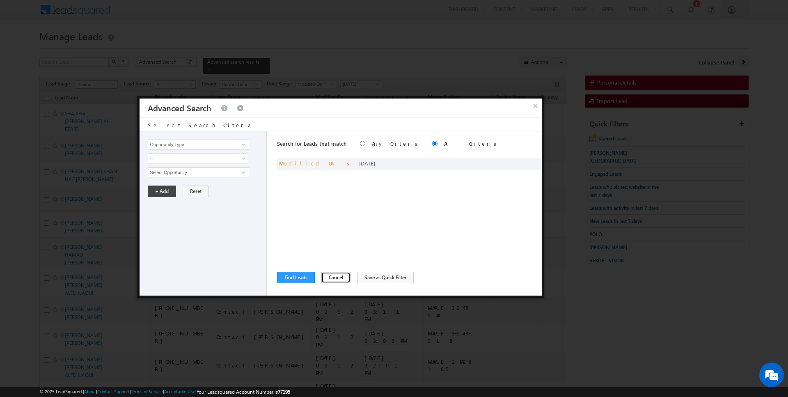
click at [327, 275] on button "Cancel" at bounding box center [335, 277] width 29 height 11
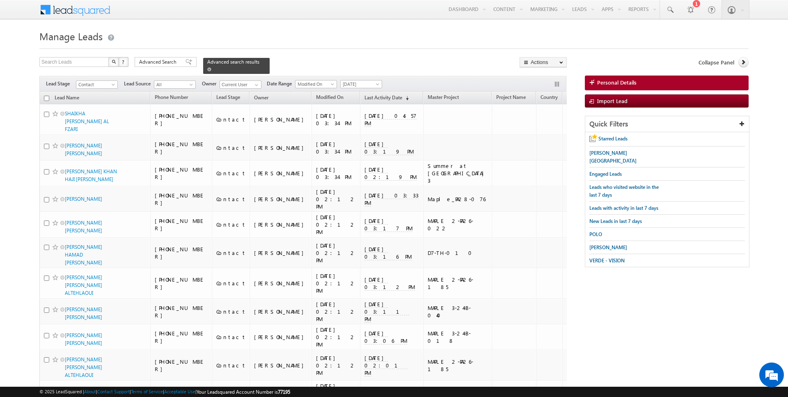
click at [207, 69] on span at bounding box center [209, 69] width 4 height 4
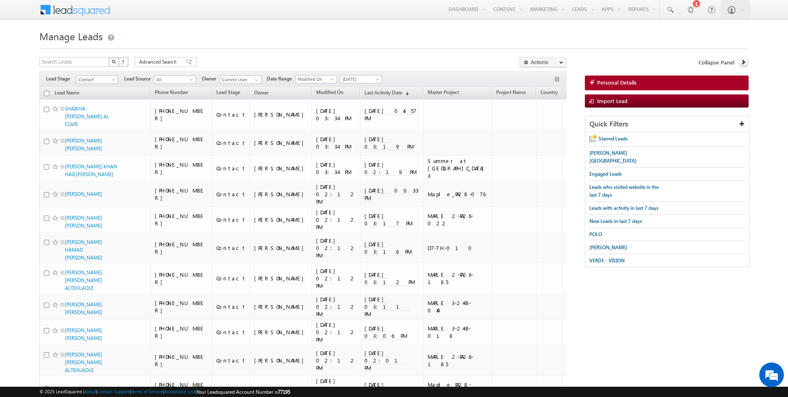
click at [48, 93] on input "checkbox" at bounding box center [46, 93] width 5 height 5
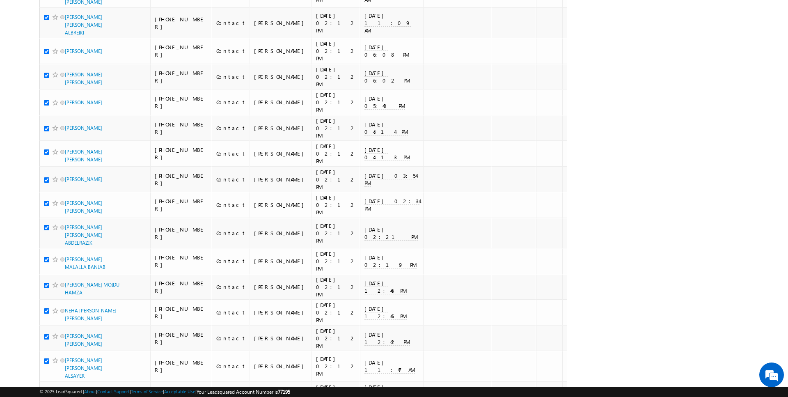
scroll to position [4897, 0]
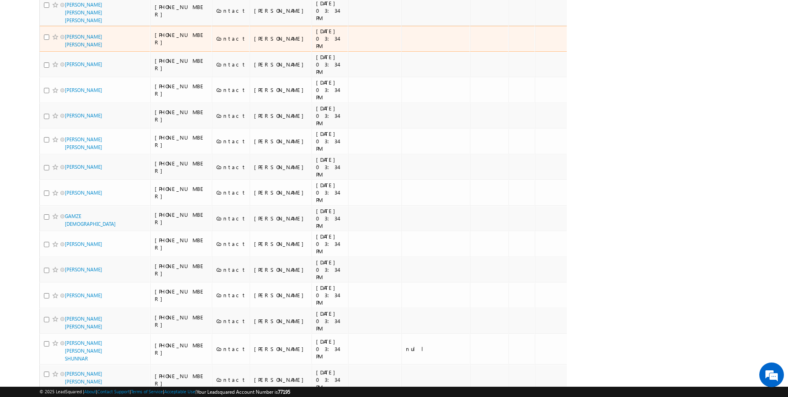
scroll to position [4516, 0]
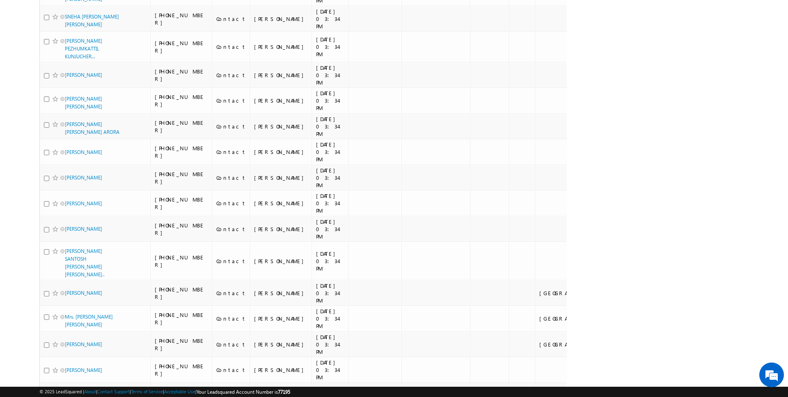
click at [64, 373] on li "50" at bounding box center [68, 373] width 20 height 8
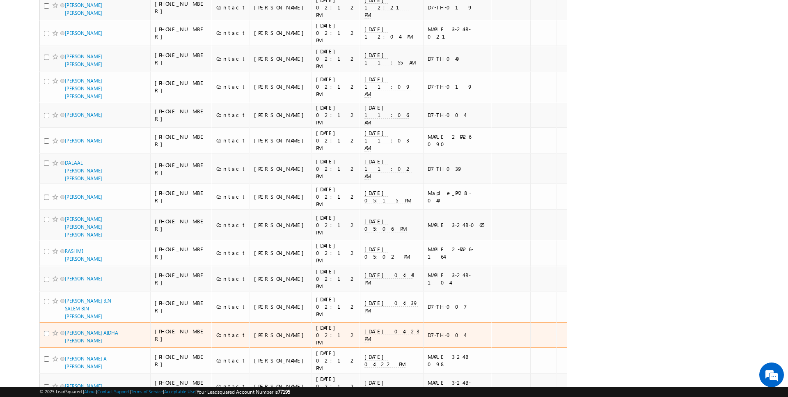
scroll to position [1051, 0]
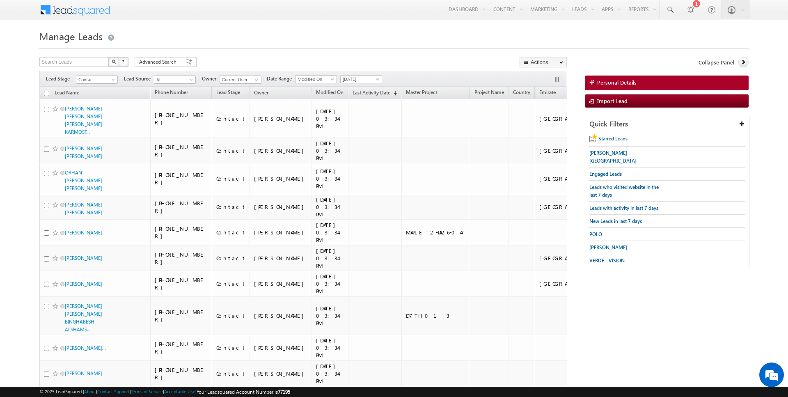
scroll to position [900, 0]
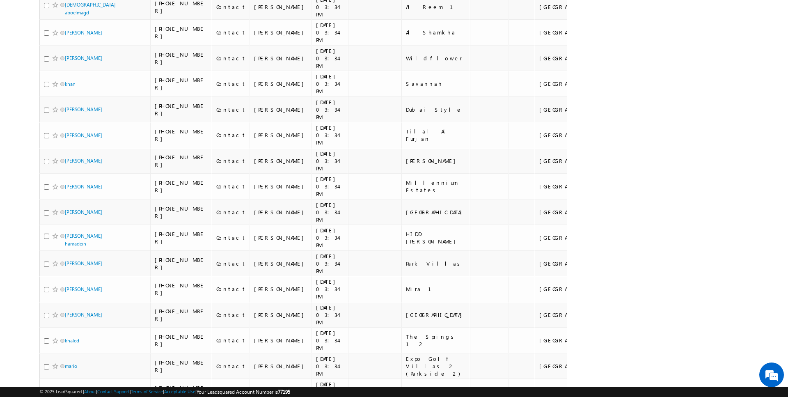
scroll to position [729, 0]
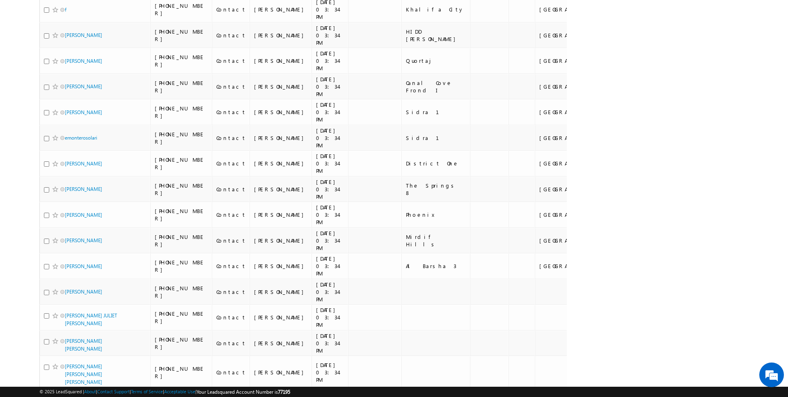
scroll to position [0, 0]
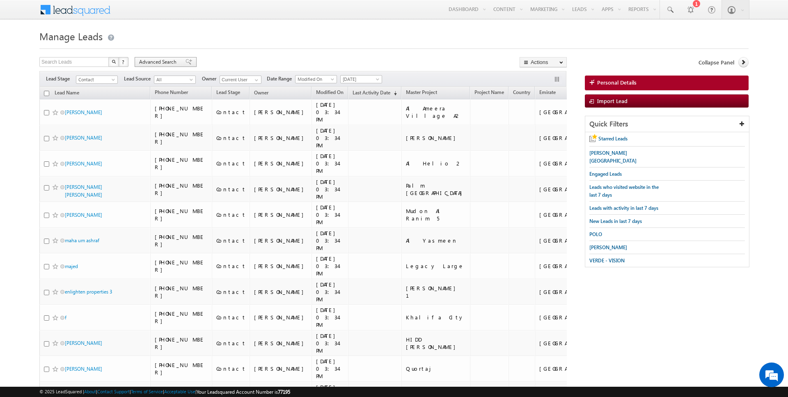
click at [160, 65] on span "Advanced Search" at bounding box center [159, 61] width 40 height 7
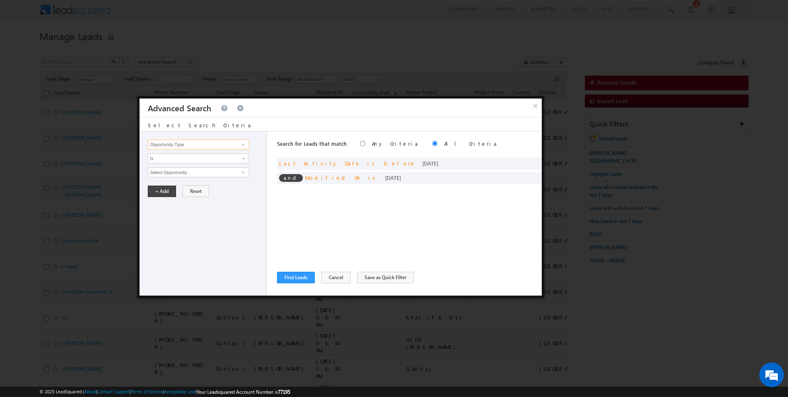
click at [166, 146] on input "Opportunity Type" at bounding box center [198, 144] width 101 height 10
click at [180, 155] on span "Is" at bounding box center [192, 158] width 89 height 7
click at [176, 180] on link "Is Not Defined" at bounding box center [198, 183] width 100 height 7
click at [176, 151] on div "Opportunity Type Lead Activity Task Sales Group Prospect Id Address 1 Address 2…" at bounding box center [202, 213] width 127 height 164
click at [176, 155] on span "Is Not Defined" at bounding box center [192, 158] width 89 height 7
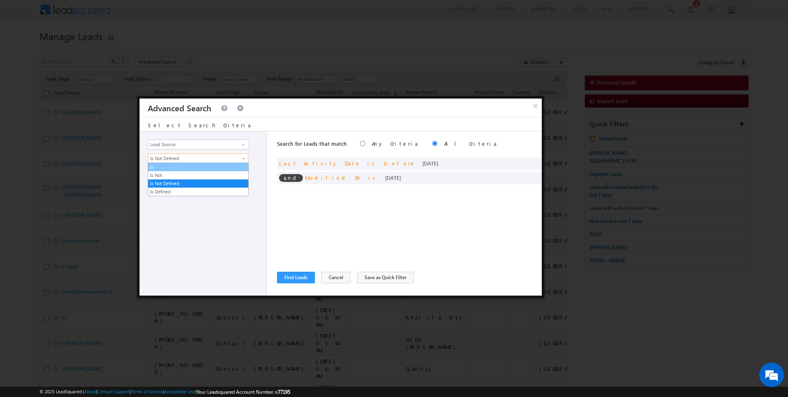
click at [175, 166] on link "Is" at bounding box center [198, 166] width 100 height 7
click at [175, 156] on span "Is" at bounding box center [192, 158] width 89 height 7
click at [172, 172] on link "Is Not" at bounding box center [198, 174] width 100 height 7
click at [182, 170] on span "None Selected" at bounding box center [194, 172] width 93 height 9
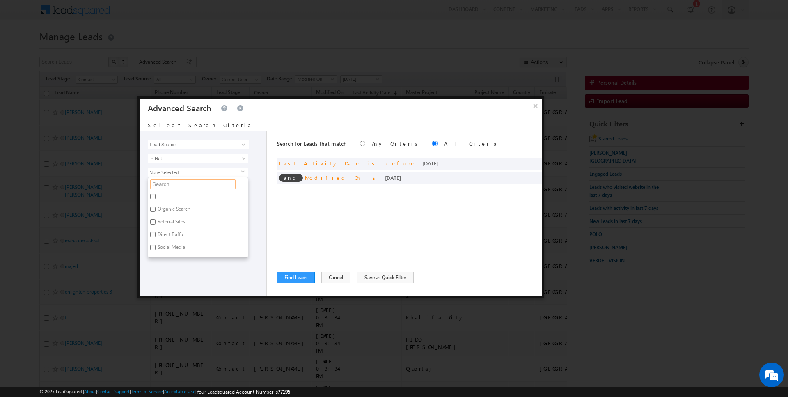
click at [178, 187] on input "text" at bounding box center [192, 184] width 85 height 10
click at [173, 197] on label "Portal Leads" at bounding box center [170, 197] width 44 height 13
click at [155, 197] on input "Portal Leads" at bounding box center [152, 196] width 5 height 5
click at [173, 215] on div "Opportunity Type Lead Activity Task Sales Group Prospect Id Address 1 Address 2…" at bounding box center [202, 213] width 127 height 164
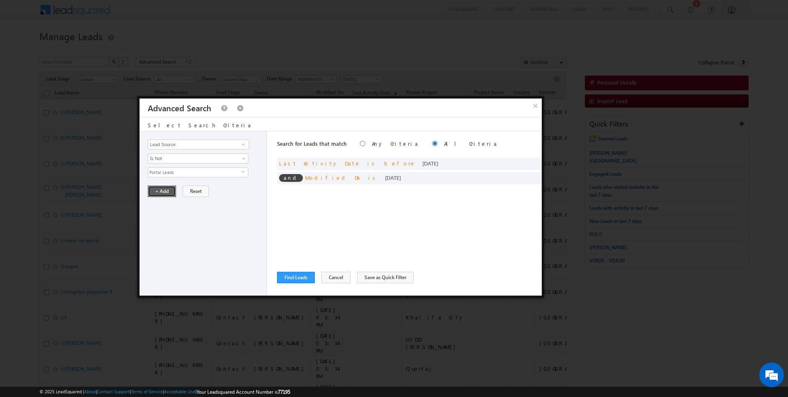
click at [169, 190] on button "+ Add" at bounding box center [162, 190] width 28 height 11
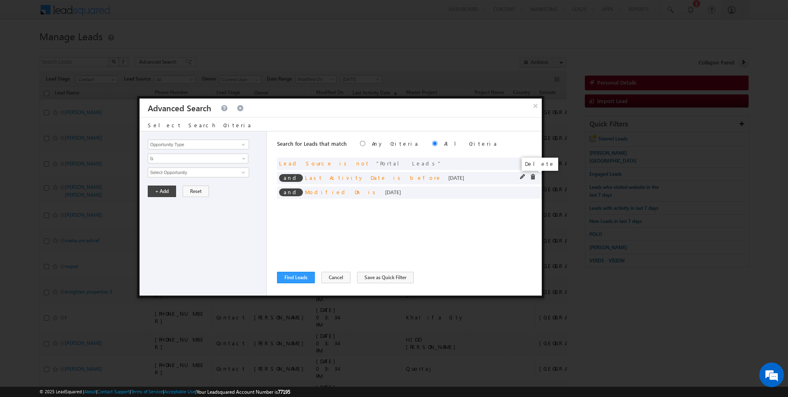
click at [533, 176] on span at bounding box center [533, 177] width 6 height 6
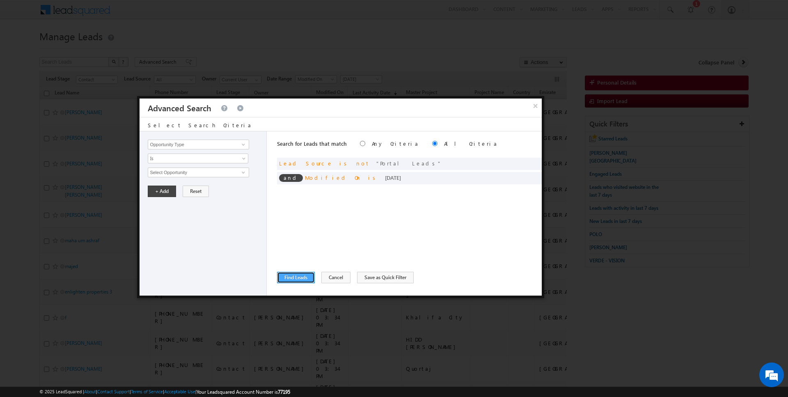
click at [288, 275] on button "Find Leads" at bounding box center [296, 277] width 38 height 11
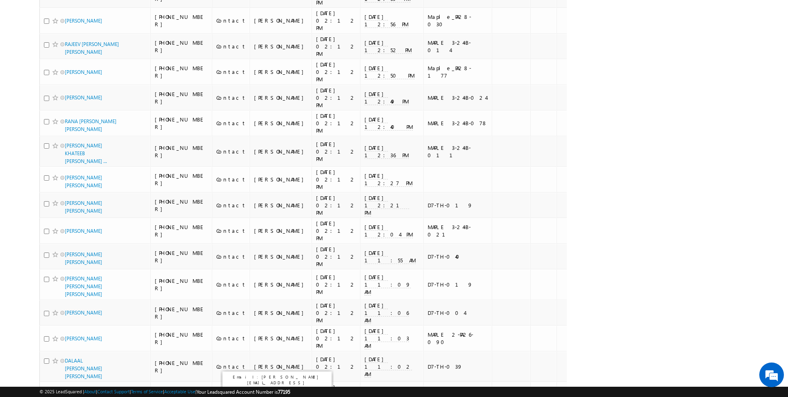
scroll to position [1056, 0]
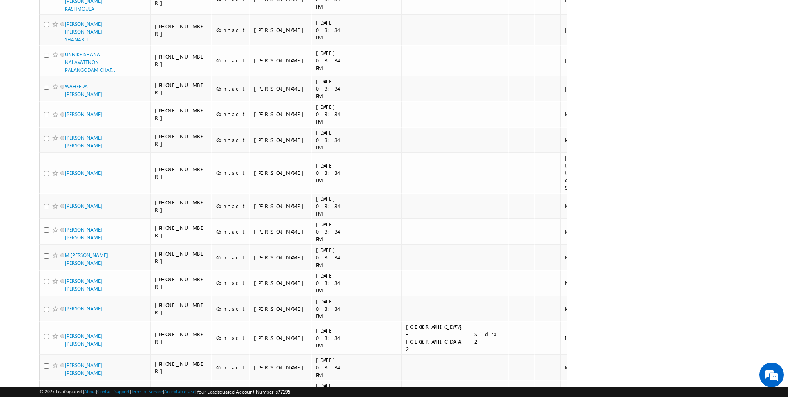
scroll to position [0, 0]
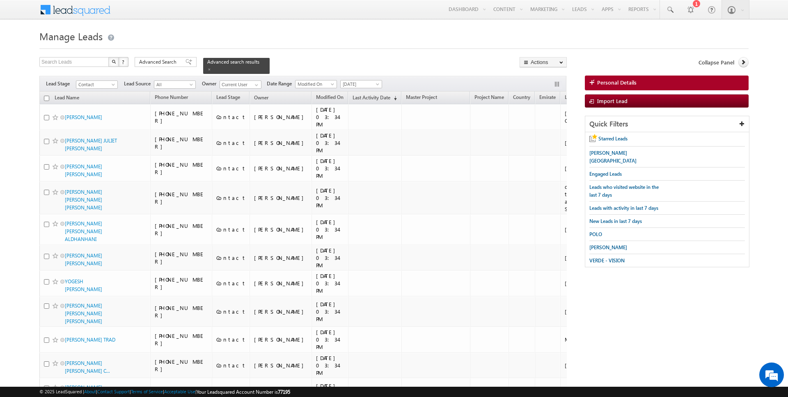
click at [46, 99] on input "checkbox" at bounding box center [46, 98] width 5 height 5
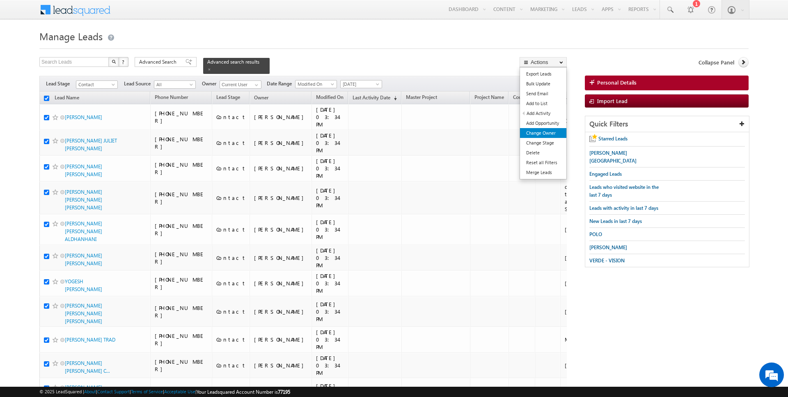
click at [544, 131] on link "Change Owner" at bounding box center [543, 133] width 46 height 10
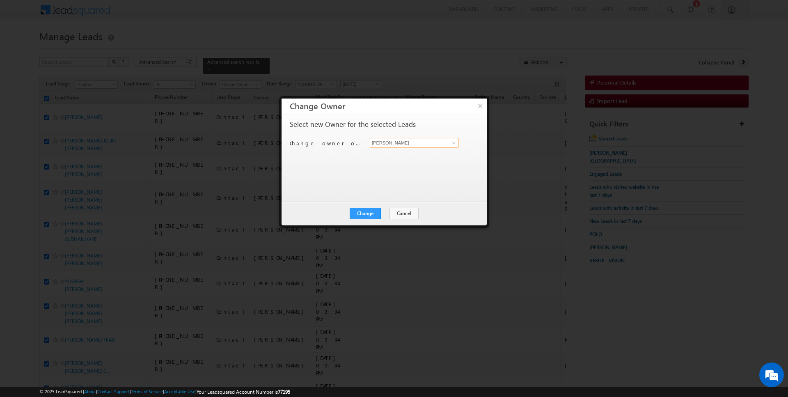
click at [410, 146] on input "[PERSON_NAME]" at bounding box center [414, 143] width 89 height 10
click at [367, 217] on button "Change" at bounding box center [365, 213] width 31 height 11
click at [385, 211] on button "Close" at bounding box center [385, 213] width 26 height 11
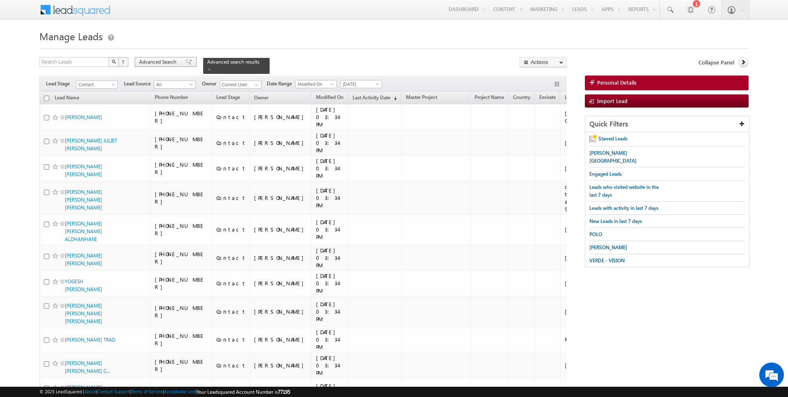
click at [154, 61] on span "Advanced Search" at bounding box center [159, 61] width 40 height 7
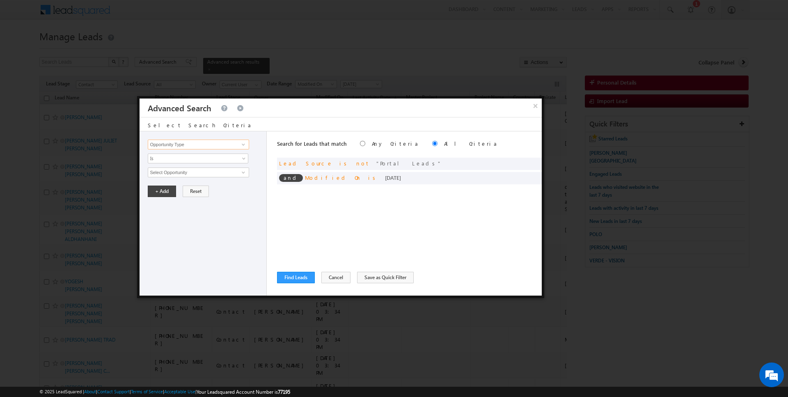
click at [192, 147] on input "Opportunity Type" at bounding box center [198, 144] width 101 height 10
click at [185, 157] on span "Is" at bounding box center [192, 158] width 89 height 7
click at [182, 178] on link "Before" at bounding box center [198, 174] width 100 height 7
click at [160, 189] on button "+ Add" at bounding box center [162, 190] width 28 height 11
click at [293, 275] on button "Find Leads" at bounding box center [296, 277] width 38 height 11
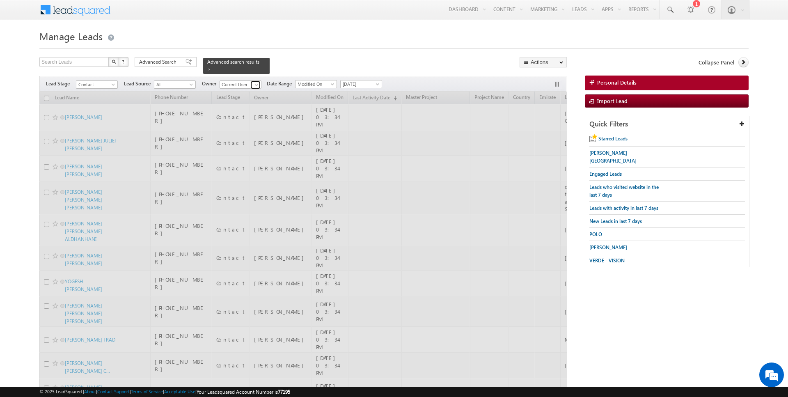
click at [254, 88] on link at bounding box center [255, 85] width 10 height 8
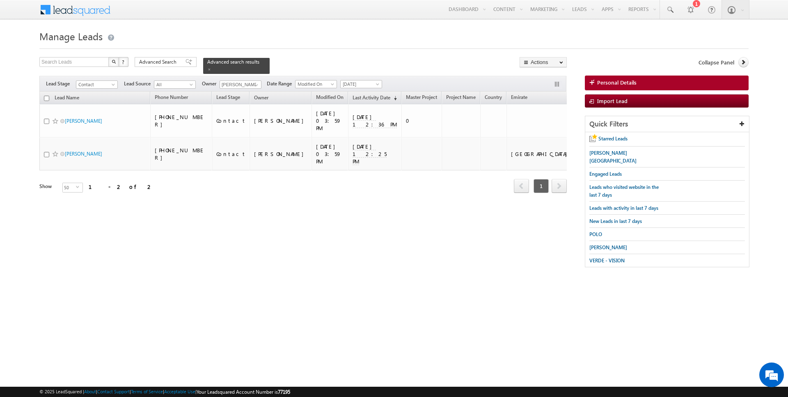
click at [293, 43] on h1 "Manage Leads" at bounding box center [393, 35] width 709 height 16
click at [47, 98] on input "checkbox" at bounding box center [46, 98] width 5 height 5
click at [540, 134] on link "Change Owner" at bounding box center [543, 133] width 46 height 10
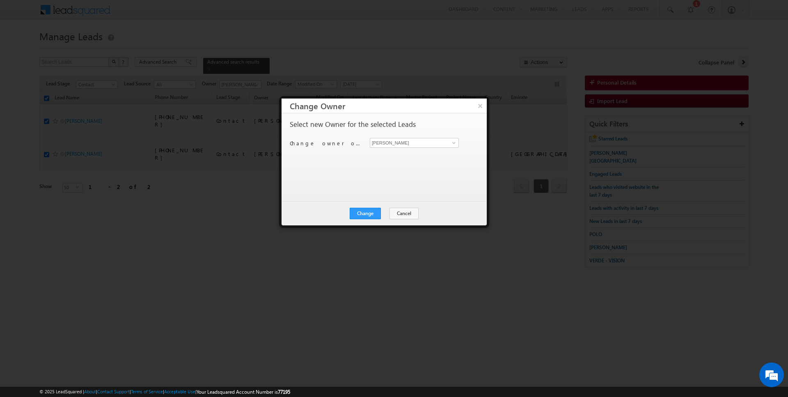
click at [380, 149] on div "Change owner of 2 leads to Rajender Rautela Rajender Rautela" at bounding box center [383, 144] width 187 height 13
click at [380, 138] on span "[PERSON_NAME]" at bounding box center [414, 143] width 88 height 10
click at [387, 143] on input "[PERSON_NAME]" at bounding box center [414, 143] width 89 height 10
click at [370, 213] on button "Change" at bounding box center [365, 213] width 31 height 11
click at [382, 212] on button "Close" at bounding box center [385, 213] width 26 height 11
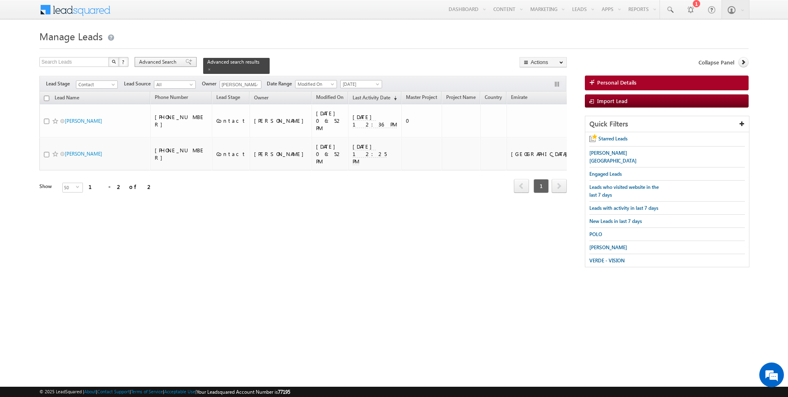
click at [154, 62] on span "Advanced Search" at bounding box center [159, 61] width 40 height 7
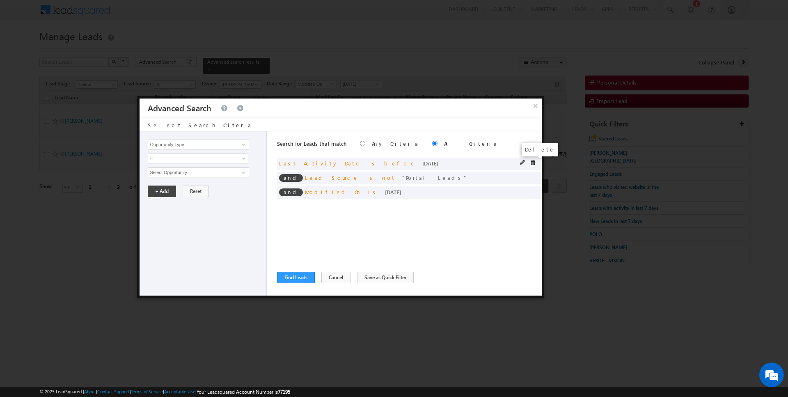
click at [532, 161] on span at bounding box center [533, 163] width 6 height 6
click at [170, 139] on input "Opportunity Type" at bounding box center [198, 144] width 101 height 10
click at [160, 161] on span "Is" at bounding box center [192, 158] width 89 height 7
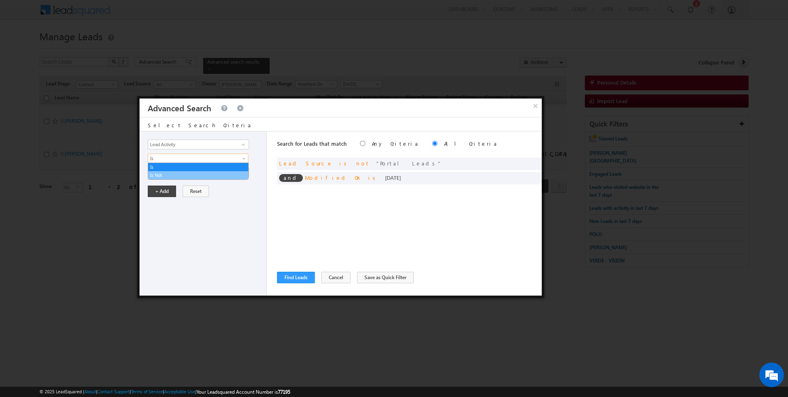
click at [164, 172] on link "Is Not" at bounding box center [198, 174] width 100 height 7
click at [164, 172] on input "Select Activity" at bounding box center [198, 172] width 101 height 10
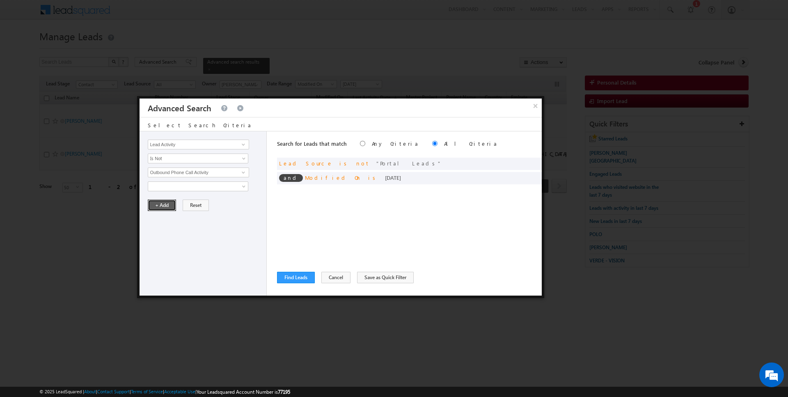
click at [159, 207] on button "+ Add" at bounding box center [162, 204] width 28 height 11
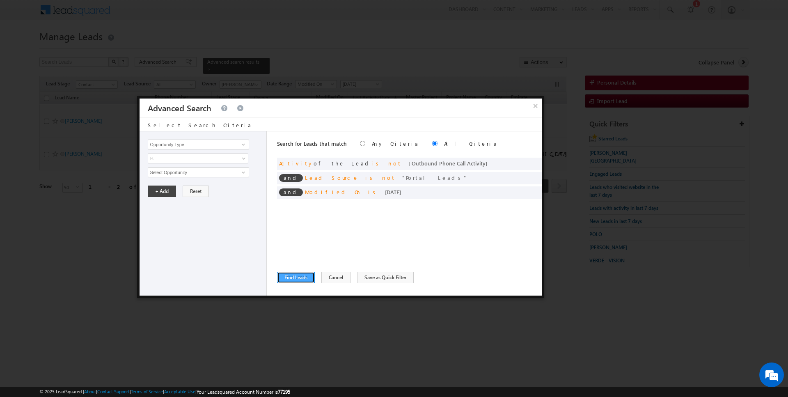
click at [297, 275] on button "Find Leads" at bounding box center [296, 277] width 38 height 11
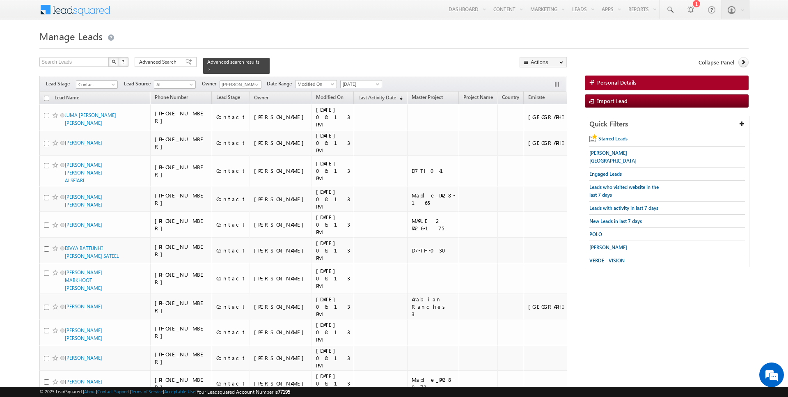
click at [47, 96] on input "checkbox" at bounding box center [46, 98] width 5 height 5
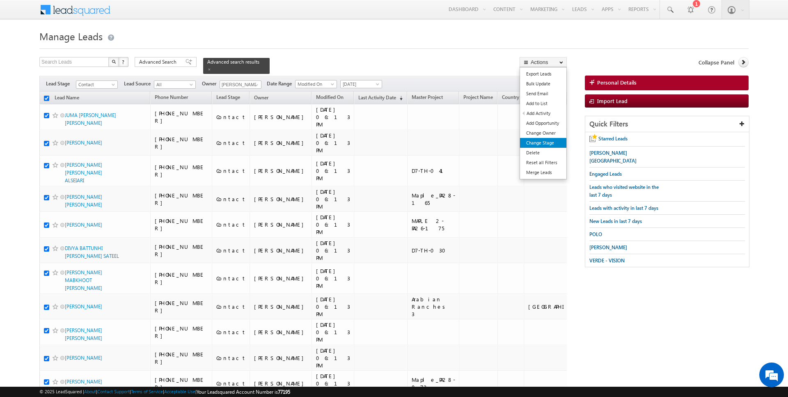
click at [546, 138] on link "Change Stage" at bounding box center [543, 143] width 46 height 10
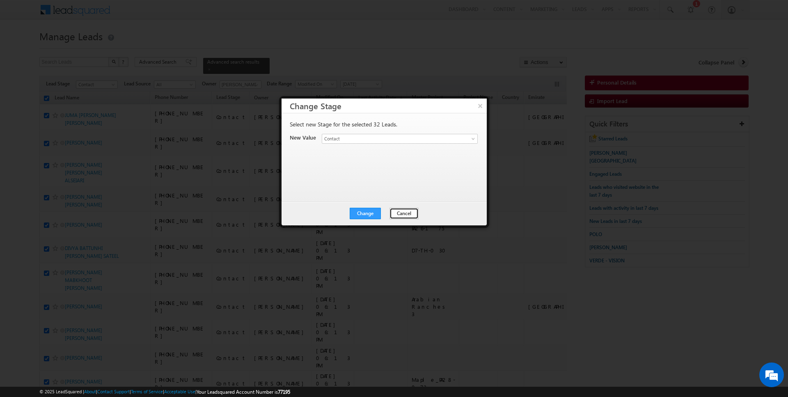
click at [397, 216] on button "Cancel" at bounding box center [403, 213] width 29 height 11
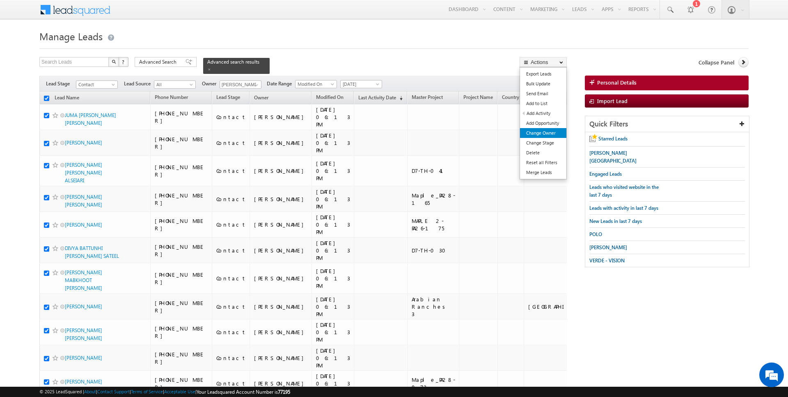
click at [545, 133] on link "Change Owner" at bounding box center [543, 133] width 46 height 10
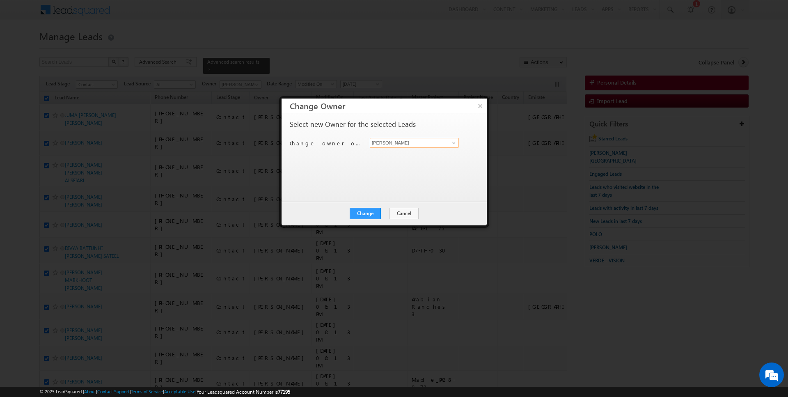
click at [388, 144] on input "[PERSON_NAME]" at bounding box center [414, 143] width 89 height 10
click at [366, 206] on div "Change Cancel Close" at bounding box center [383, 213] width 205 height 24
click at [368, 210] on button "Change" at bounding box center [365, 213] width 31 height 11
click at [390, 212] on button "Close" at bounding box center [385, 213] width 26 height 11
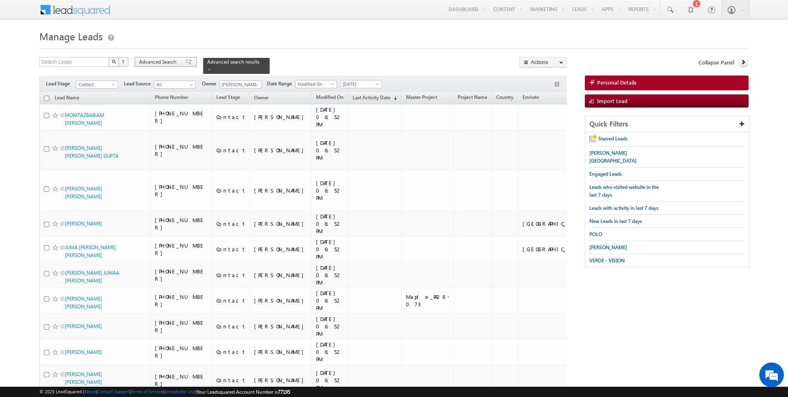
click at [158, 60] on span "Advanced Search" at bounding box center [159, 61] width 40 height 7
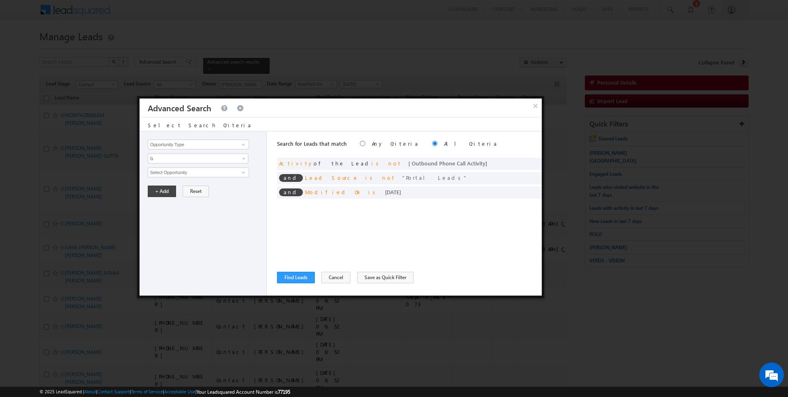
click at [299, 268] on div "Search for Leads that match Any Criteria All Criteria Note that the current tri…" at bounding box center [409, 213] width 265 height 164
click at [293, 280] on button "Find Leads" at bounding box center [296, 277] width 38 height 11
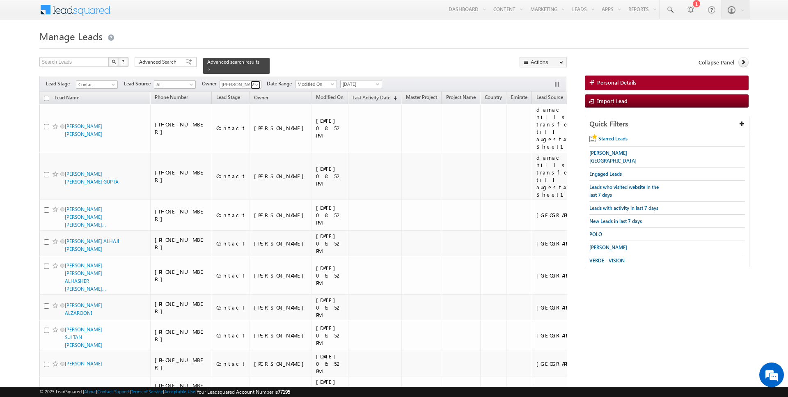
click at [253, 82] on span at bounding box center [256, 85] width 7 height 7
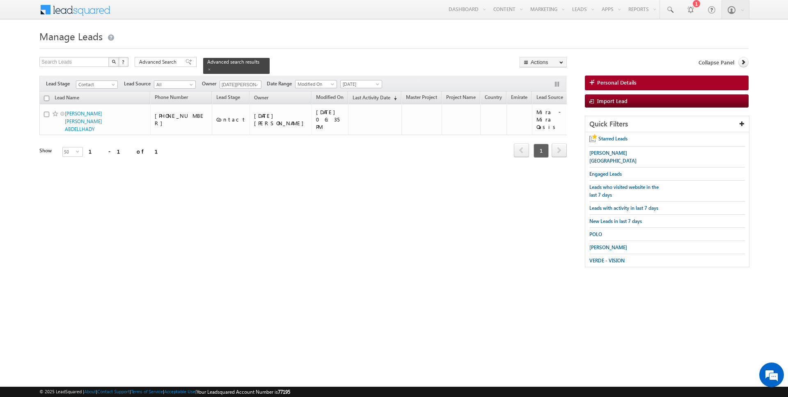
click at [289, 52] on form "Manage Leads Search Leads X ? 1 results found Advanced Search Advanced Search" at bounding box center [393, 151] width 709 height 248
click at [46, 96] on input "checkbox" at bounding box center [46, 98] width 5 height 5
click at [546, 64] on button "Actions" at bounding box center [542, 62] width 47 height 10
click at [537, 131] on link "Change Owner" at bounding box center [543, 133] width 46 height 10
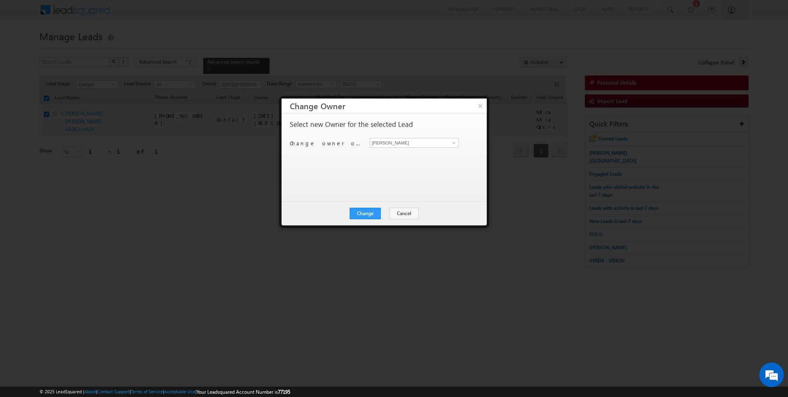
click at [431, 147] on div "Change owner of 1 lead to Rajender Rautela Rajender Rautela" at bounding box center [383, 144] width 187 height 13
click at [434, 142] on input "[PERSON_NAME]" at bounding box center [414, 143] width 89 height 10
click at [371, 211] on button "Change" at bounding box center [365, 213] width 31 height 11
click at [384, 213] on button "Close" at bounding box center [385, 213] width 26 height 11
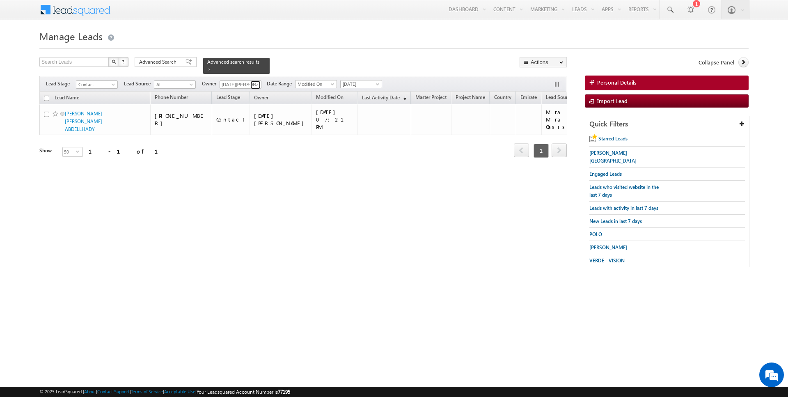
click at [253, 84] on span at bounding box center [256, 85] width 7 height 7
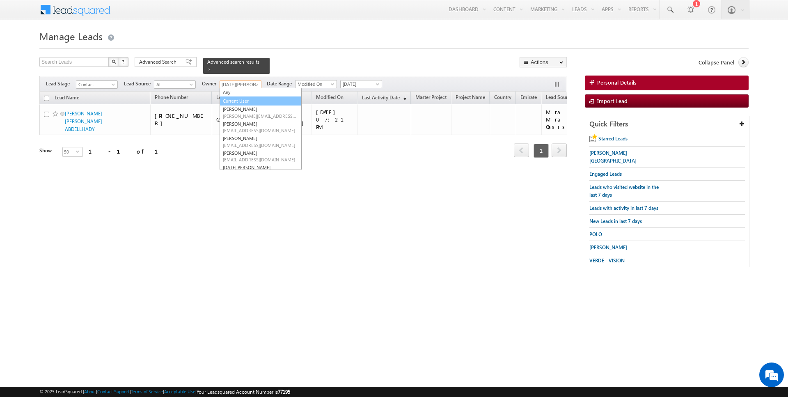
click at [253, 98] on link "Current User" at bounding box center [260, 100] width 82 height 9
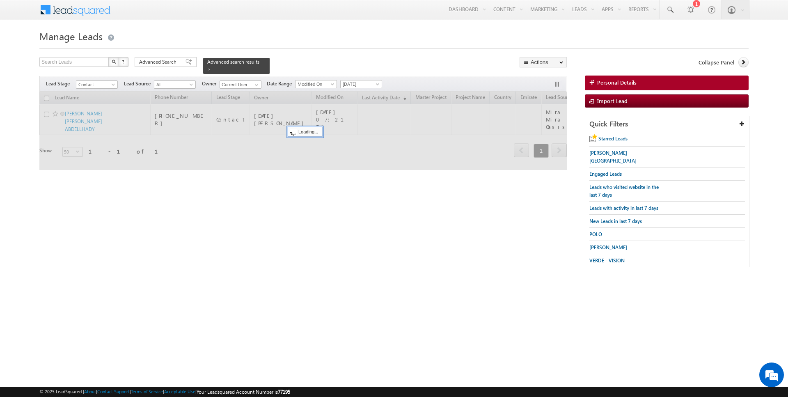
click at [286, 63] on div "Search Leads X ? 1 results found Advanced Search Advanced Search Advanced searc…" at bounding box center [302, 65] width 527 height 17
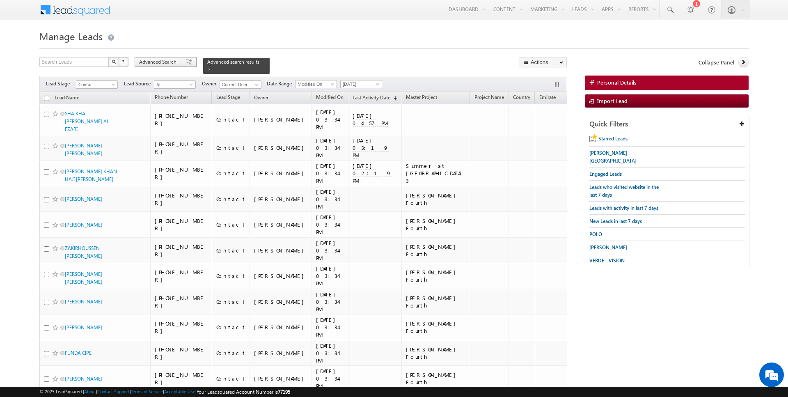
click at [158, 61] on span "Advanced Search" at bounding box center [159, 61] width 40 height 7
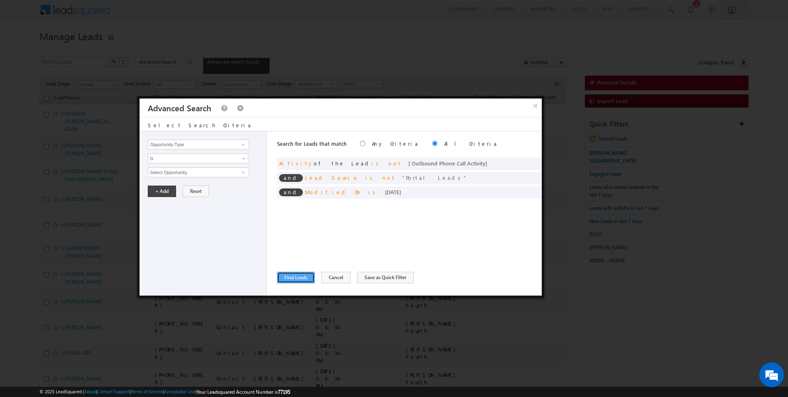
click at [290, 279] on button "Find Leads" at bounding box center [296, 277] width 38 height 11
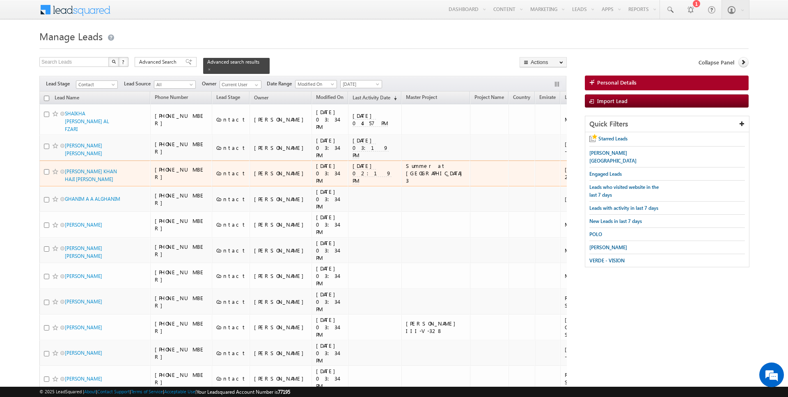
scroll to position [820, 0]
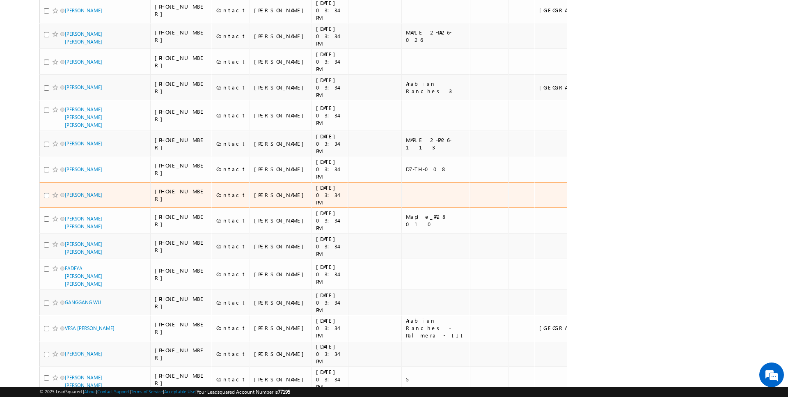
scroll to position [2250, 0]
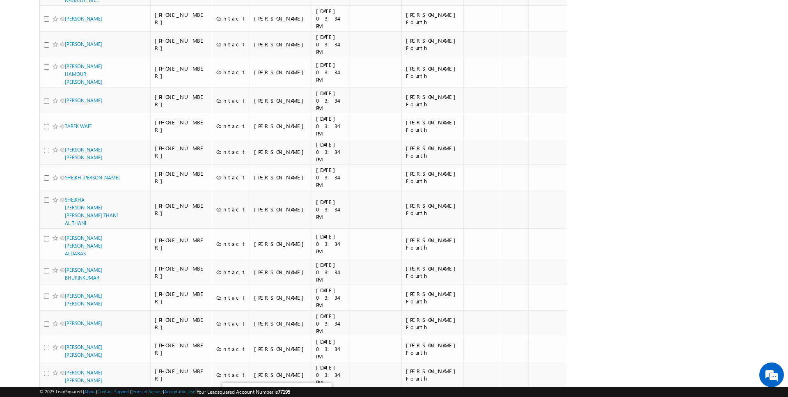
scroll to position [0, 0]
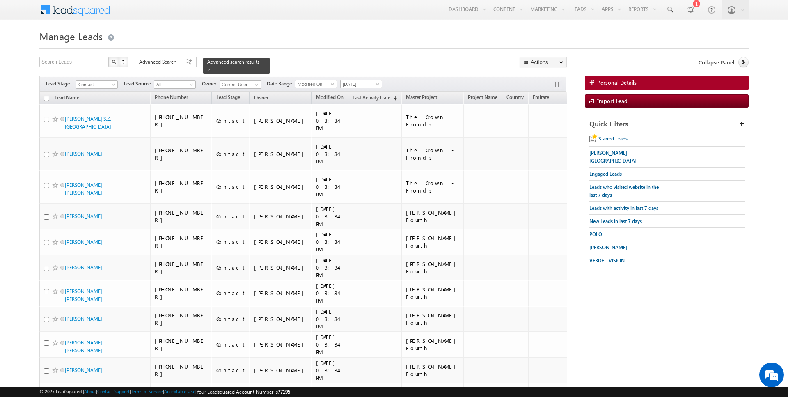
click at [47, 97] on input "checkbox" at bounding box center [46, 98] width 5 height 5
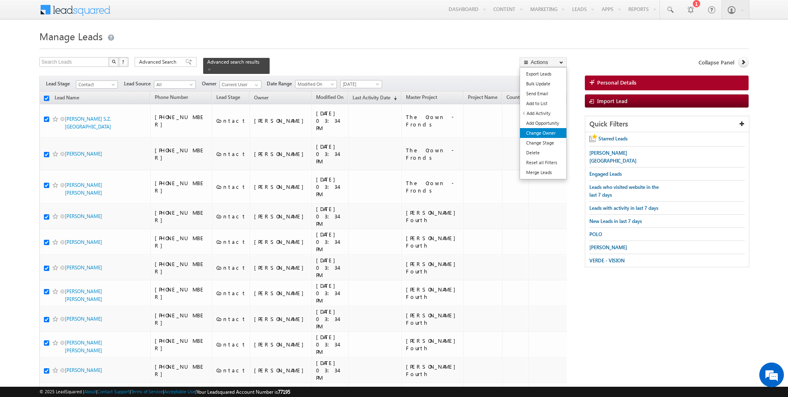
click at [544, 132] on link "Change Owner" at bounding box center [543, 133] width 46 height 10
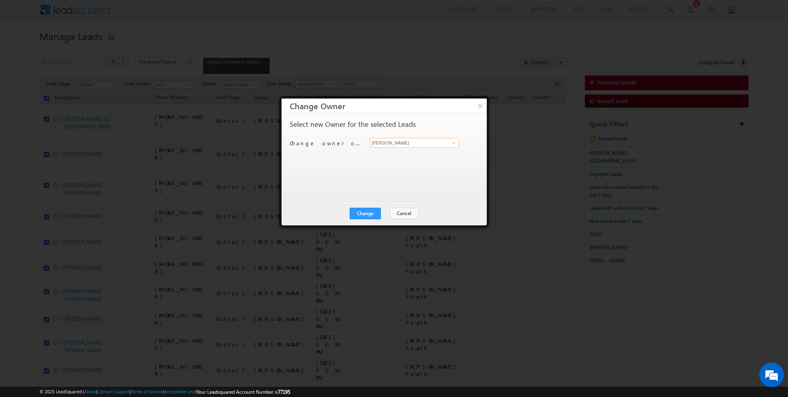
click at [398, 143] on input "[PERSON_NAME]" at bounding box center [414, 143] width 89 height 10
click at [364, 211] on button "Change" at bounding box center [365, 213] width 31 height 11
click at [380, 212] on button "Close" at bounding box center [385, 213] width 26 height 11
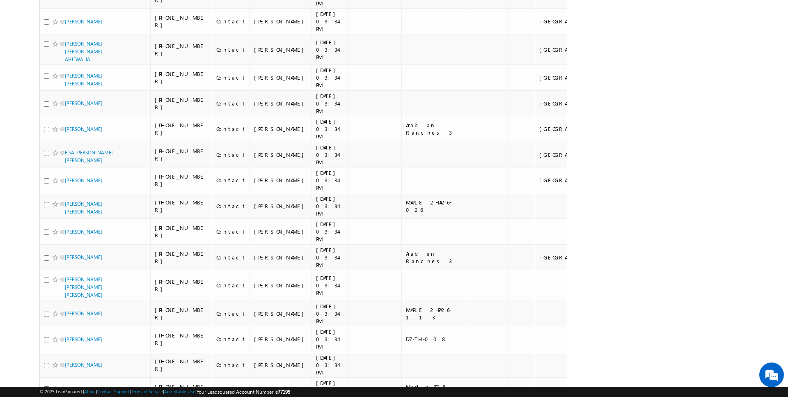
scroll to position [2250, 0]
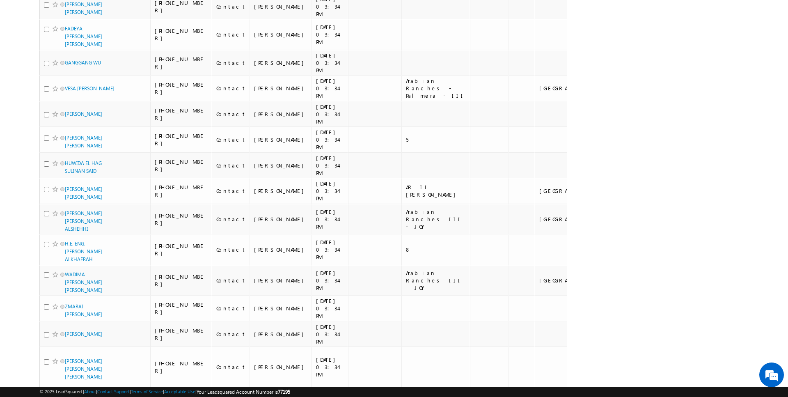
click at [64, 373] on li "50" at bounding box center [68, 373] width 20 height 8
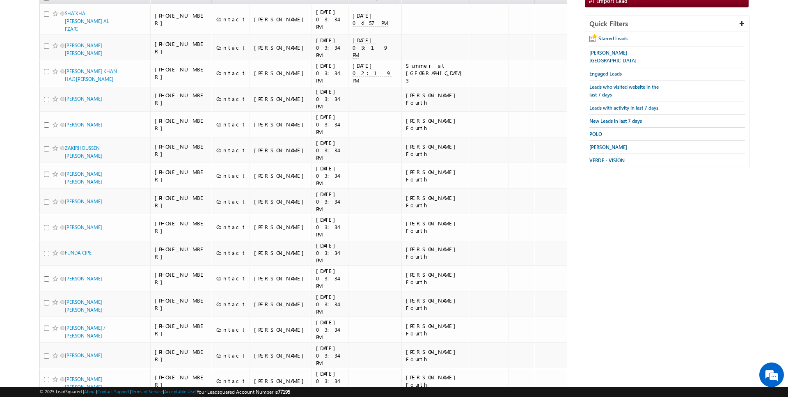
scroll to position [0, 0]
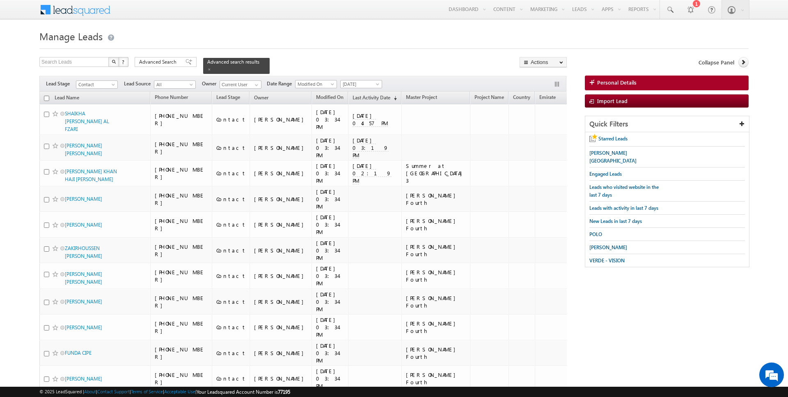
click at [47, 99] on input "checkbox" at bounding box center [46, 98] width 5 height 5
checkbox input "true"
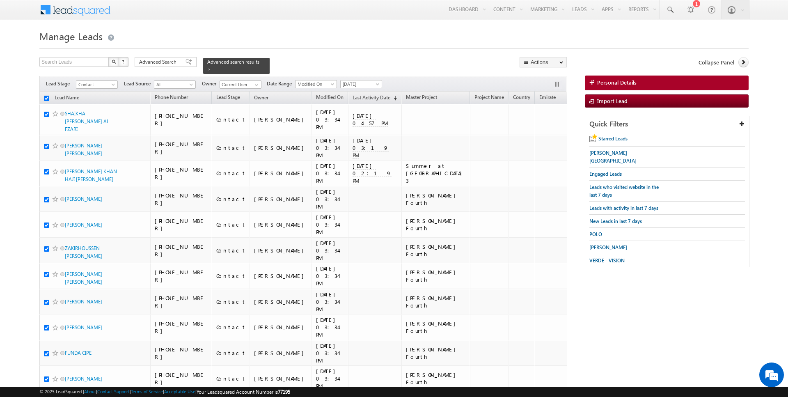
checkbox input "true"
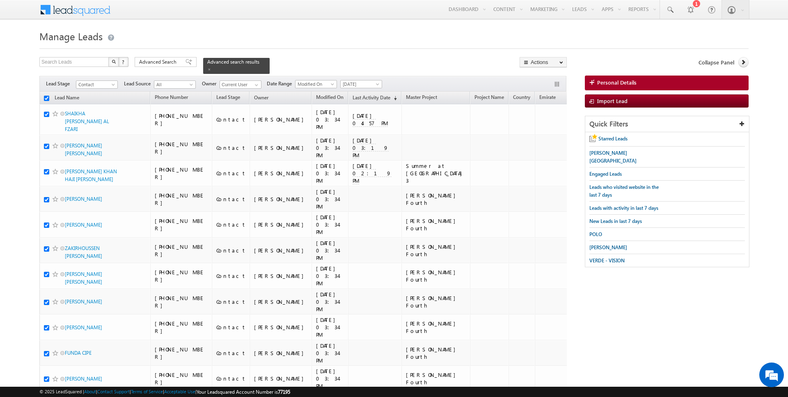
checkbox input "true"
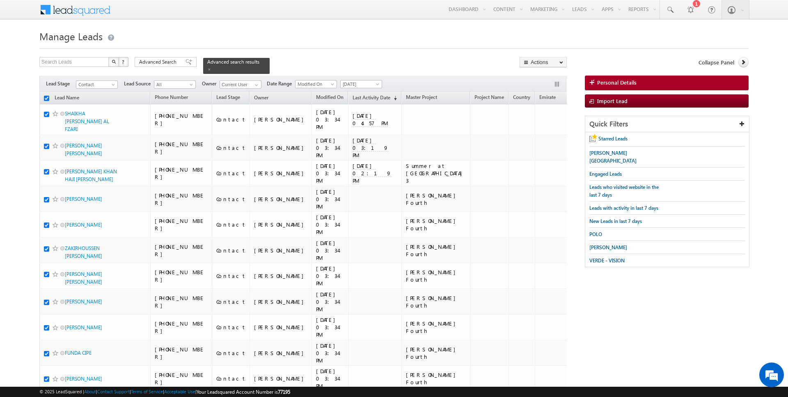
checkbox input "true"
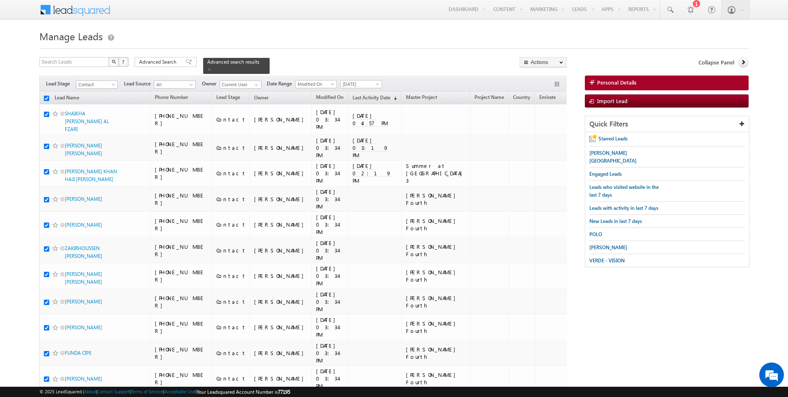
checkbox input "true"
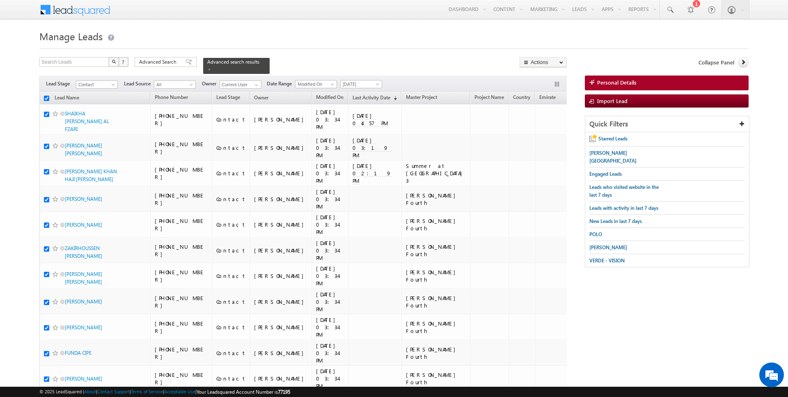
checkbox input "true"
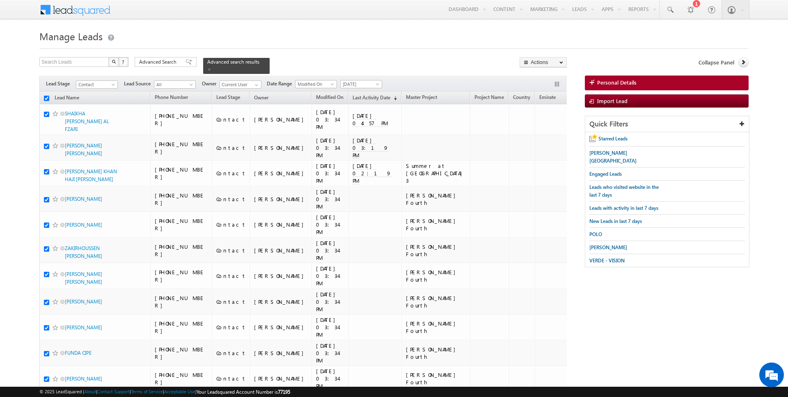
checkbox input "true"
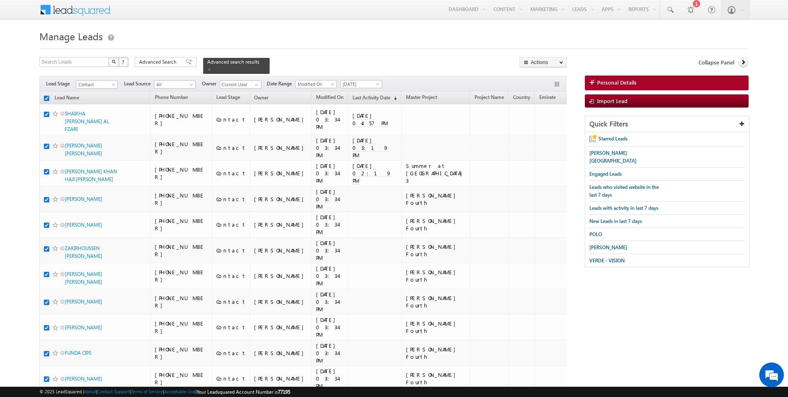
checkbox input "true"
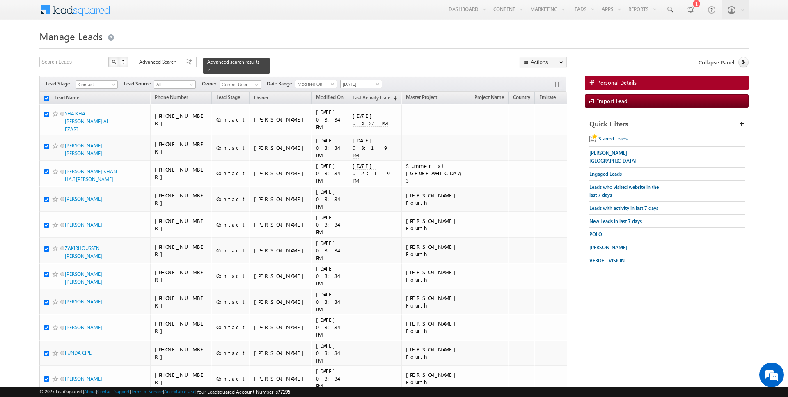
checkbox input "true"
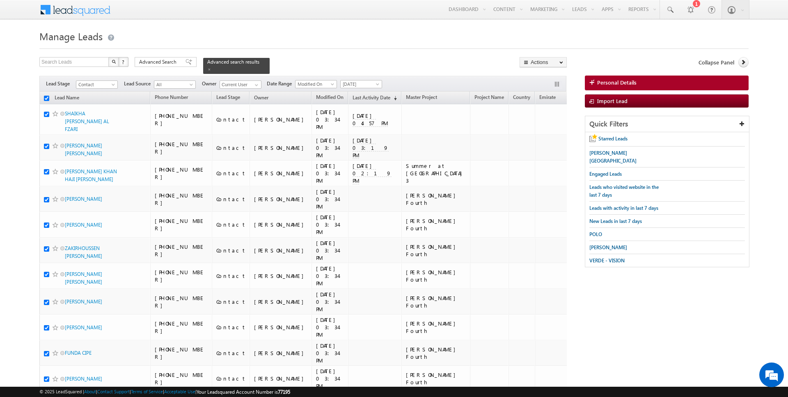
checkbox input "true"
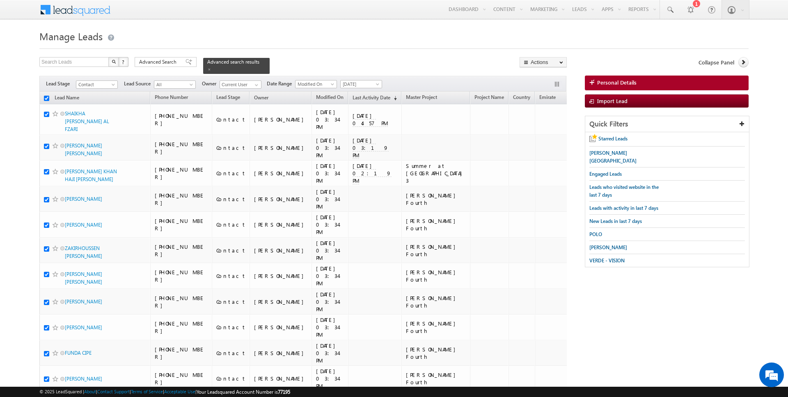
checkbox input "true"
click at [254, 85] on span at bounding box center [256, 85] width 7 height 7
type input "[PERSON_NAME]"
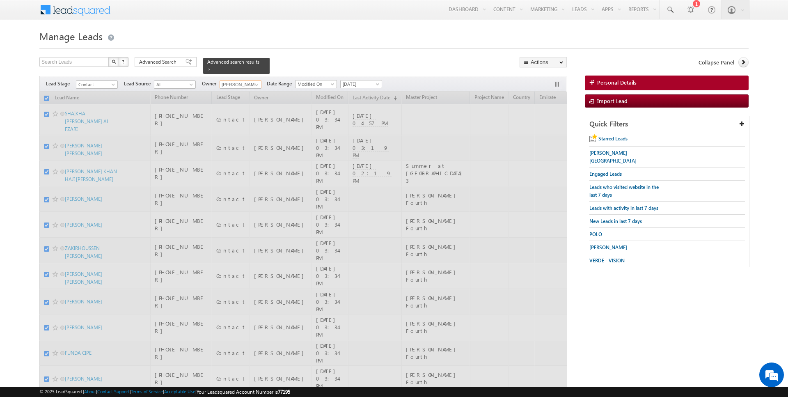
checkbox input "false"
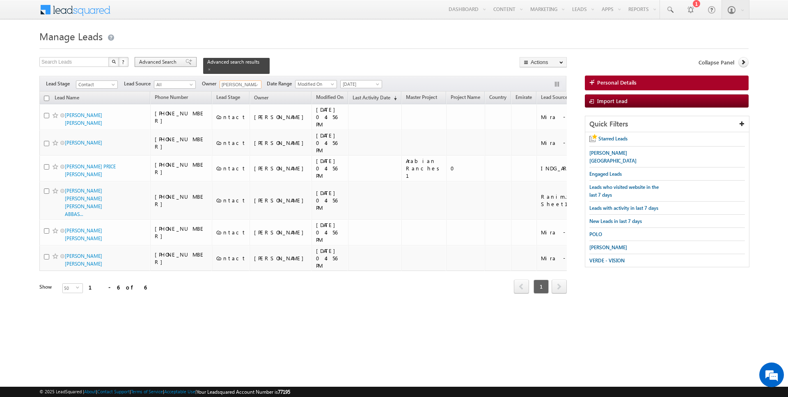
type input "[PERSON_NAME]"
click at [164, 63] on span "Advanced Search" at bounding box center [159, 61] width 40 height 7
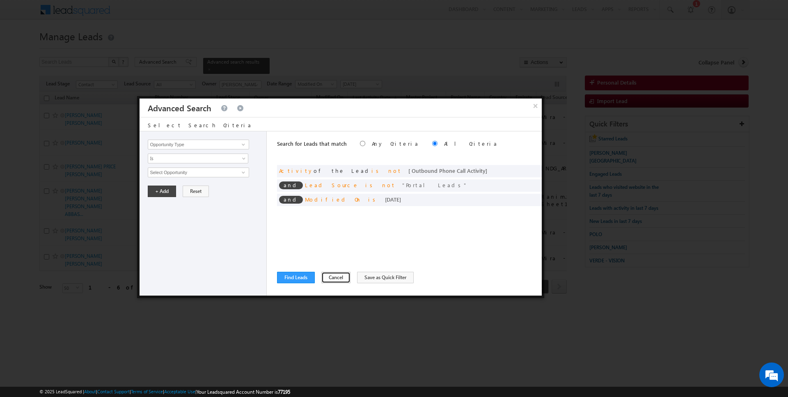
click at [326, 276] on button "Cancel" at bounding box center [335, 277] width 29 height 11
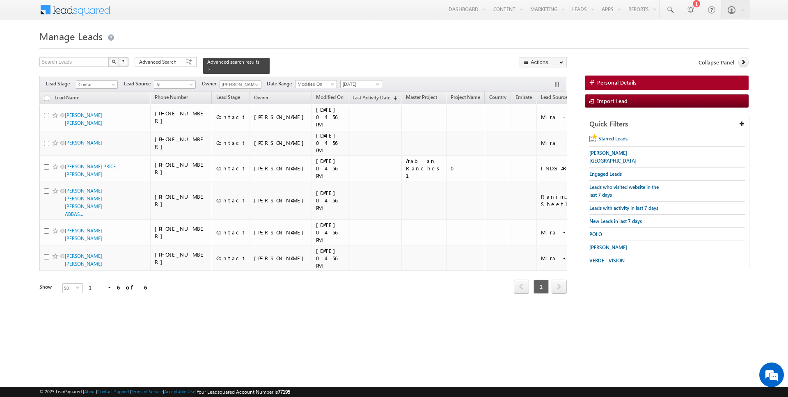
click at [47, 98] on input "checkbox" at bounding box center [46, 98] width 5 height 5
checkbox input "true"
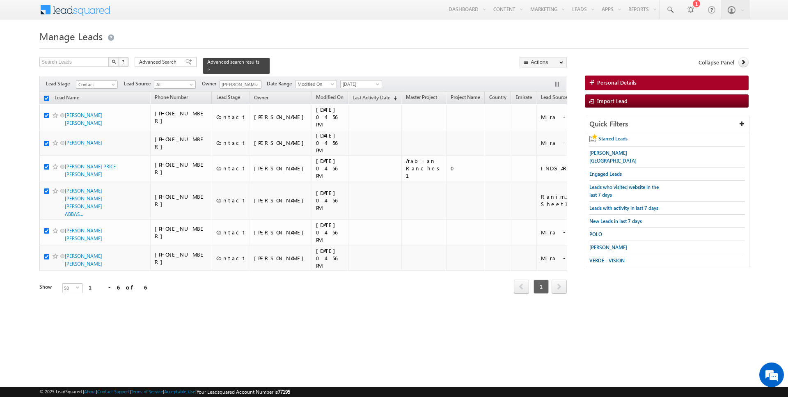
checkbox input "true"
click at [536, 135] on link "Change Owner" at bounding box center [543, 133] width 46 height 10
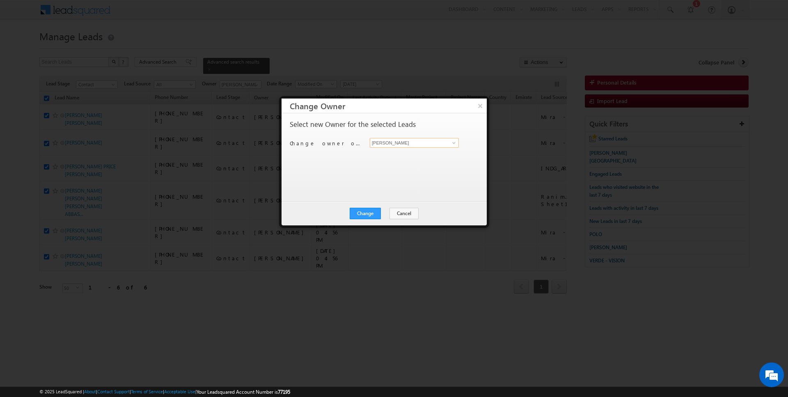
click at [397, 144] on input "[PERSON_NAME]" at bounding box center [414, 143] width 89 height 10
type input "[PERSON_NAME]"
click at [365, 212] on button "Change" at bounding box center [365, 213] width 31 height 11
click at [383, 214] on button "Close" at bounding box center [385, 213] width 26 height 11
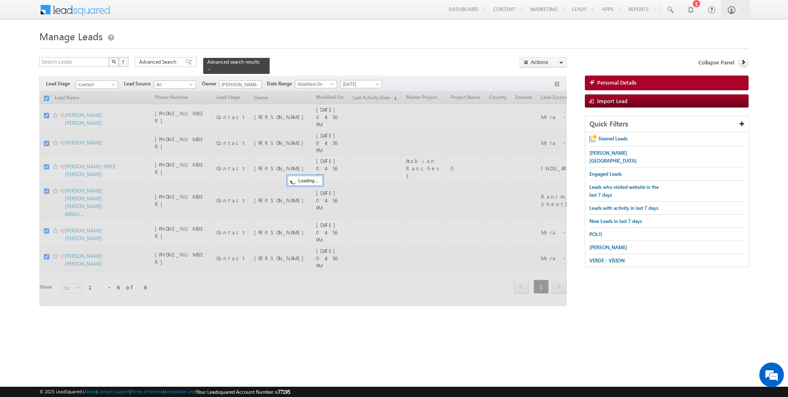
checkbox input "false"
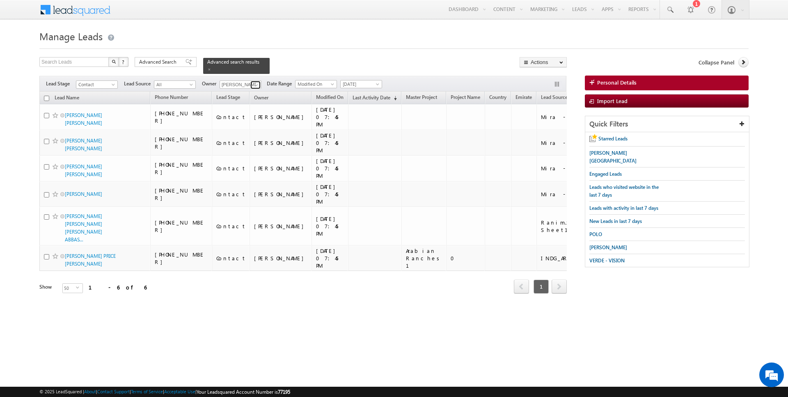
click at [253, 83] on span at bounding box center [256, 85] width 7 height 7
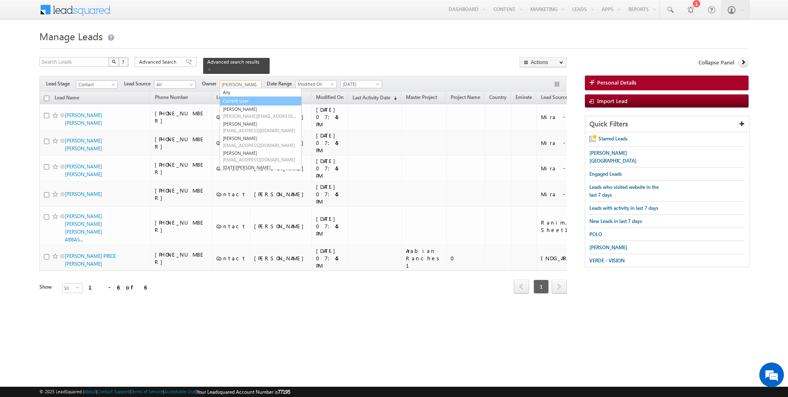
type input "Current User"
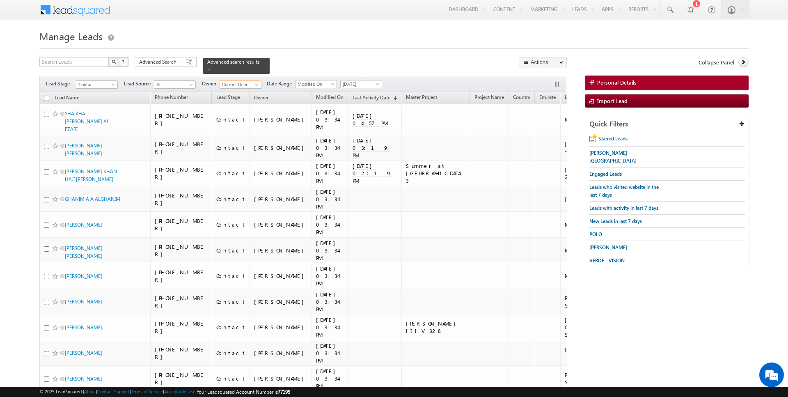
click at [46, 97] on input "checkbox" at bounding box center [46, 98] width 5 height 5
checkbox input "true"
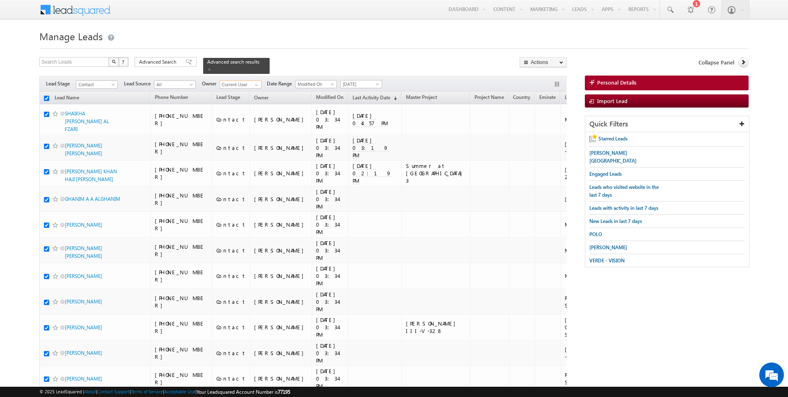
checkbox input "true"
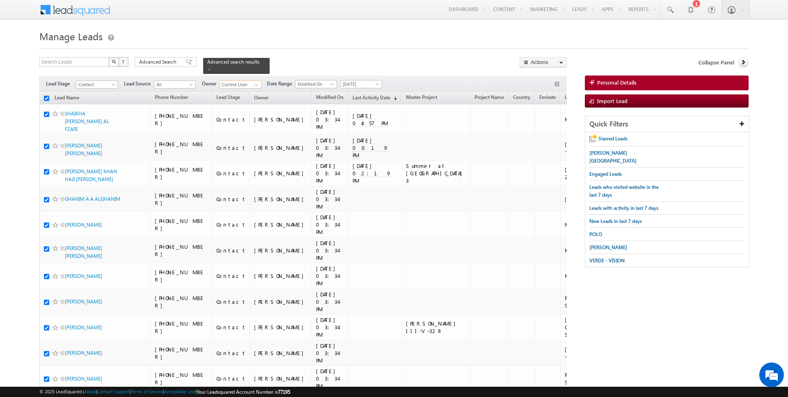
checkbox input "true"
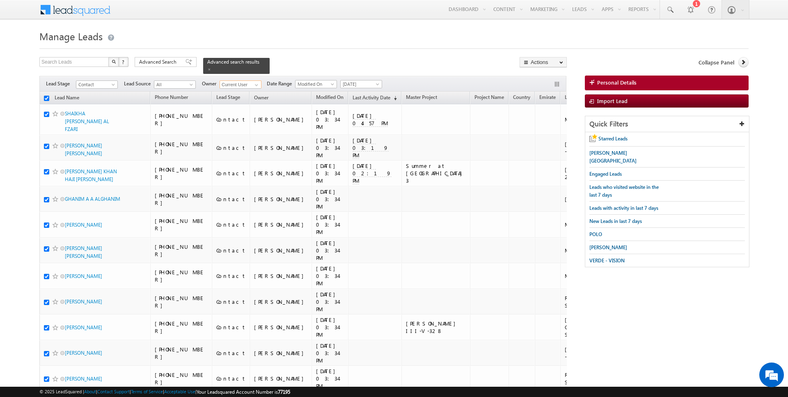
checkbox input "true"
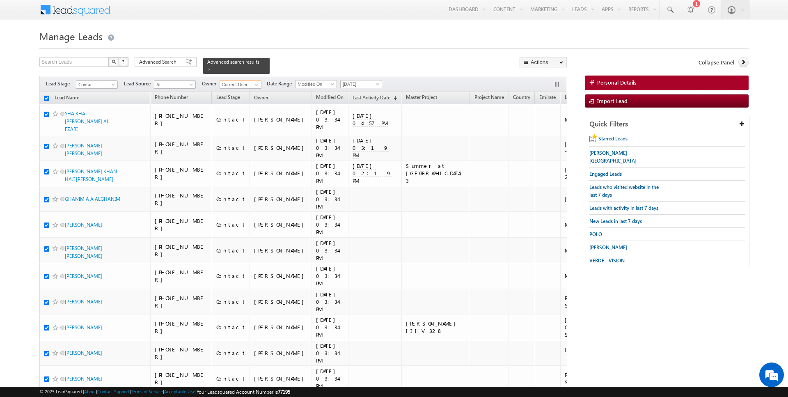
checkbox input "true"
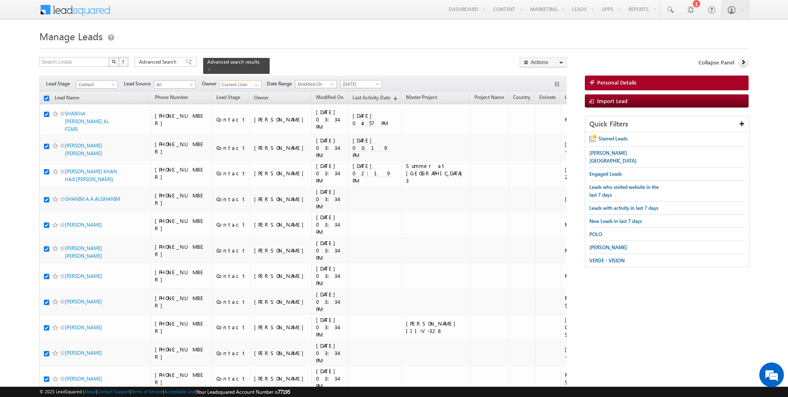
checkbox input "true"
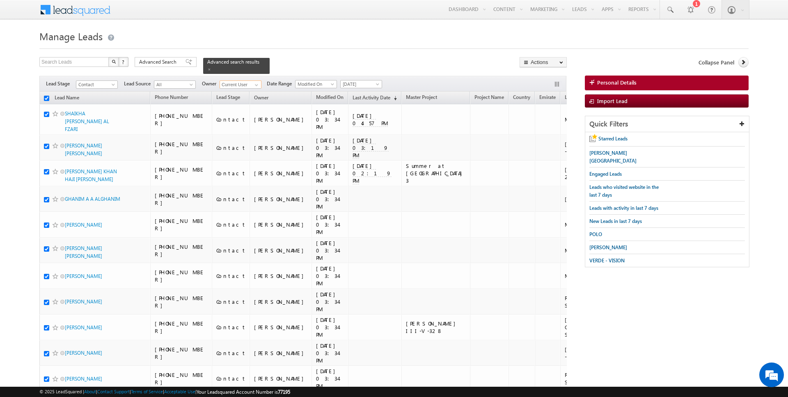
checkbox input "true"
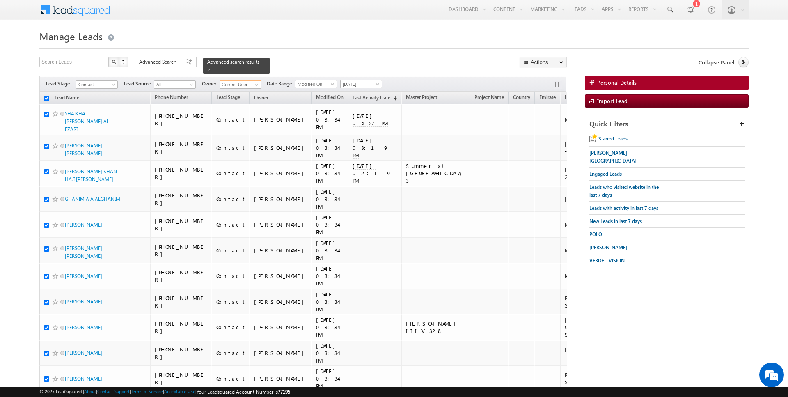
checkbox input "true"
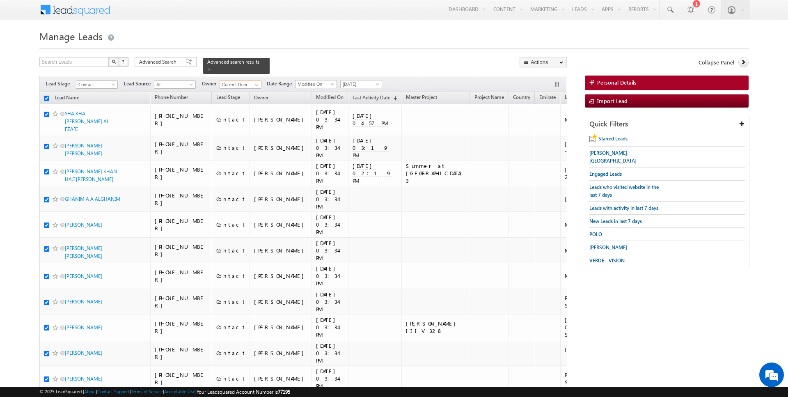
checkbox input "true"
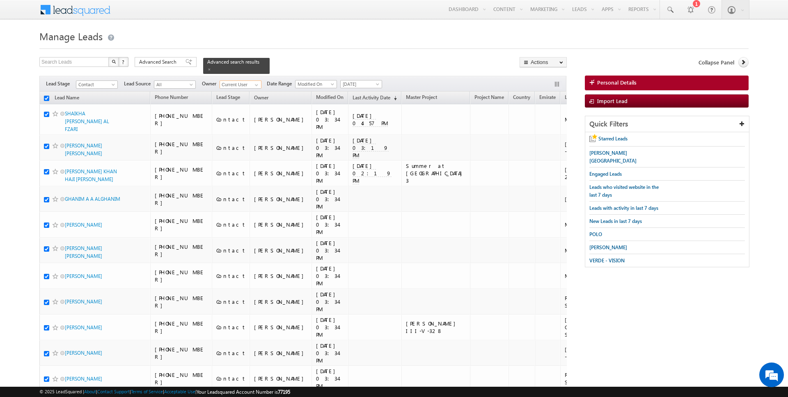
checkbox input "true"
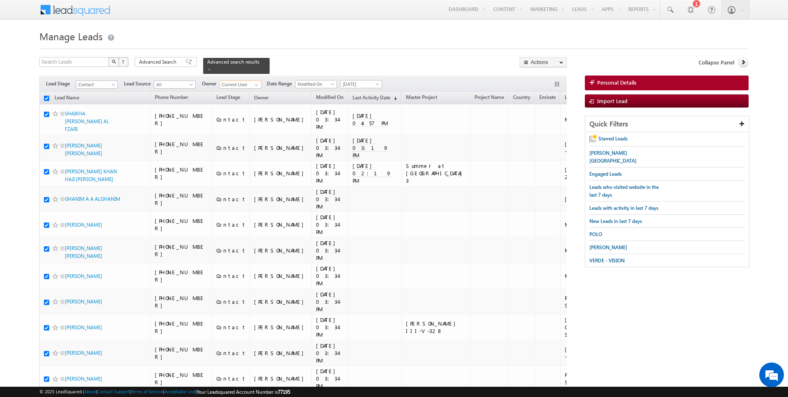
checkbox input "true"
